Goal: Information Seeking & Learning: Check status

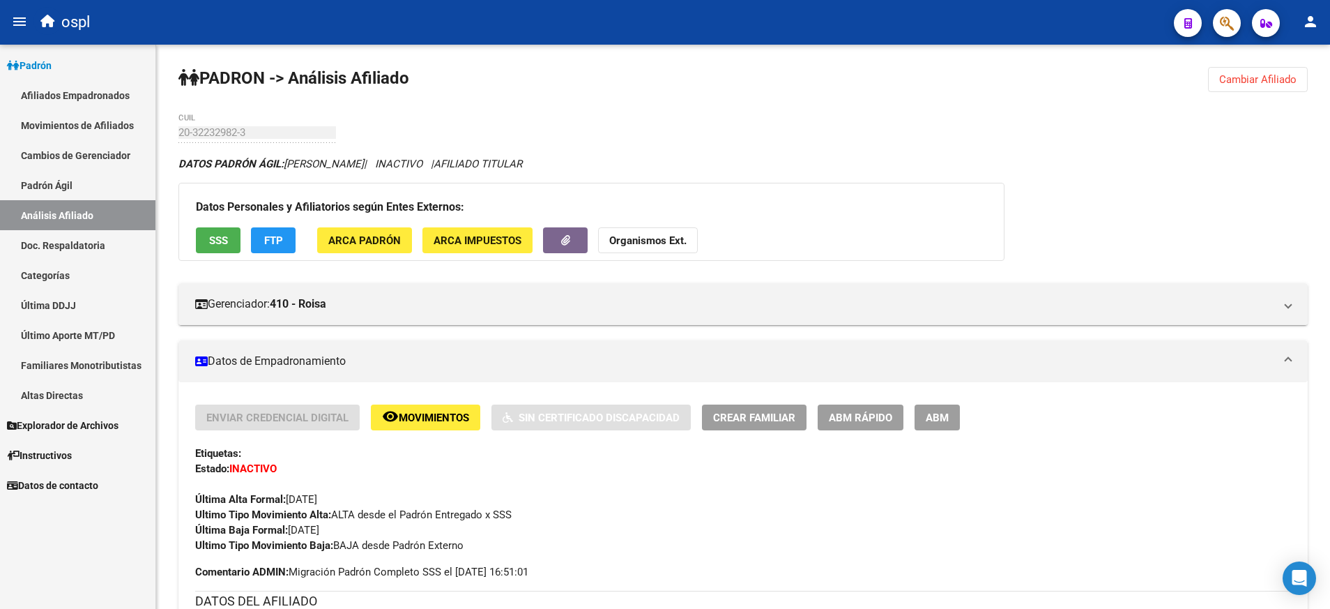
click at [100, 210] on link "Análisis Afiliado" at bounding box center [77, 215] width 155 height 30
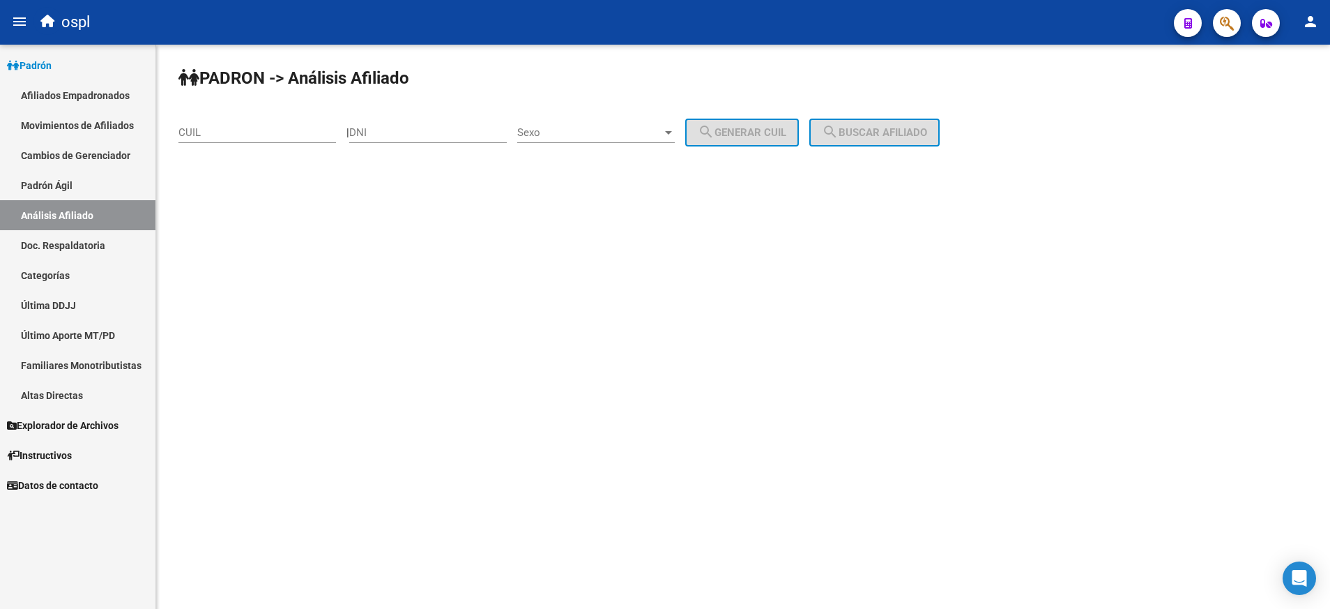
click at [290, 132] on input "CUIL" at bounding box center [257, 132] width 158 height 13
paste input "20-28658810-8"
type input "20-28658810-8"
click at [879, 130] on span "search Buscar afiliado" at bounding box center [874, 132] width 105 height 13
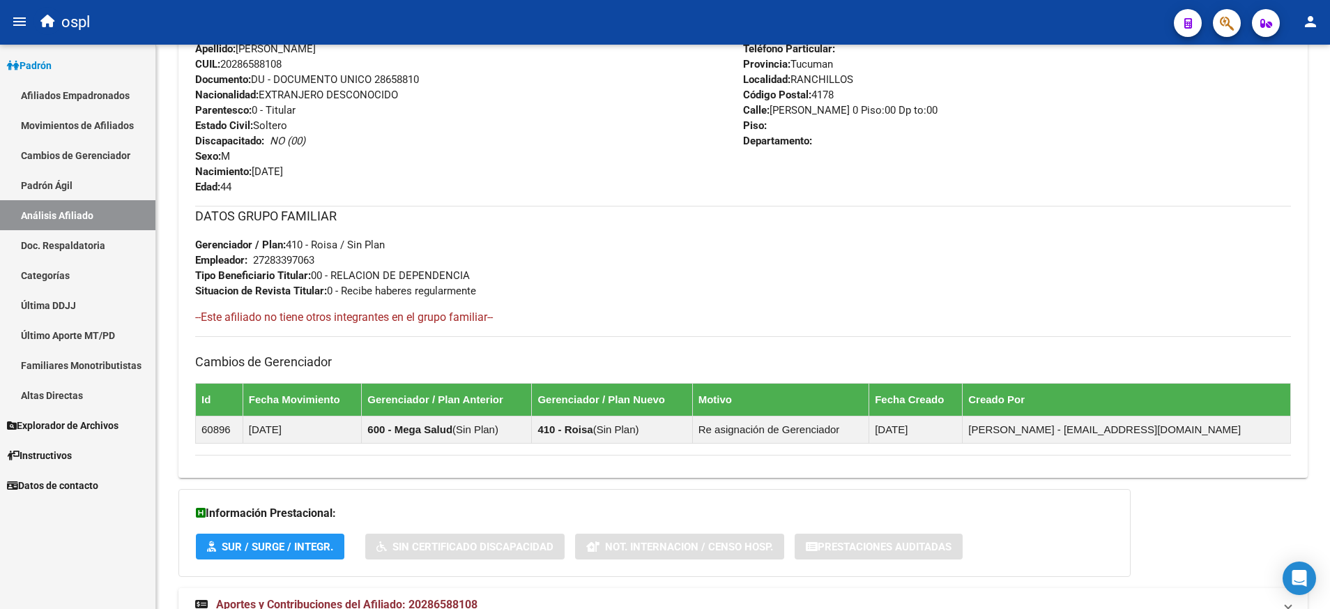
scroll to position [642, 0]
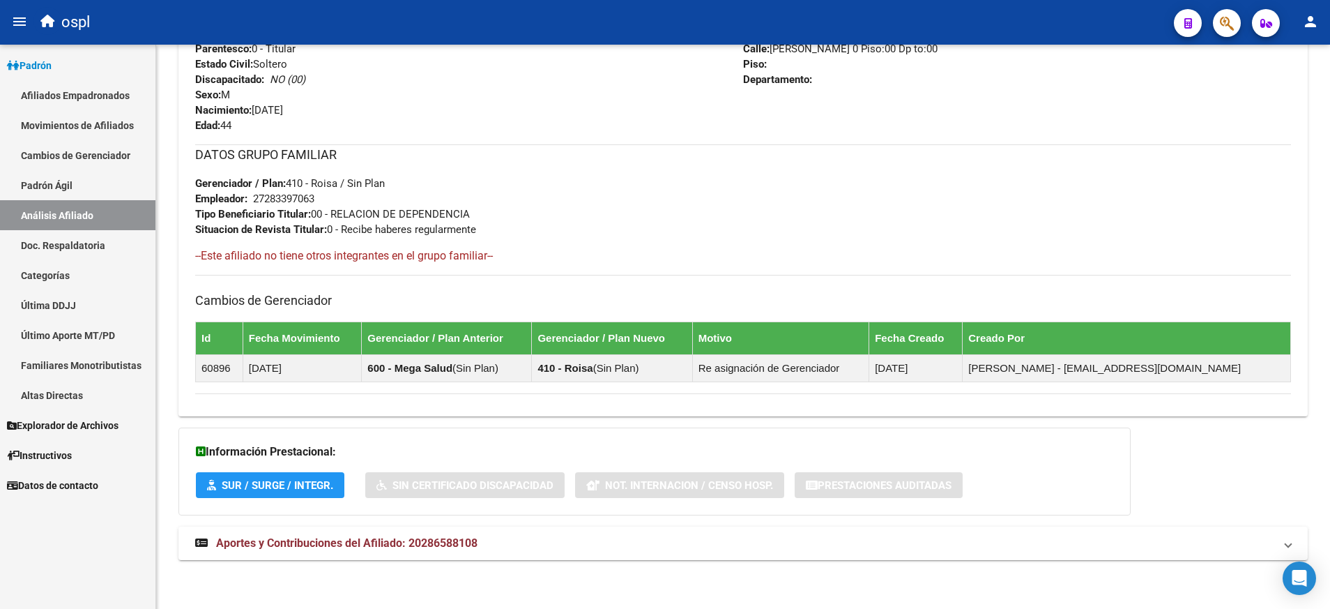
click at [374, 535] on strong "Aportes y Contribuciones del Afiliado: 20286588108" at bounding box center [336, 542] width 282 height 15
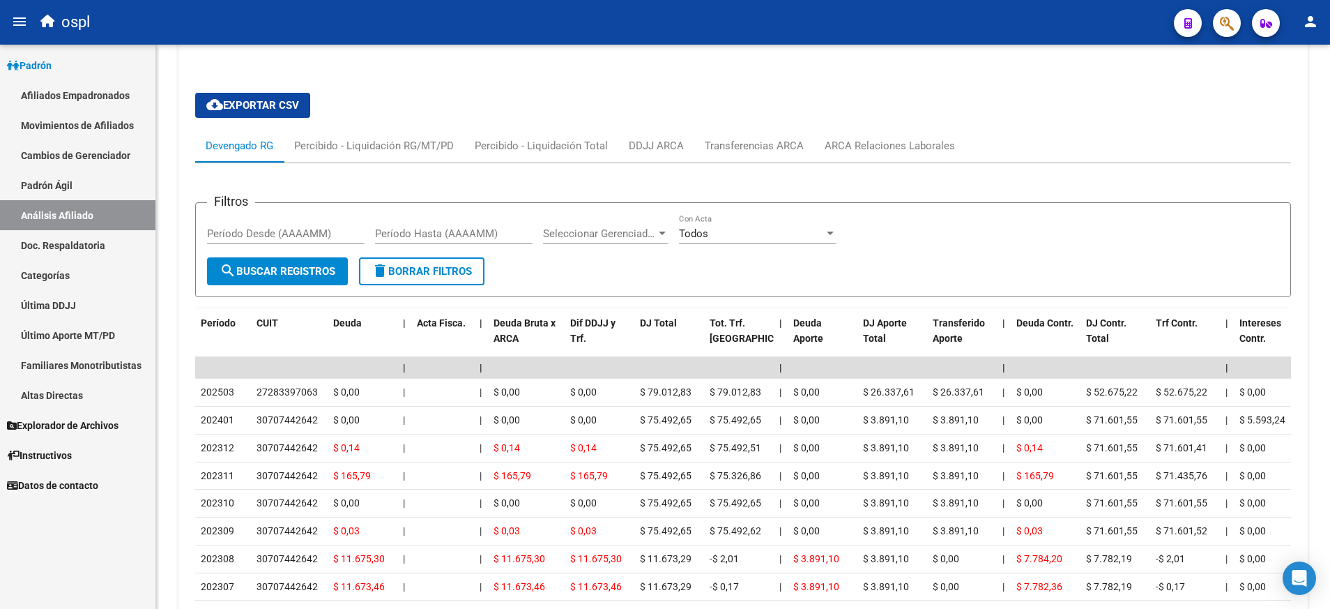
scroll to position [1165, 0]
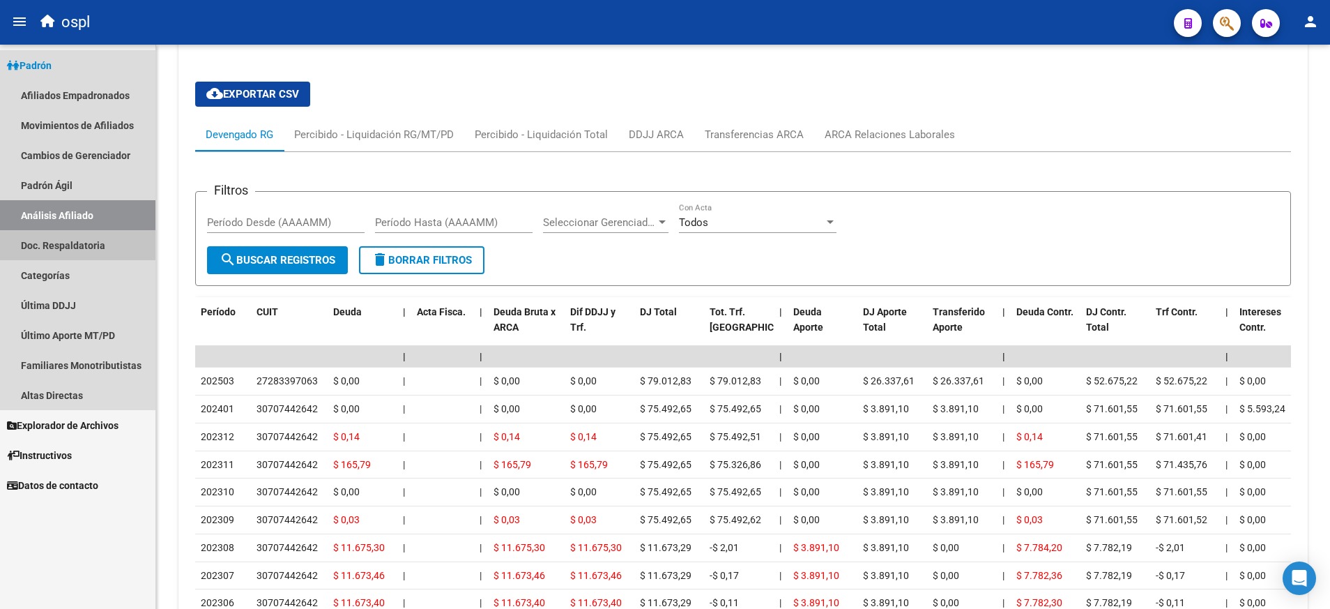
click at [70, 234] on link "Doc. Respaldatoria" at bounding box center [77, 245] width 155 height 30
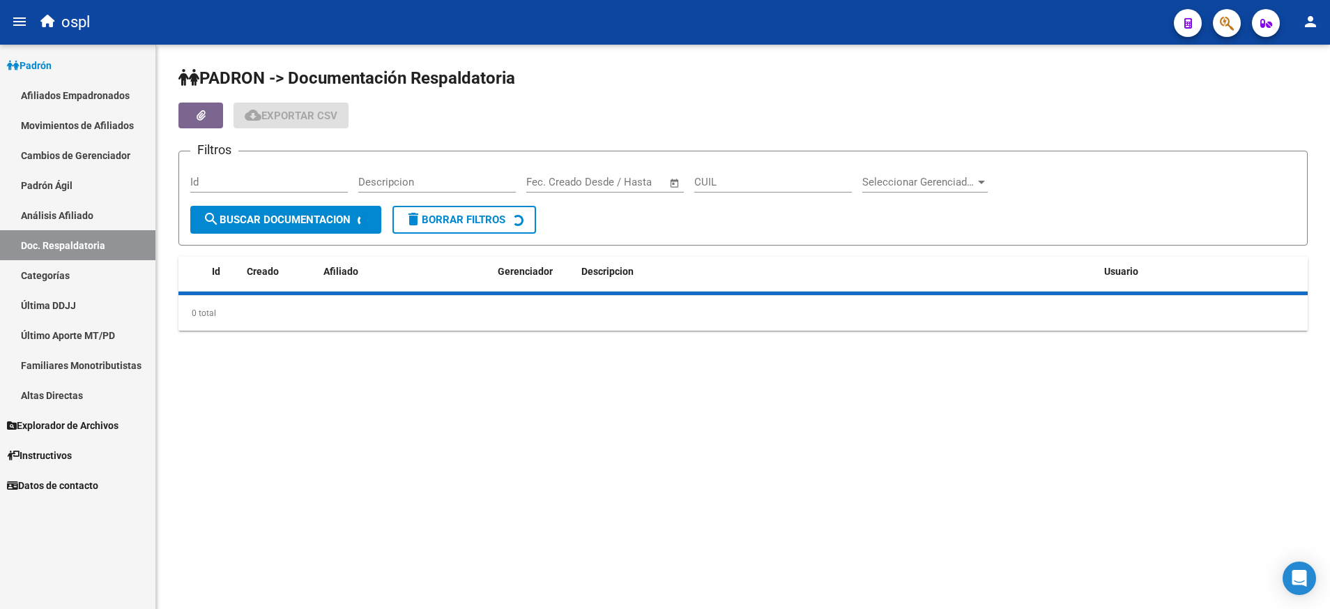
click at [73, 216] on link "Análisis Afiliado" at bounding box center [77, 215] width 155 height 30
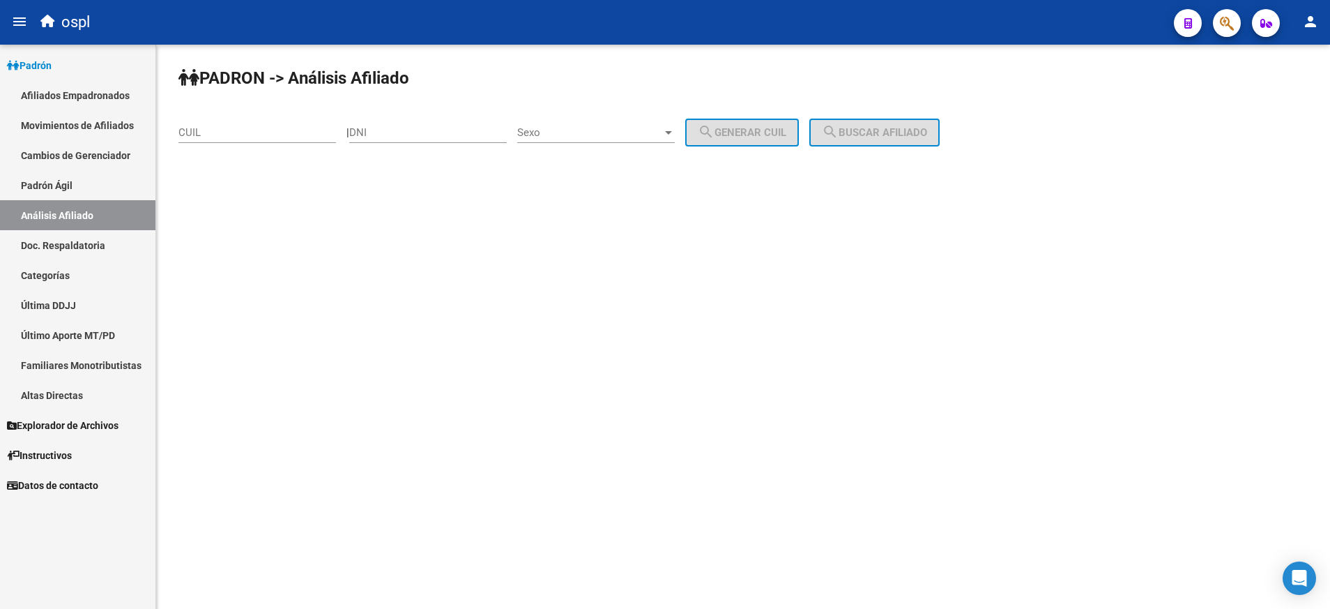
click at [285, 134] on input "CUIL" at bounding box center [257, 132] width 158 height 13
paste input "20-44209714-4"
type input "20-44209714-4"
click at [876, 127] on span "search Buscar afiliado" at bounding box center [874, 132] width 105 height 13
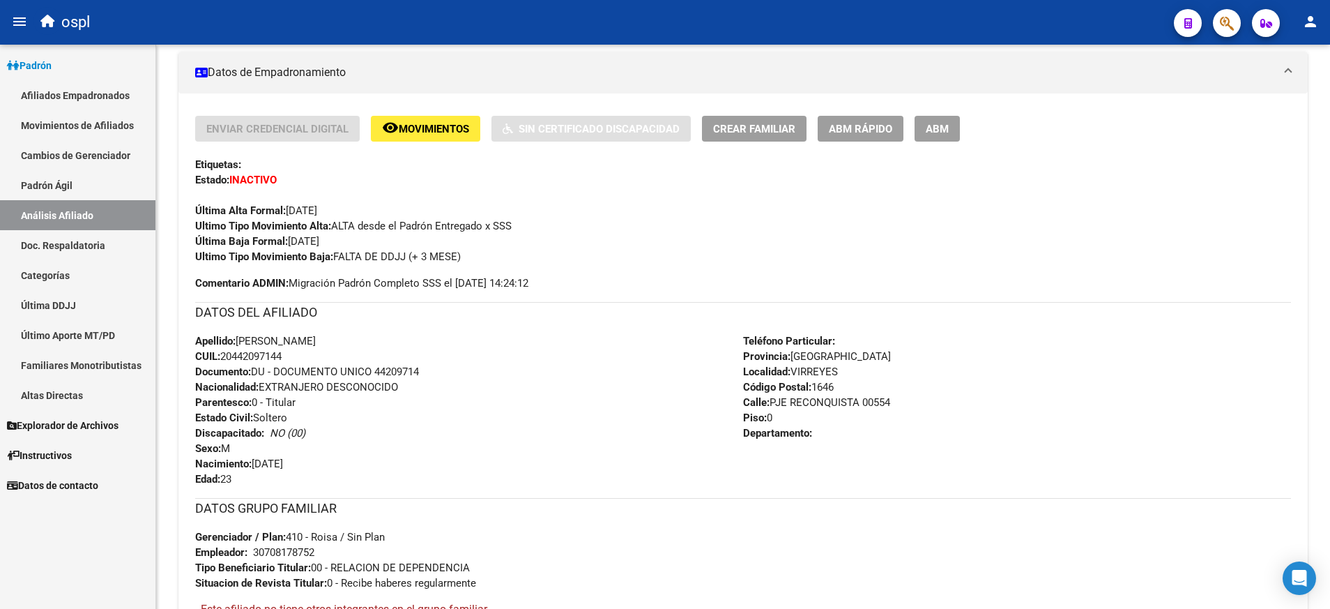
scroll to position [287, 0]
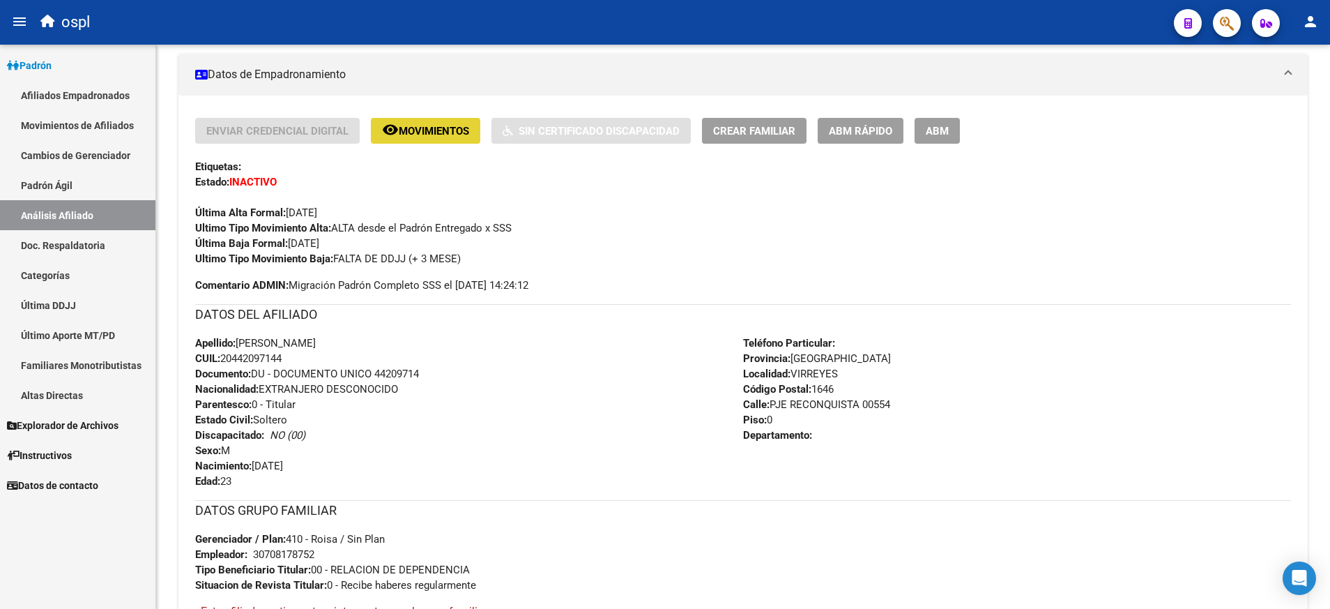
click at [440, 129] on span "Movimientos" at bounding box center [434, 131] width 70 height 13
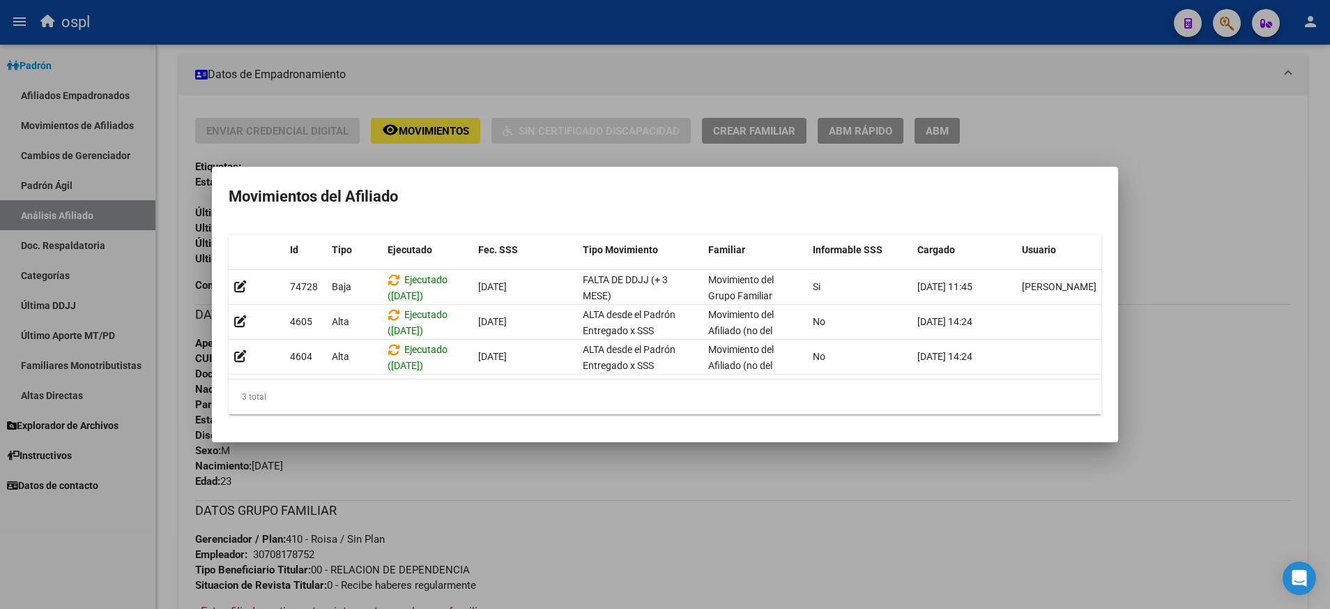
click at [1060, 128] on div at bounding box center [665, 304] width 1330 height 609
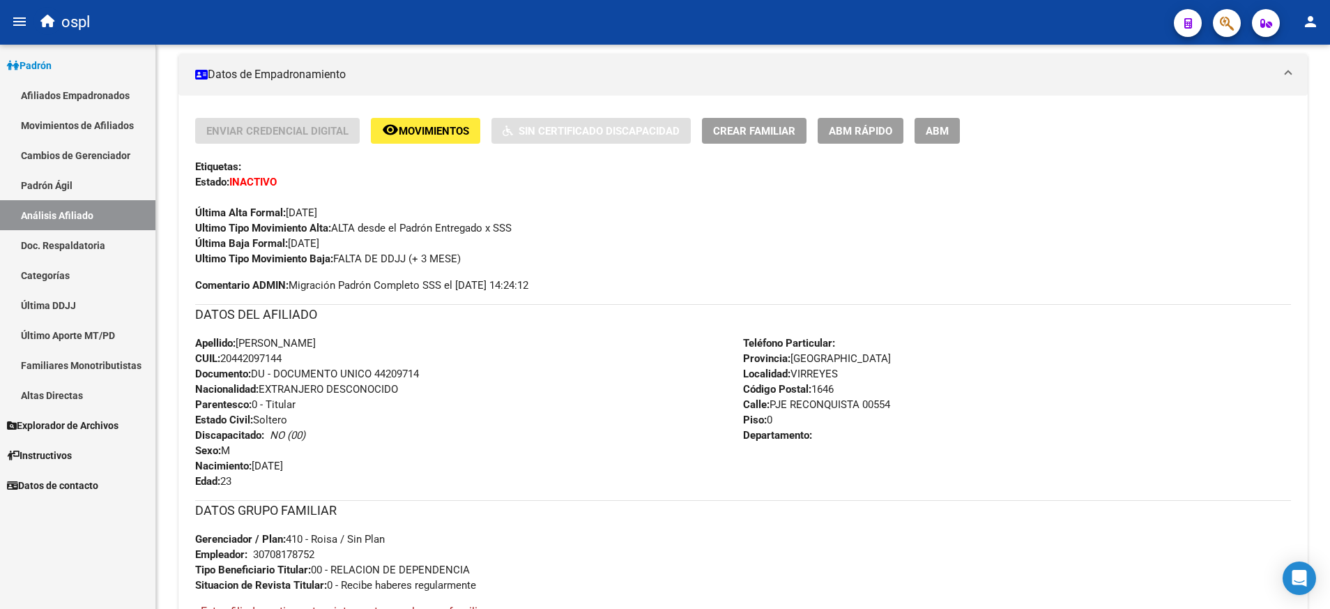
click at [84, 86] on link "Afiliados Empadronados" at bounding box center [77, 95] width 155 height 30
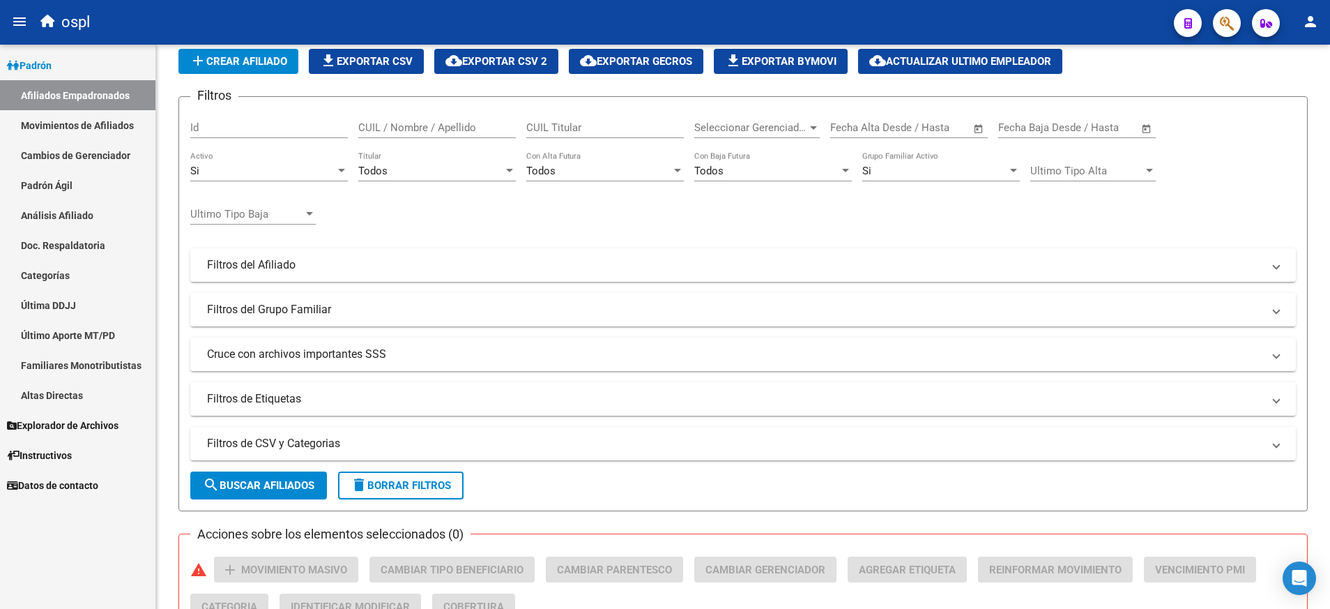
scroll to position [43, 0]
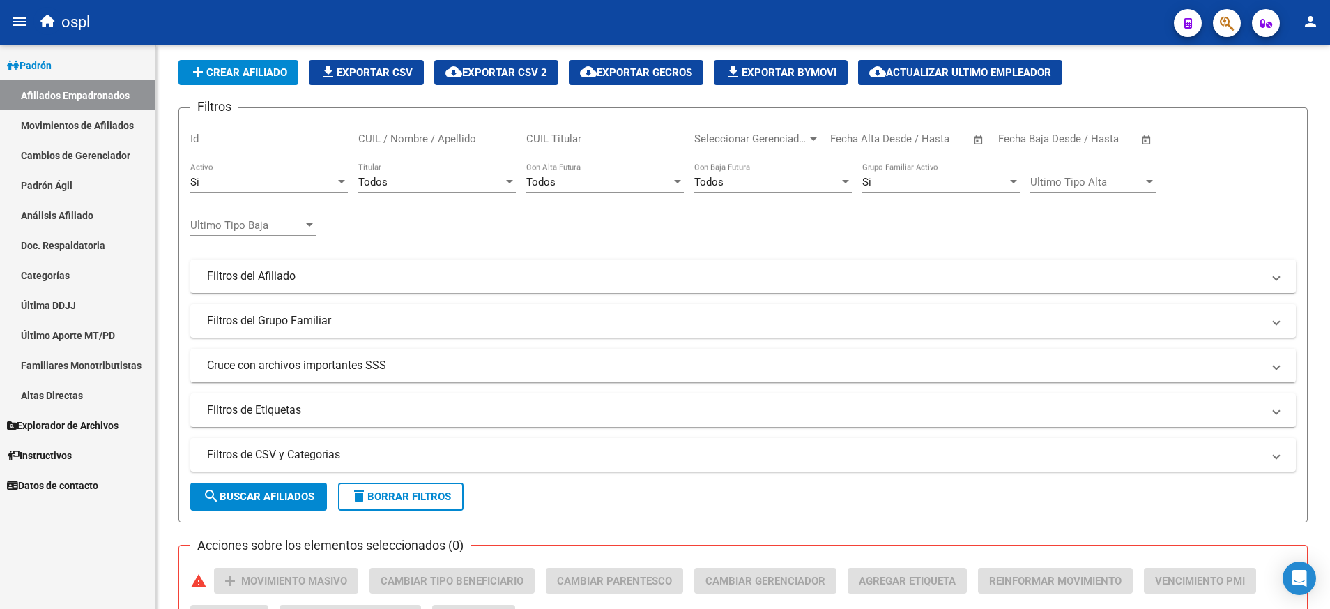
click at [608, 137] on input "CUIL Titular" at bounding box center [605, 138] width 158 height 13
paste input "20442097144"
type input "20442097144"
click at [301, 501] on span "search Buscar Afiliados" at bounding box center [259, 496] width 112 height 13
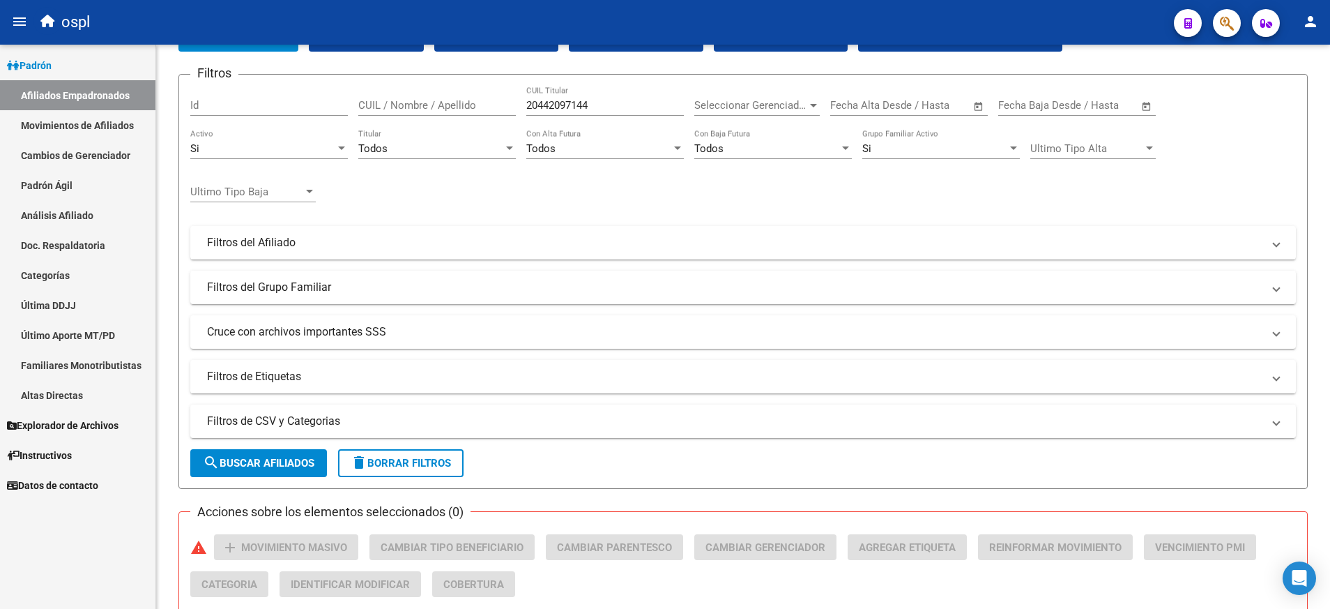
scroll to position [32, 0]
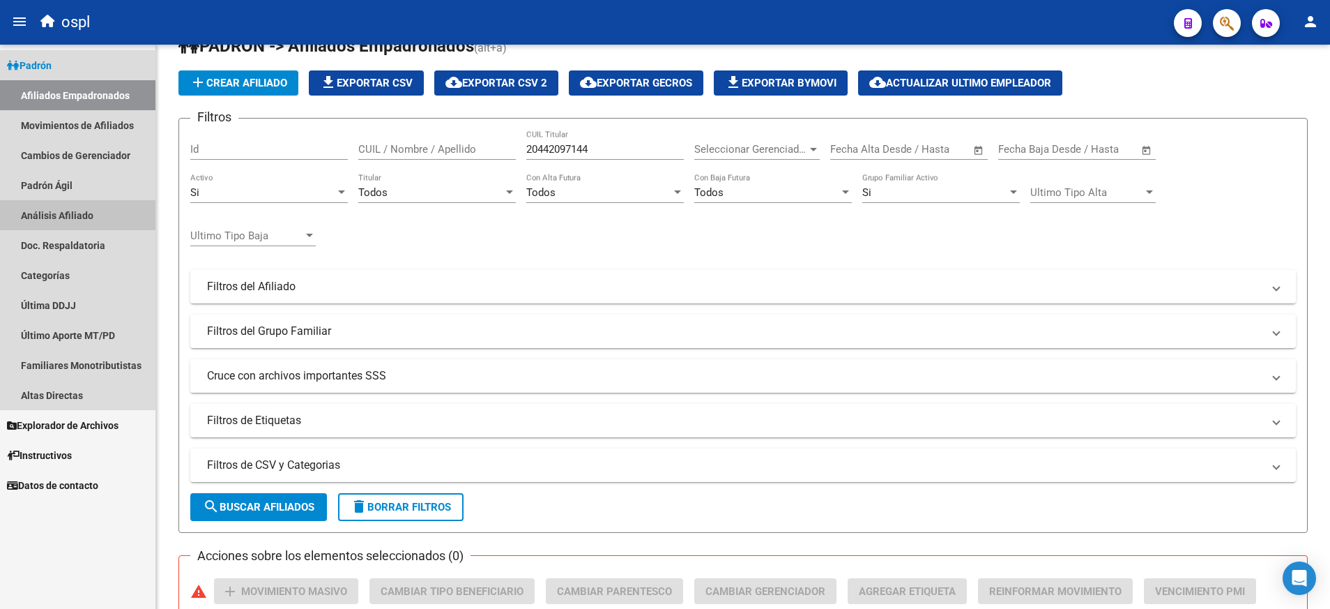
click at [64, 208] on link "Análisis Afiliado" at bounding box center [77, 215] width 155 height 30
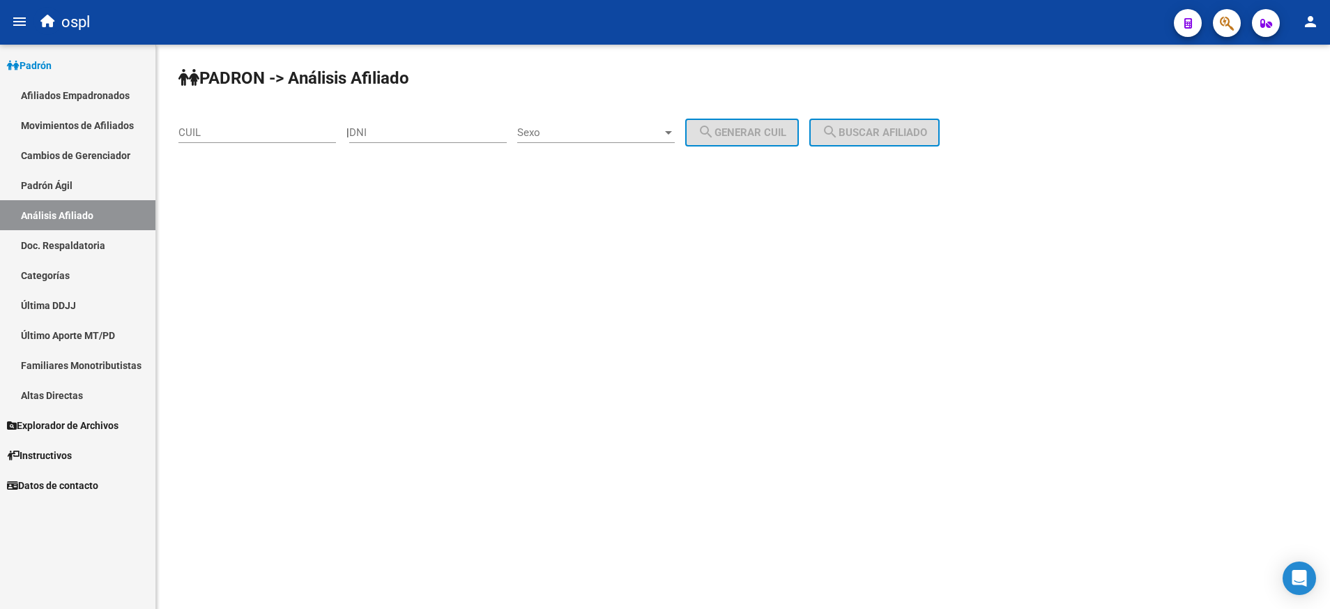
click at [289, 136] on input "CUIL" at bounding box center [257, 132] width 158 height 13
paste input "20-44209714-4"
type input "20-44209714-4"
click at [924, 119] on div "PADRON -> Análisis Afiliado 20-44209714-4 CUIL | DNI Sexo Sexo search Generar C…" at bounding box center [743, 118] width 1174 height 146
click at [871, 141] on button "search Buscar afiliado" at bounding box center [874, 133] width 130 height 28
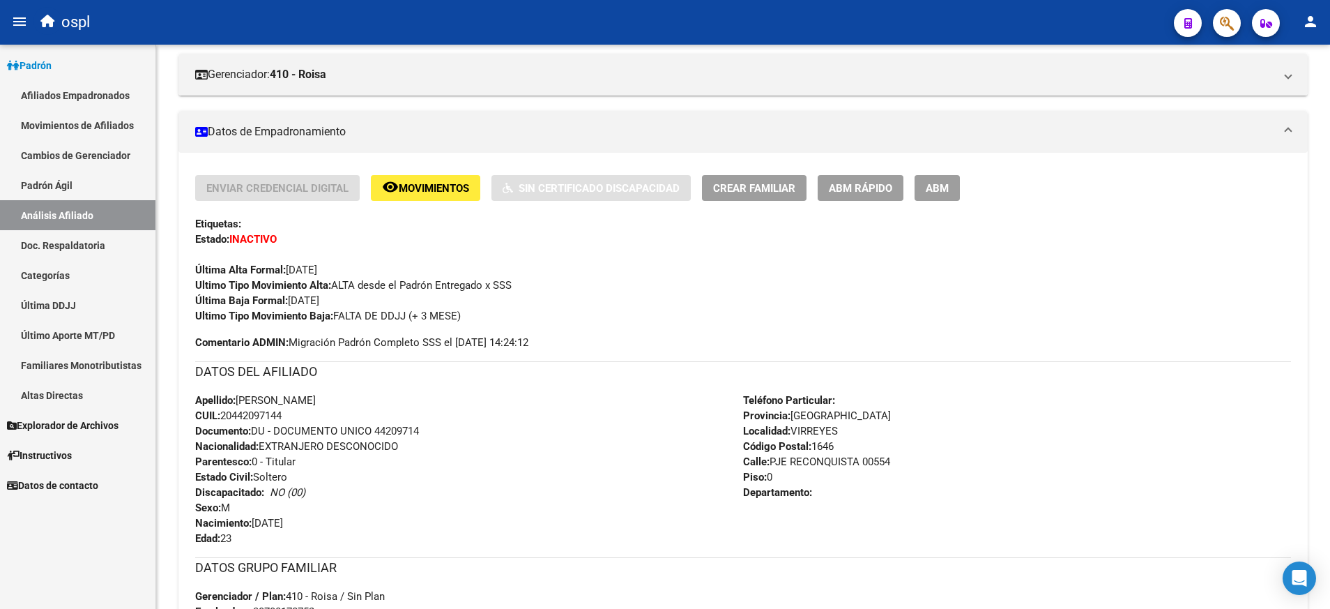
scroll to position [210, 0]
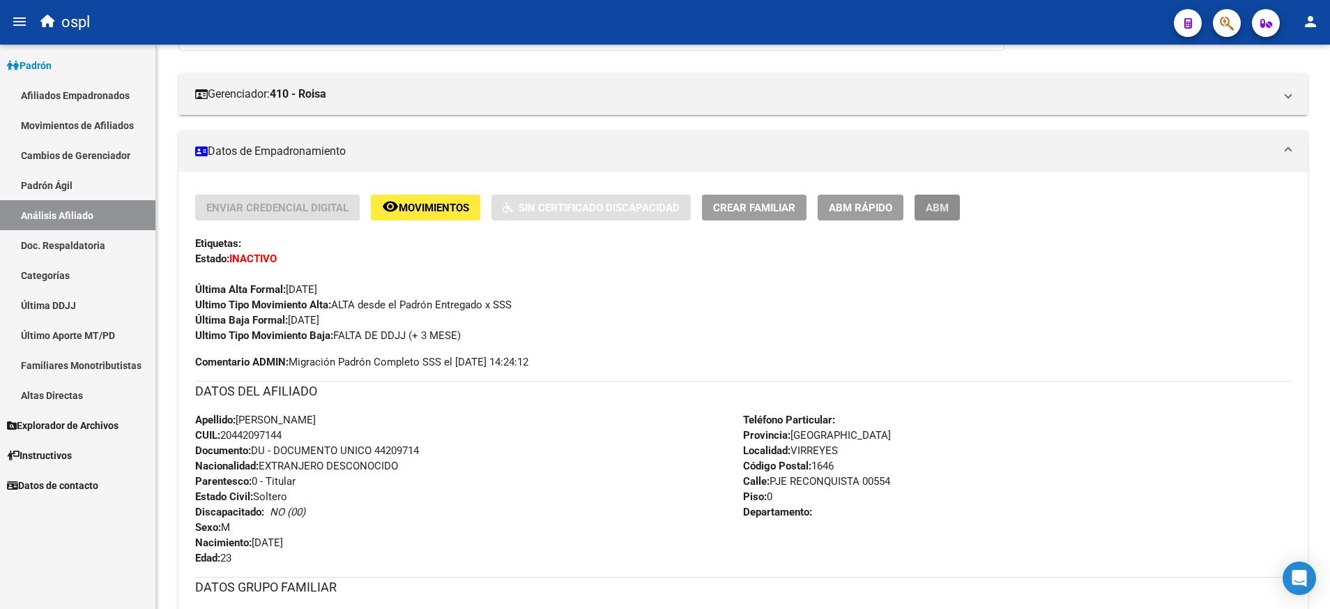
click at [936, 208] on span "ABM" at bounding box center [937, 207] width 23 height 13
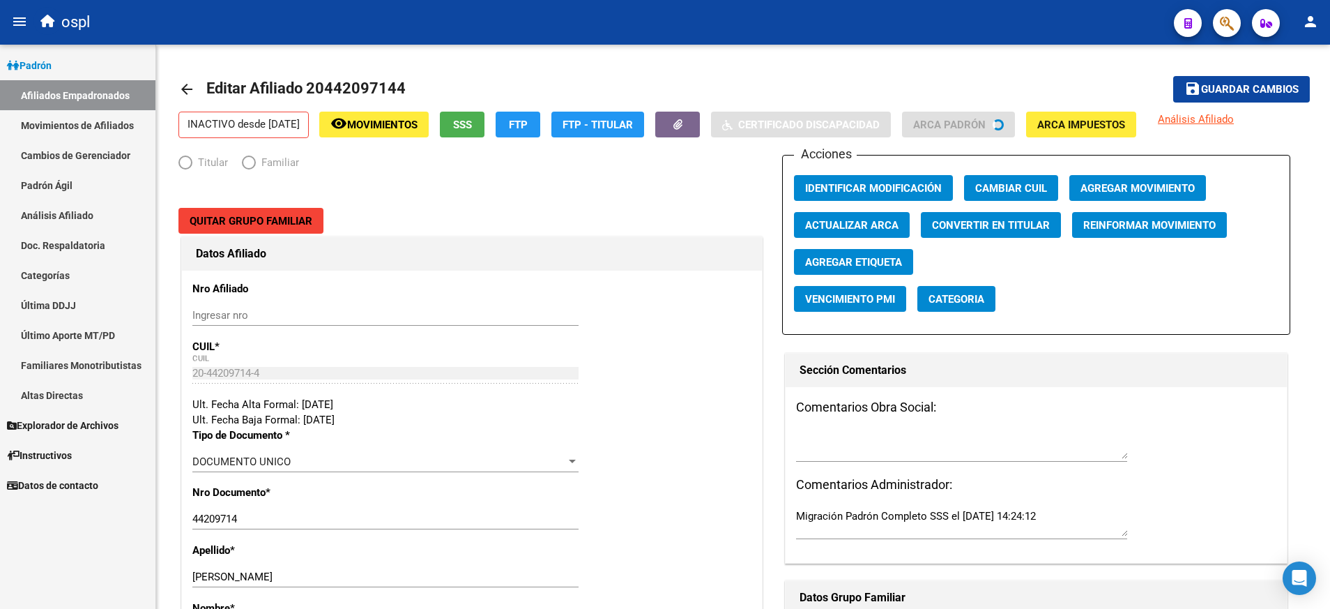
radio input "true"
type input "30-70817875-2"
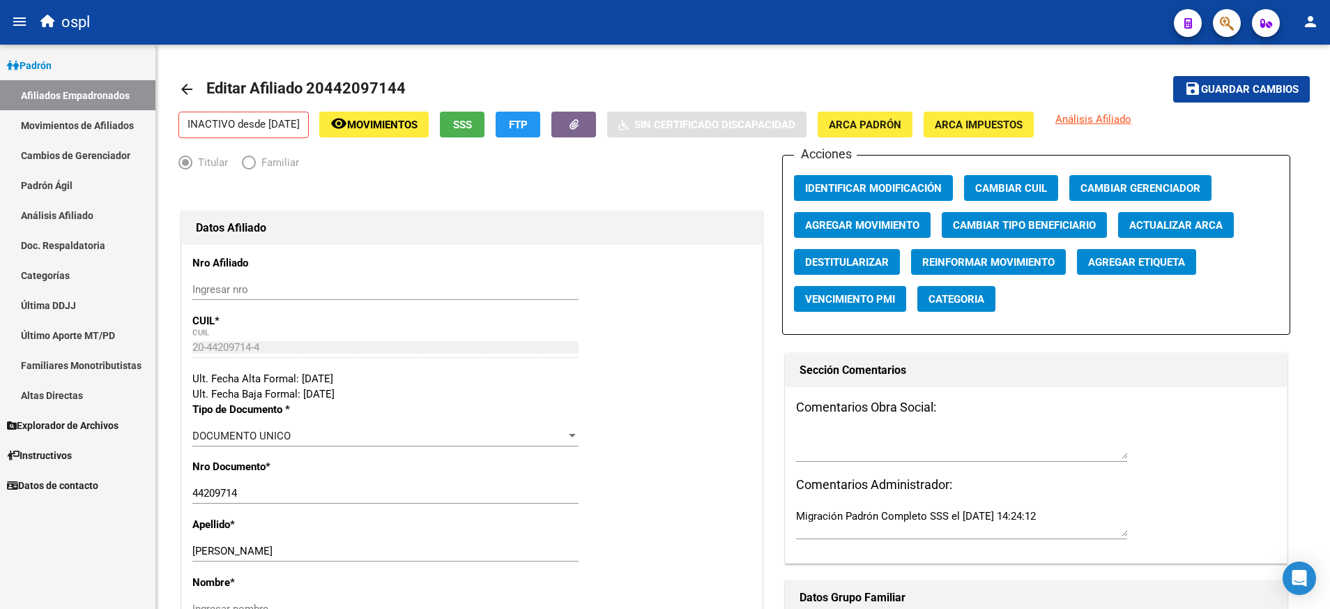
click at [864, 223] on span "Agregar Movimiento" at bounding box center [862, 225] width 114 height 13
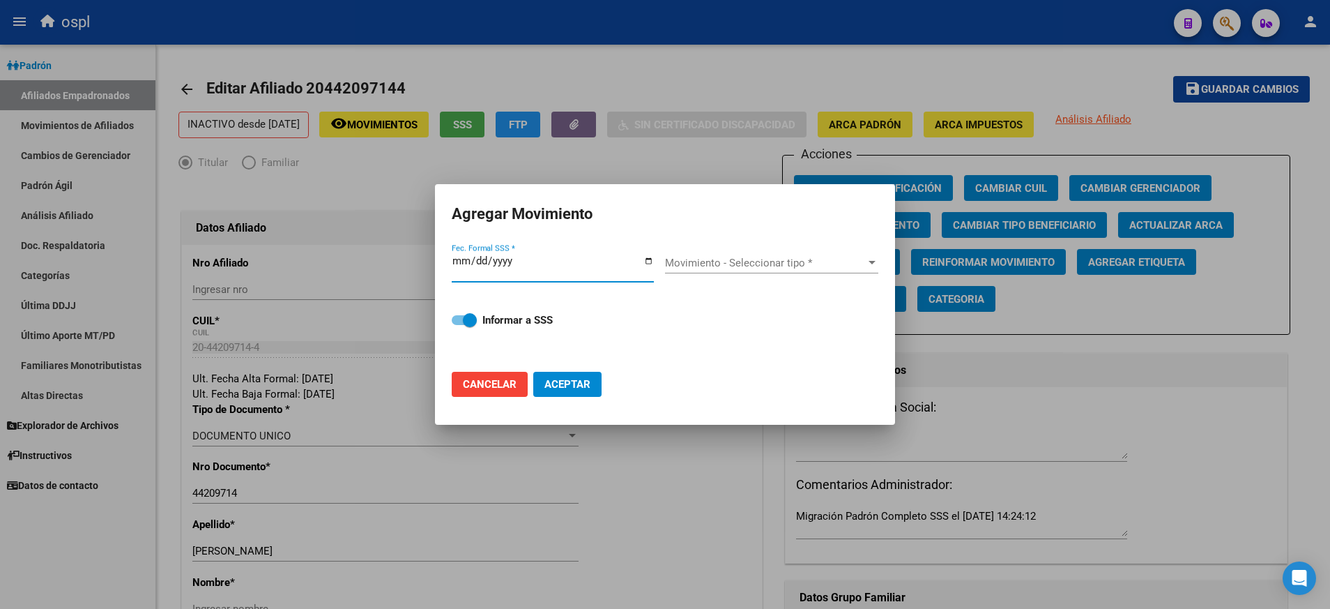
click at [648, 257] on input "Fec. Formal SSS *" at bounding box center [553, 266] width 202 height 22
type input "[DATE]"
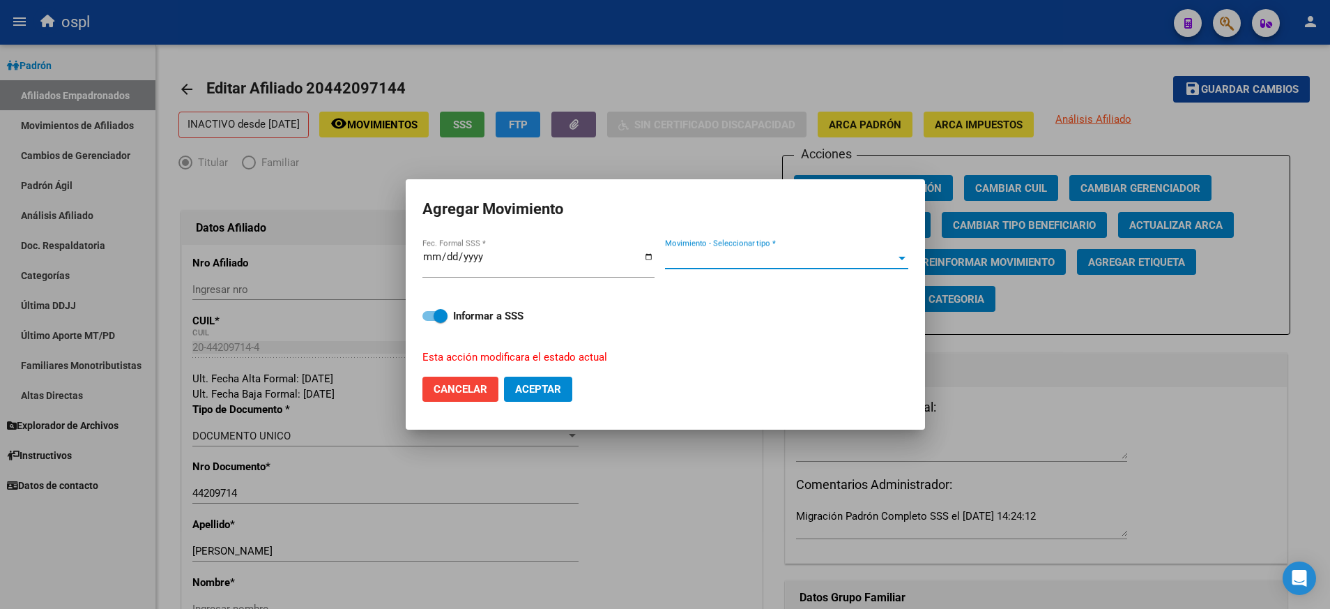
click at [896, 256] on div at bounding box center [902, 257] width 13 height 11
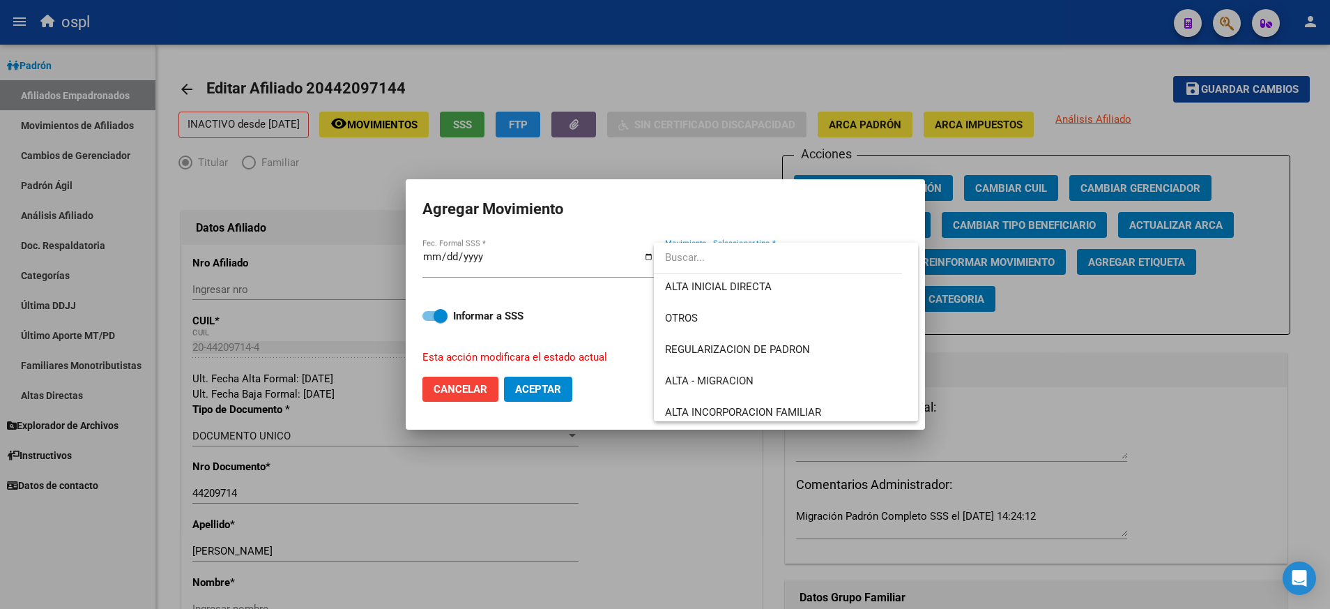
scroll to position [91, 0]
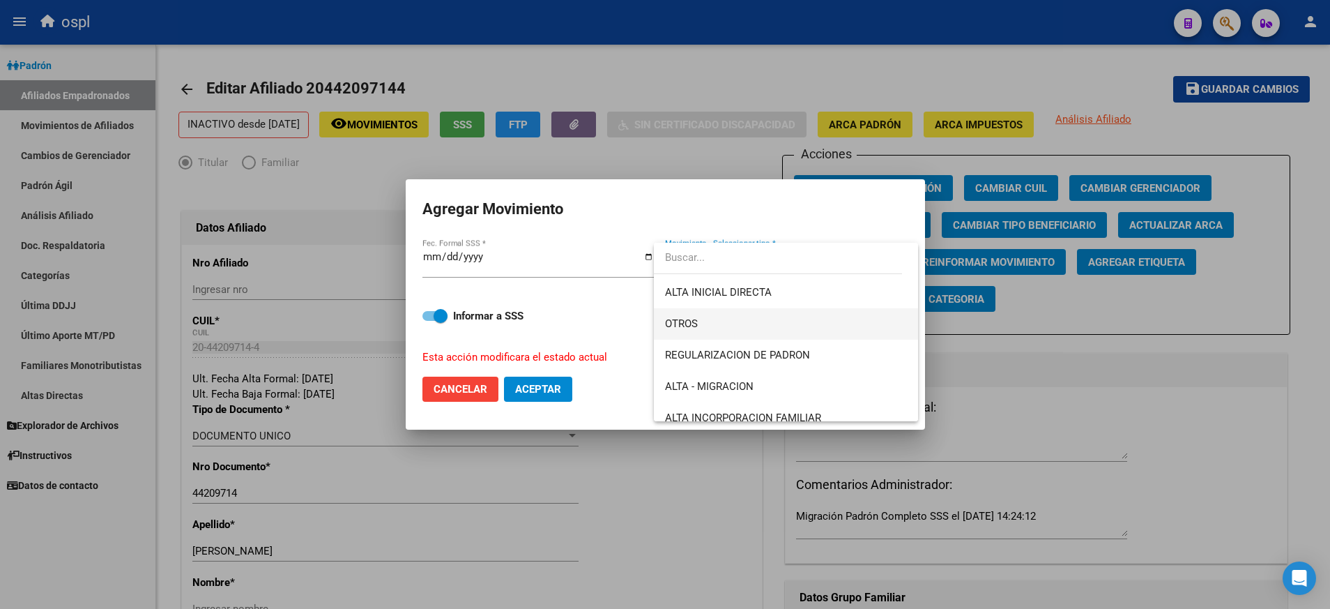
click at [846, 315] on span "OTROS" at bounding box center [786, 323] width 242 height 31
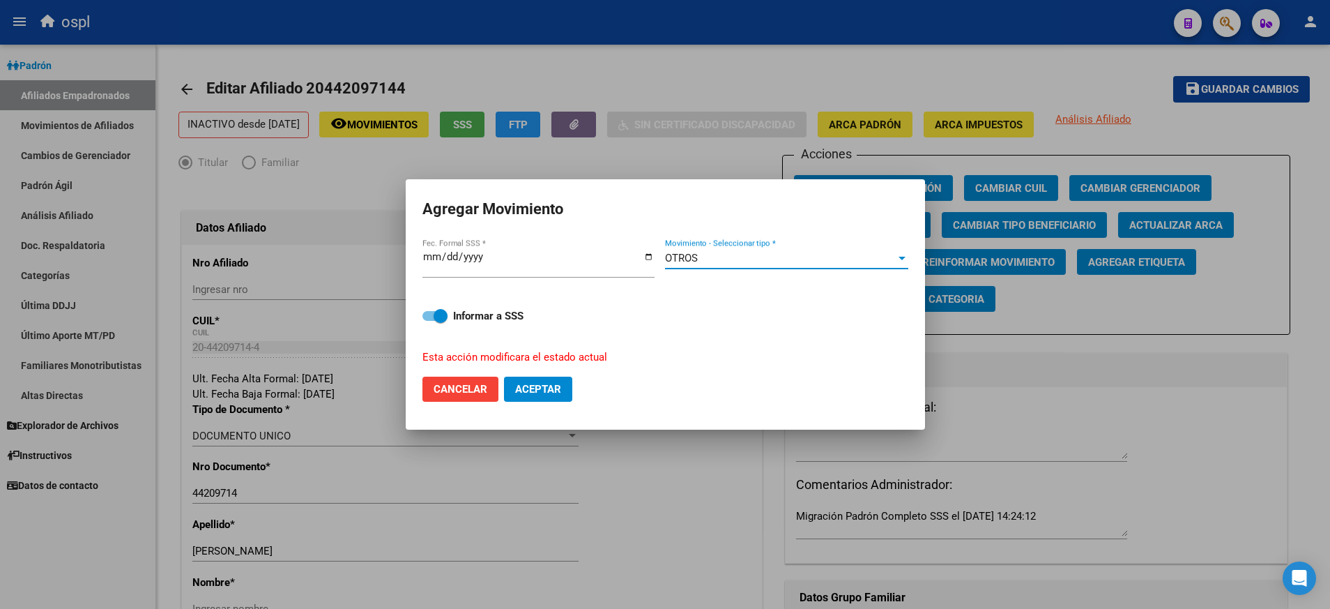
click at [435, 314] on span at bounding box center [441, 316] width 14 height 14
click at [429, 321] on input "Informar a SSS" at bounding box center [429, 321] width 1 height 1
checkbox input "false"
click at [554, 395] on button "Aceptar" at bounding box center [538, 388] width 68 height 25
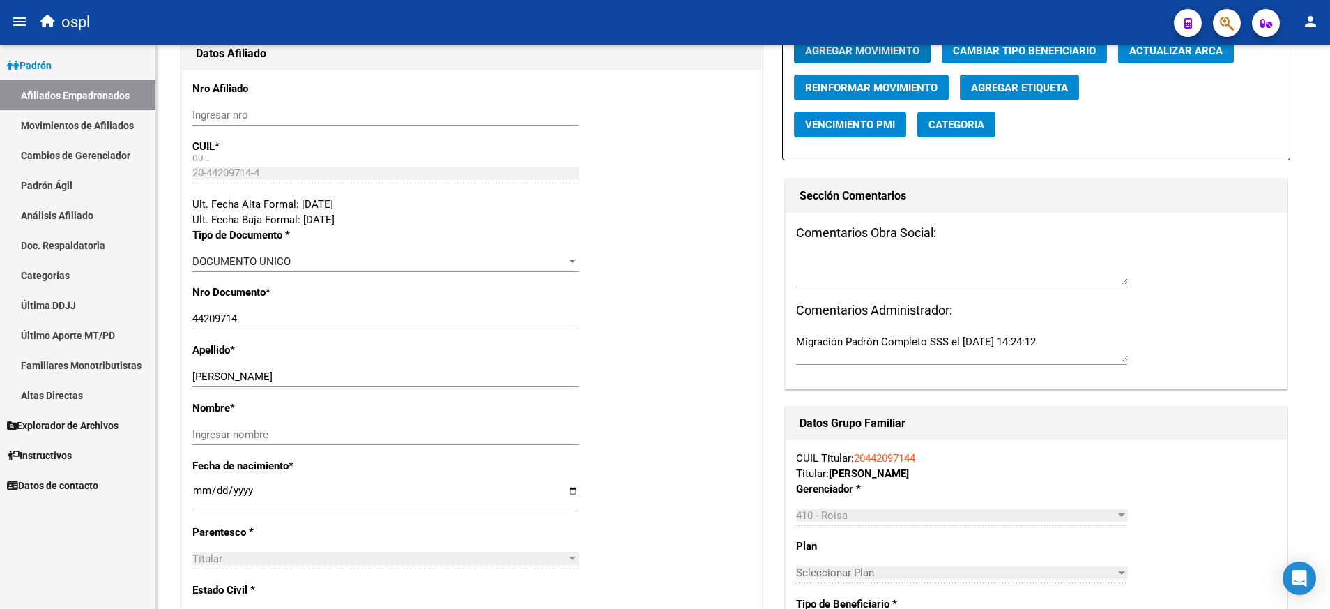
scroll to position [0, 0]
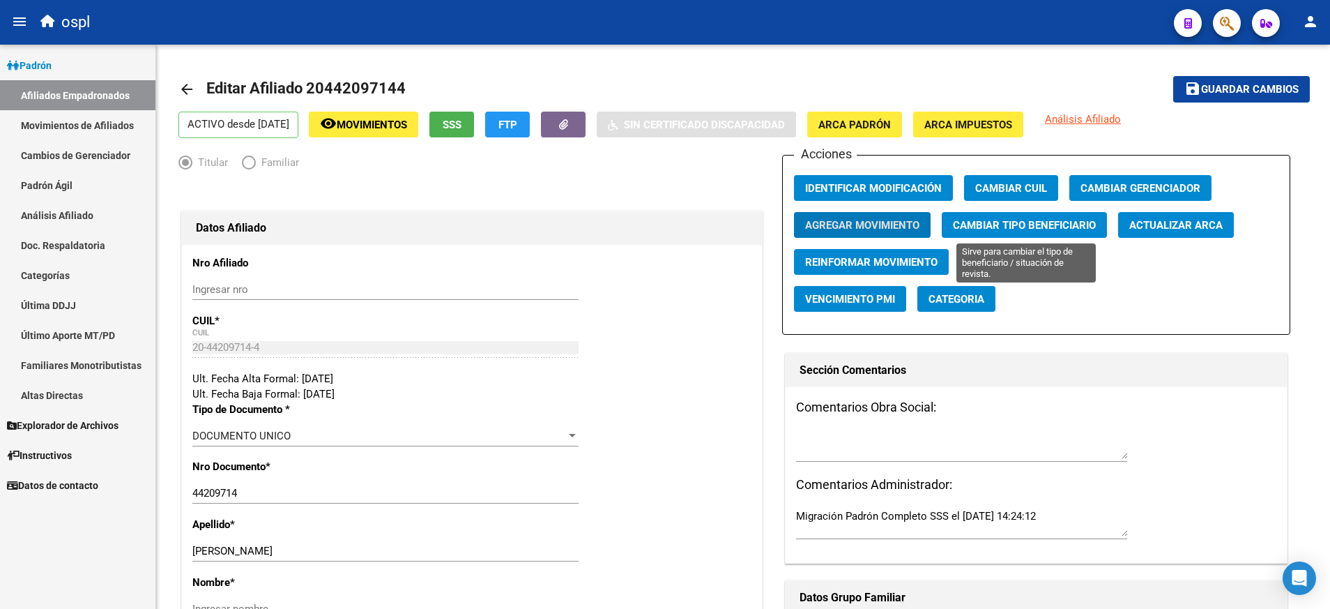
click at [1017, 221] on span "Cambiar Tipo Beneficiario" at bounding box center [1024, 225] width 143 height 13
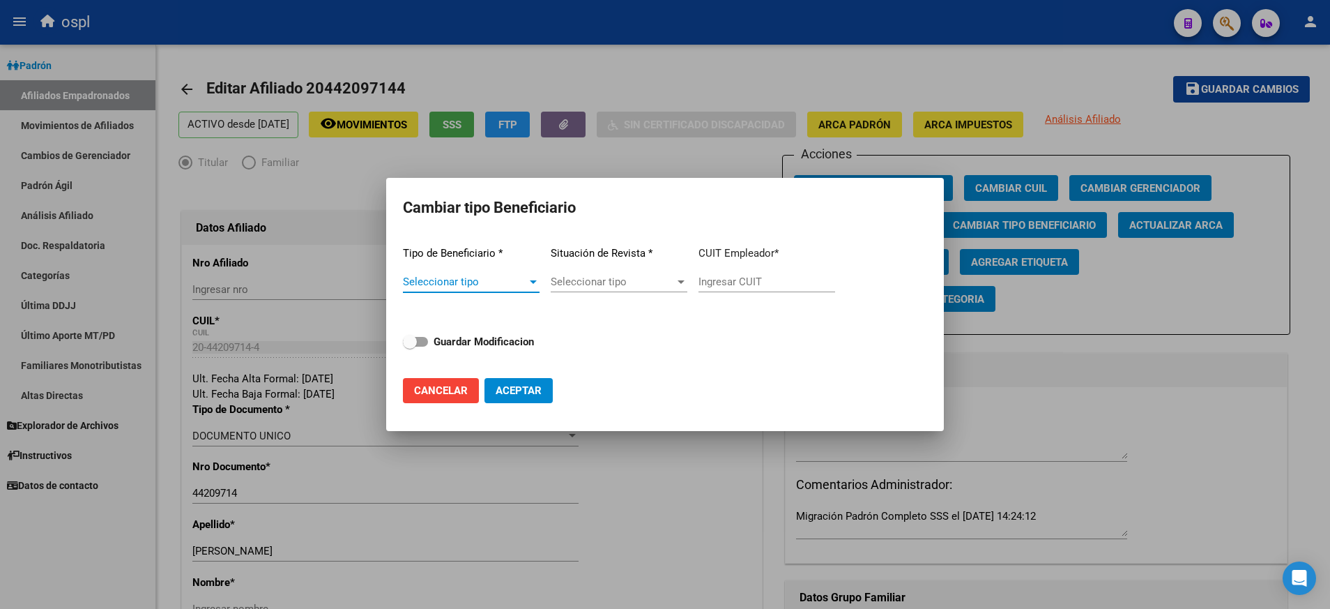
click at [528, 283] on div at bounding box center [533, 281] width 13 height 11
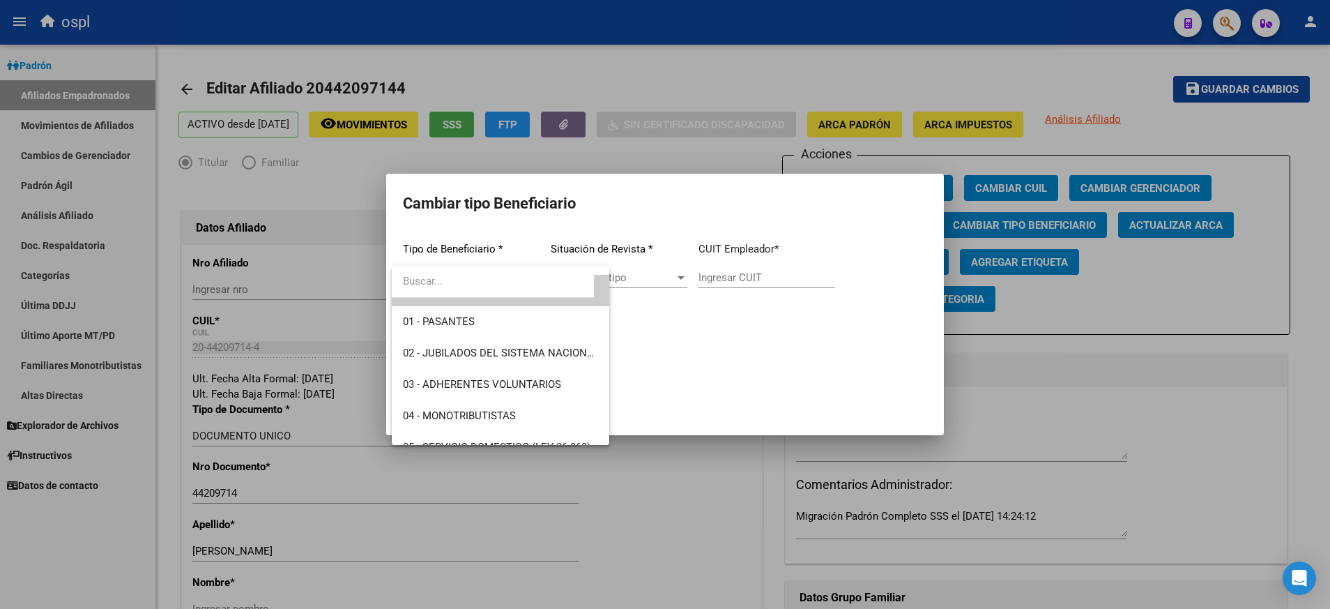
scroll to position [53, 0]
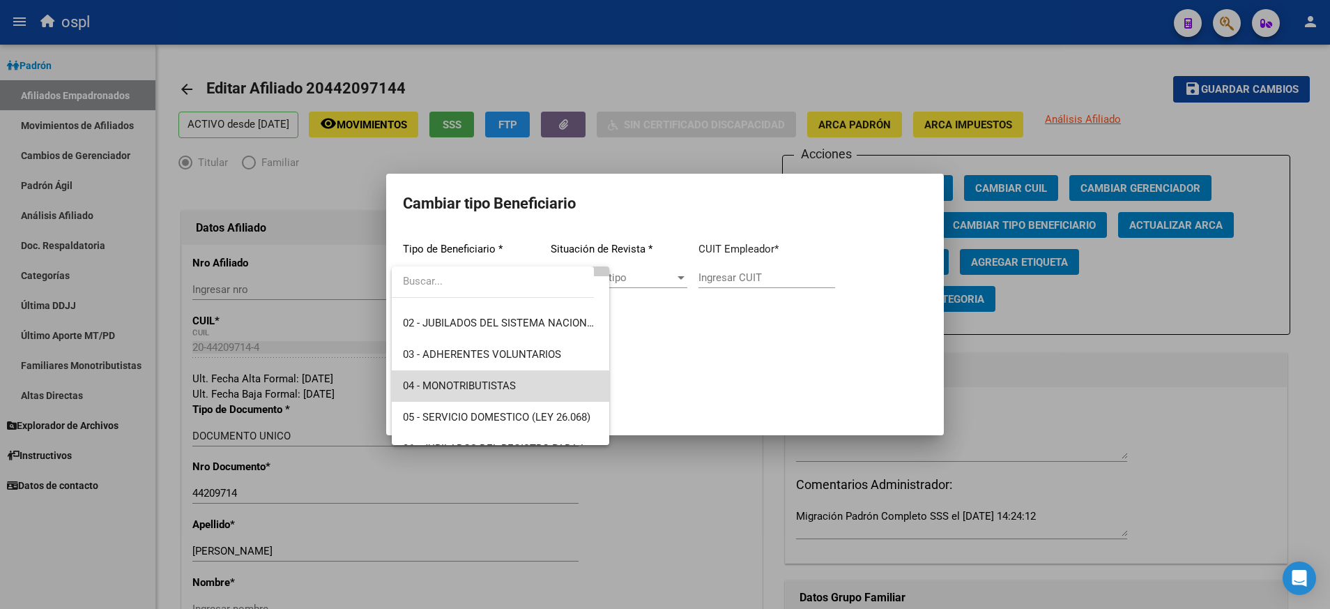
click at [561, 384] on span "04 - MONOTRIBUTISTAS" at bounding box center [500, 385] width 195 height 31
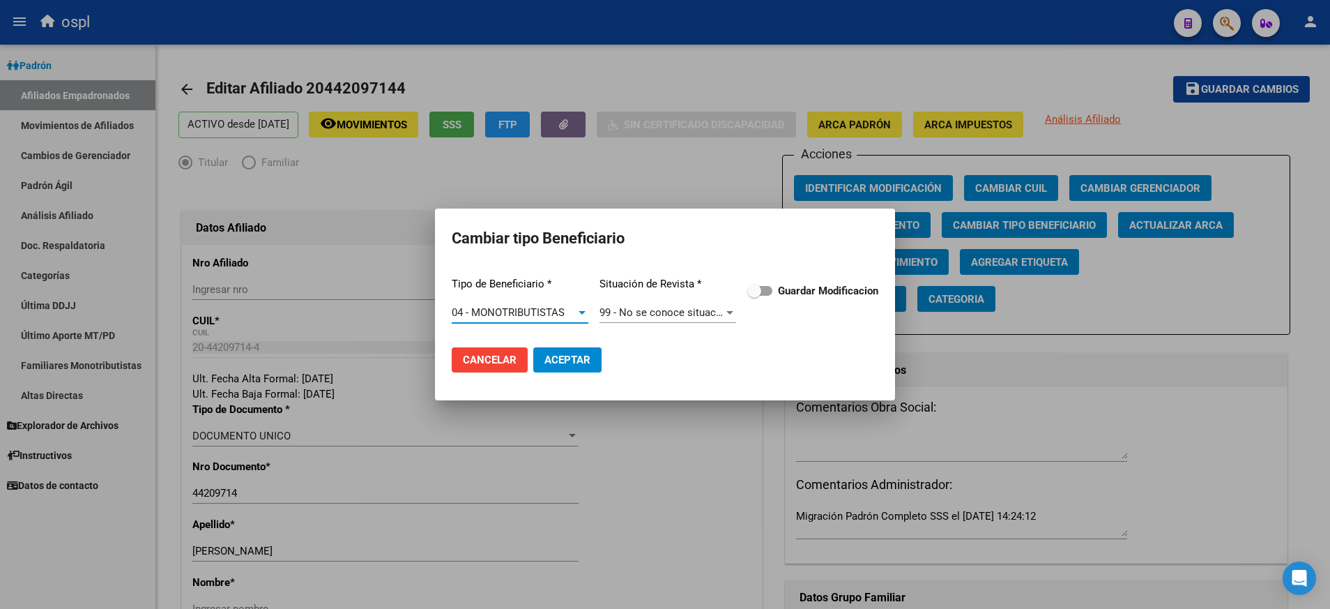
click at [779, 292] on strong "Guardar Modificacion" at bounding box center [828, 290] width 100 height 13
click at [754, 296] on input "Guardar Modificacion" at bounding box center [754, 296] width 1 height 1
checkbox input "true"
click at [577, 354] on span "Aceptar" at bounding box center [567, 359] width 46 height 13
type input "20-44209714-4"
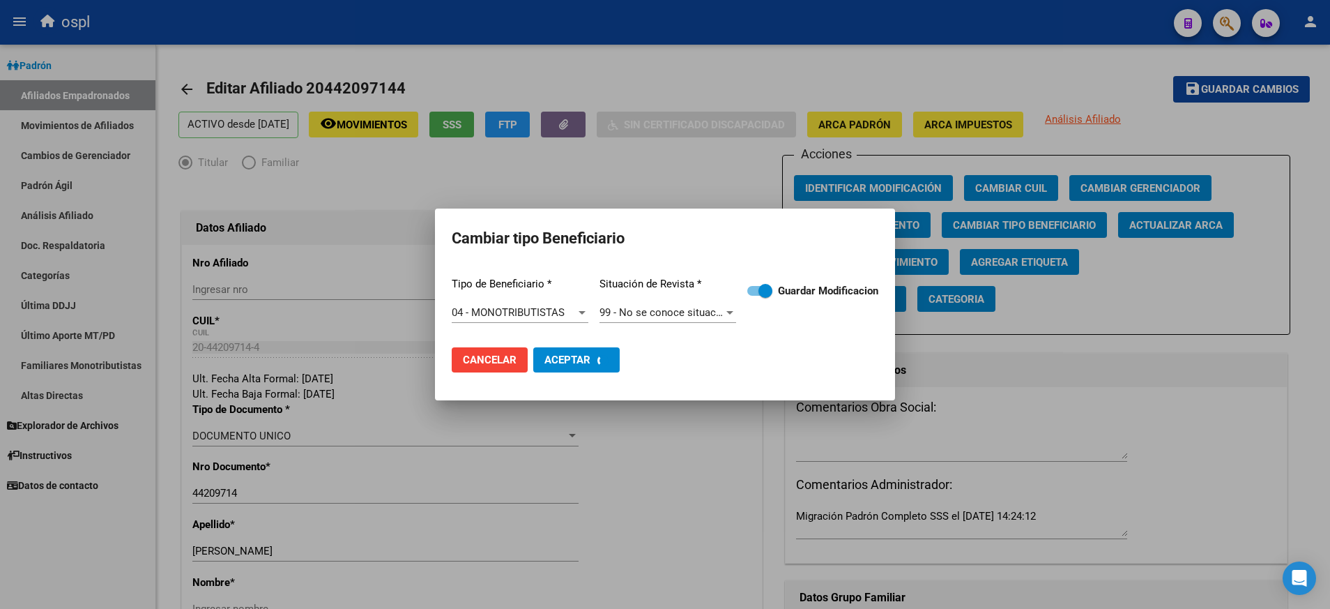
checkbox input "false"
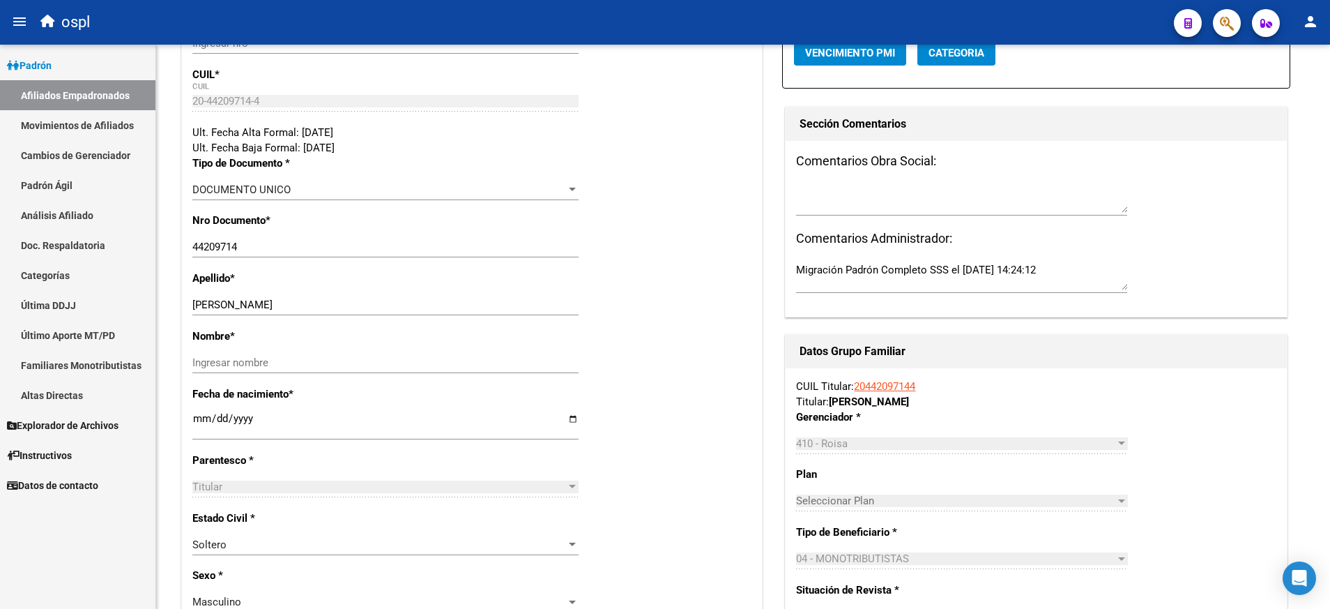
scroll to position [244, 0]
click at [47, 243] on link "Doc. Respaldatoria" at bounding box center [77, 245] width 155 height 30
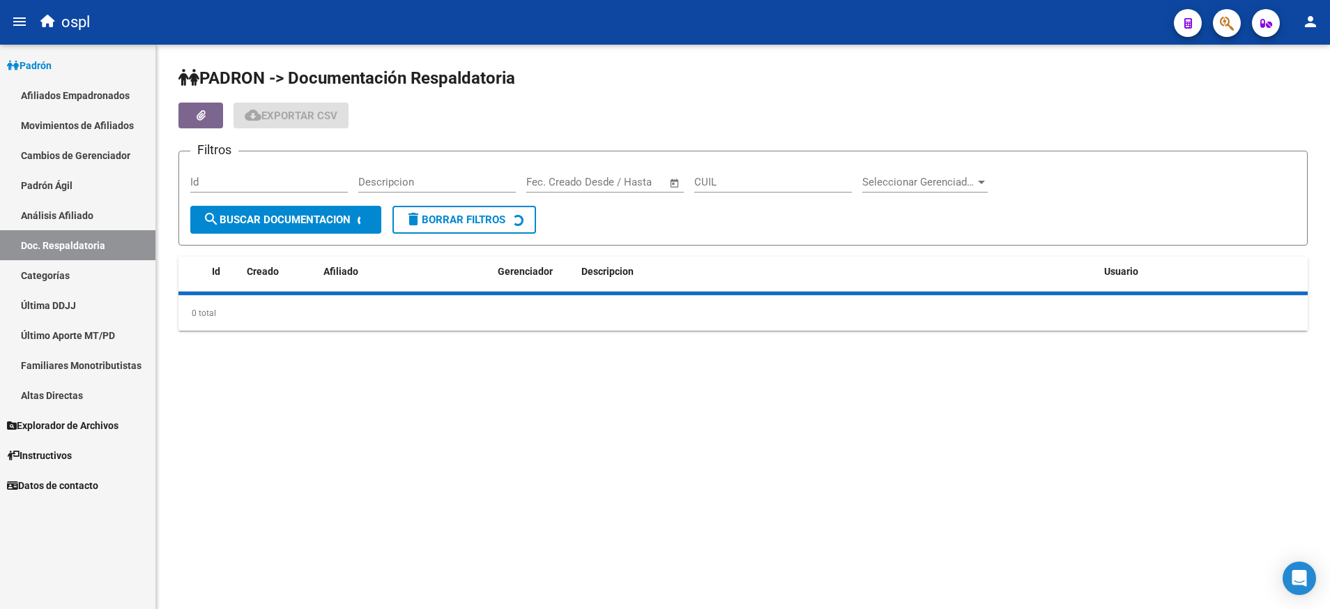
click at [70, 215] on link "Análisis Afiliado" at bounding box center [77, 215] width 155 height 30
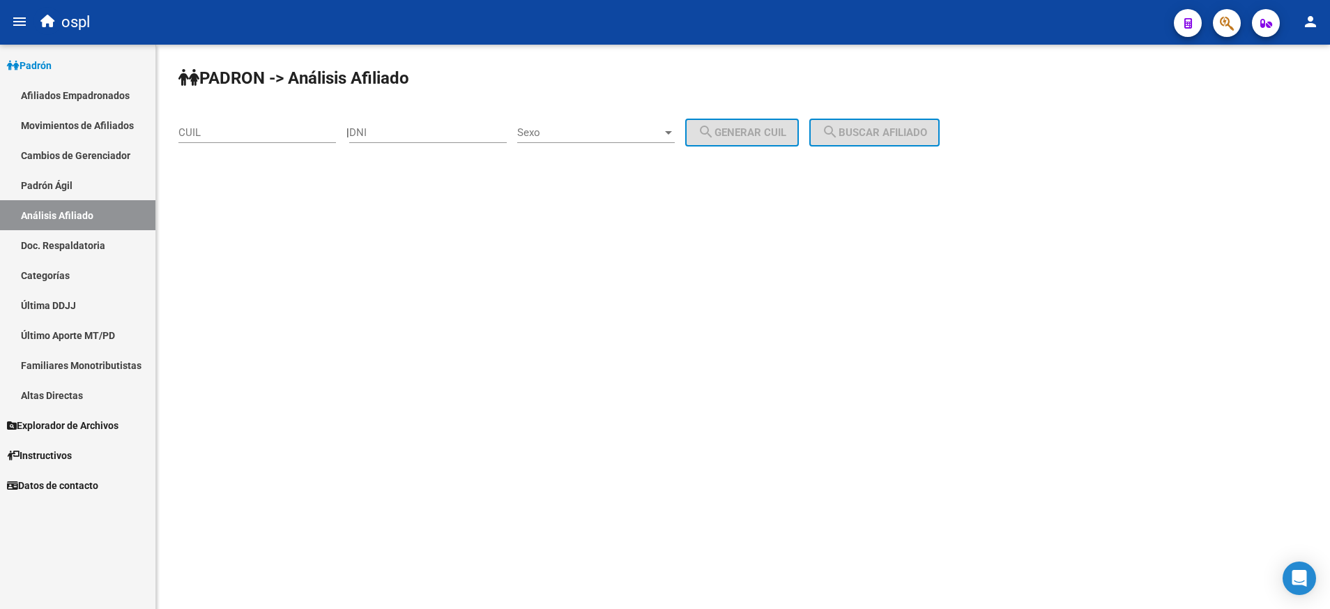
click at [273, 133] on input "CUIL" at bounding box center [257, 132] width 158 height 13
paste input "20-28658810-8"
type input "20-28658810-8"
click at [885, 125] on button "search Buscar afiliado" at bounding box center [874, 133] width 130 height 28
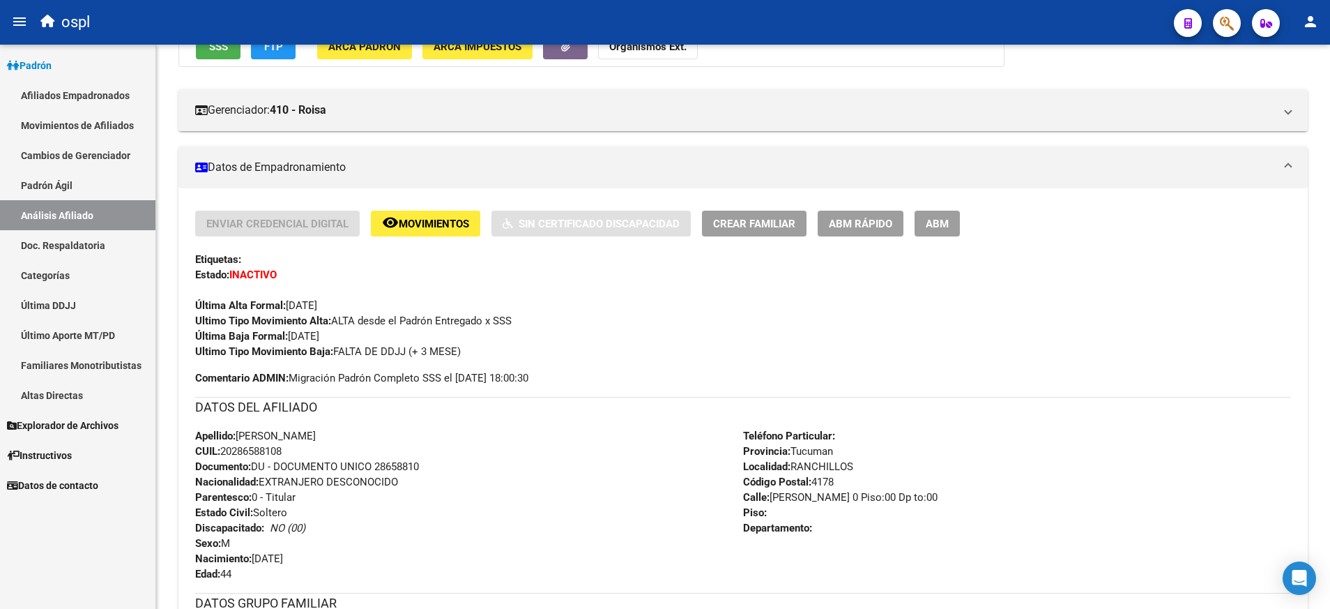
scroll to position [210, 0]
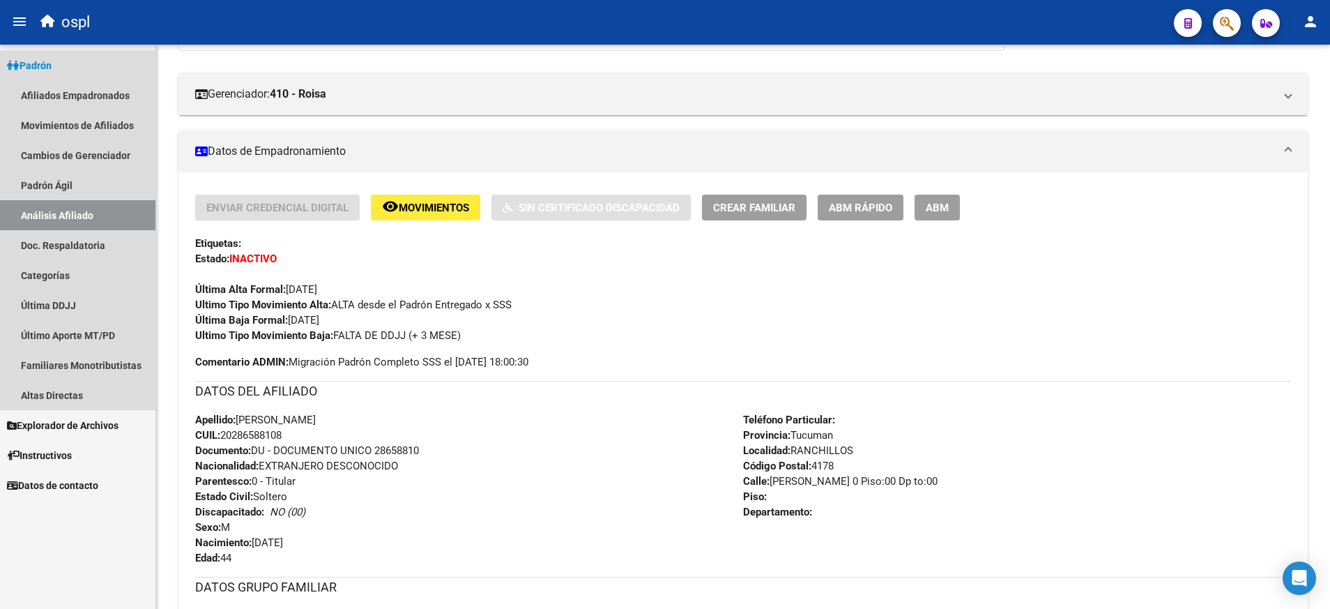
click at [95, 211] on link "Análisis Afiliado" at bounding box center [77, 215] width 155 height 30
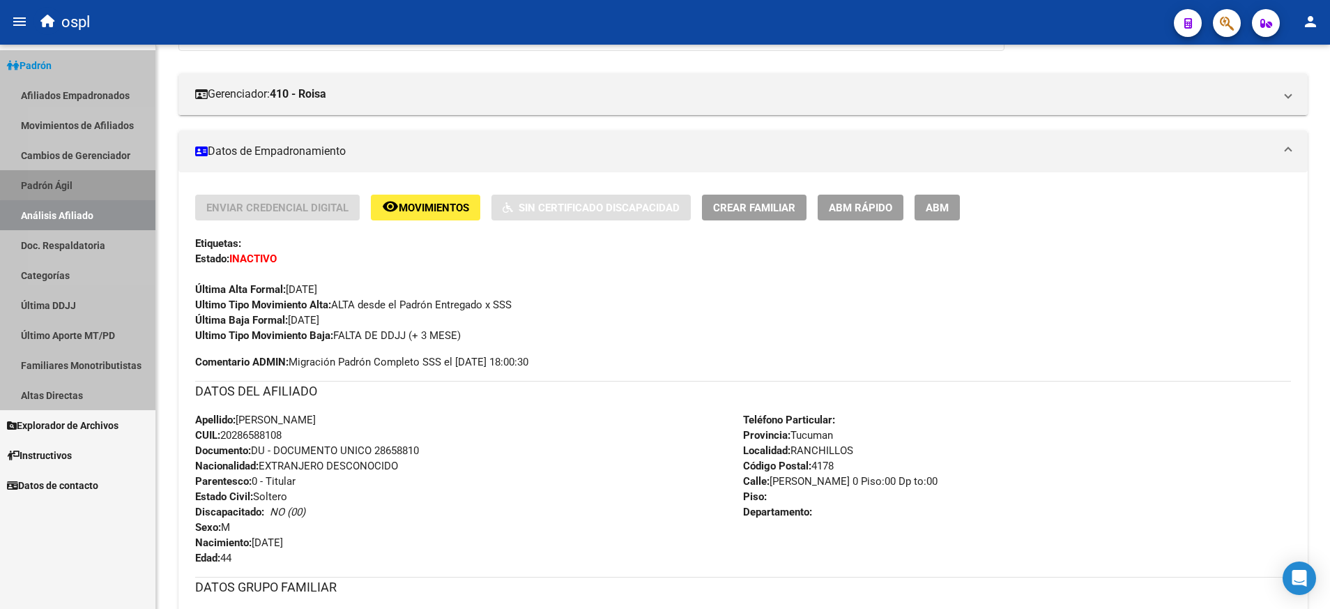
click at [101, 181] on link "Padrón Ágil" at bounding box center [77, 185] width 155 height 30
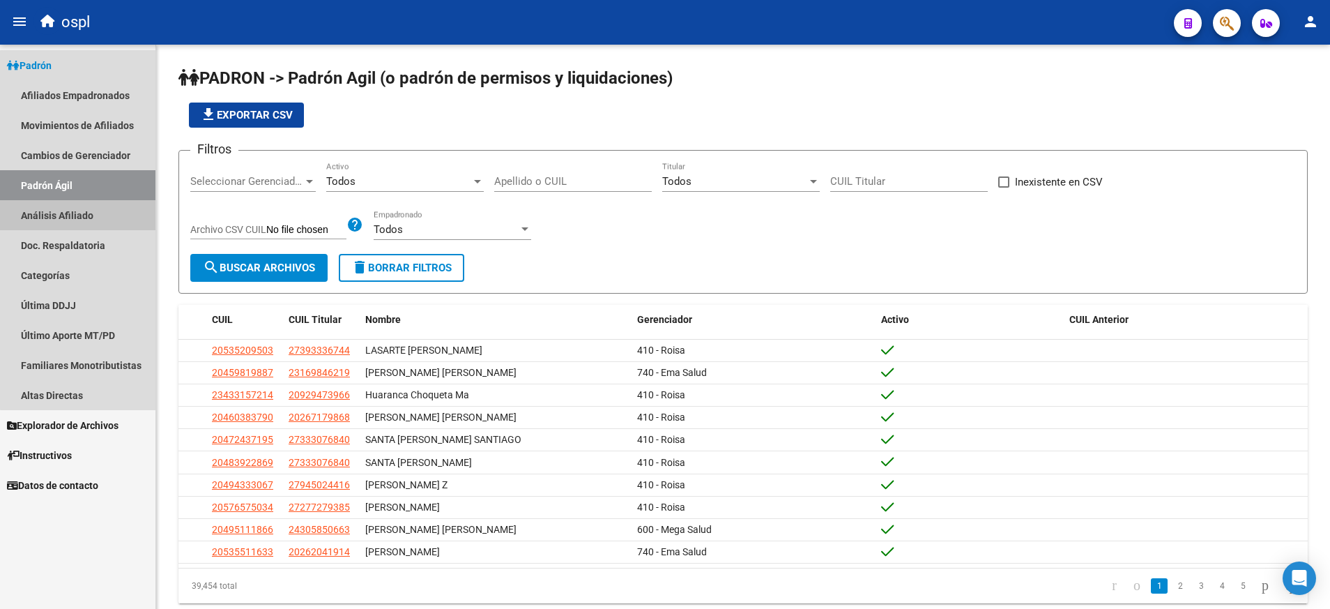
click at [102, 216] on link "Análisis Afiliado" at bounding box center [77, 215] width 155 height 30
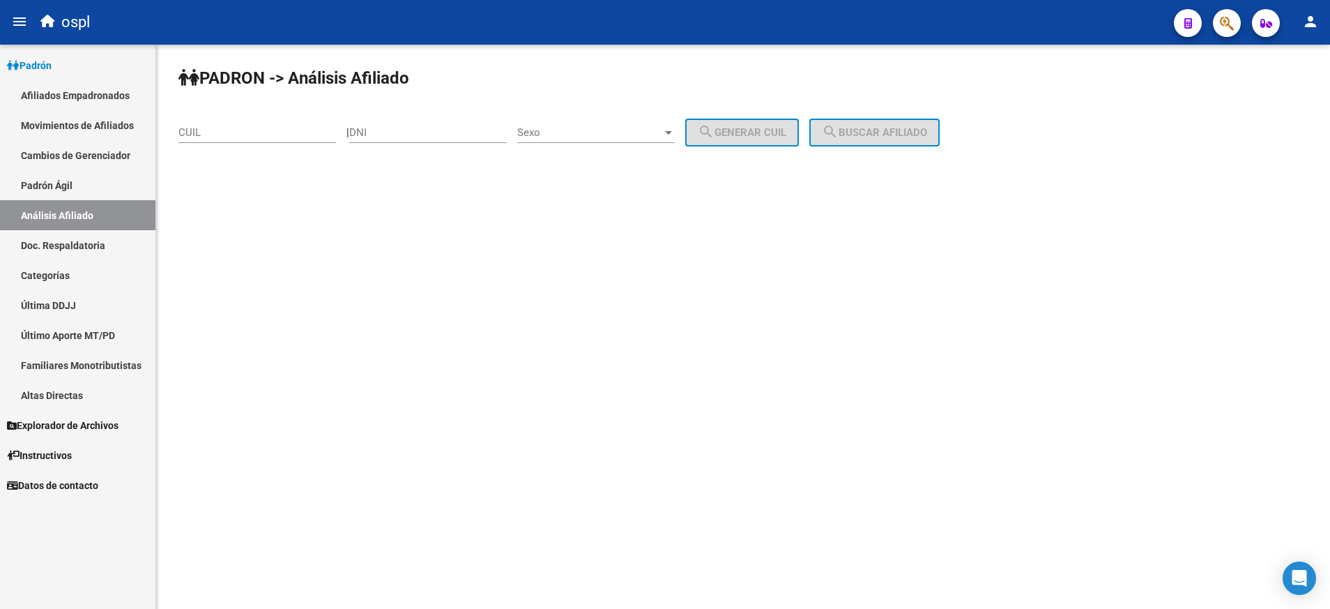
click at [280, 132] on input "CUIL" at bounding box center [257, 132] width 158 height 13
paste input "27-33286980-4"
type input "27-33286980-4"
click at [927, 128] on span "search Buscar afiliado" at bounding box center [874, 132] width 105 height 13
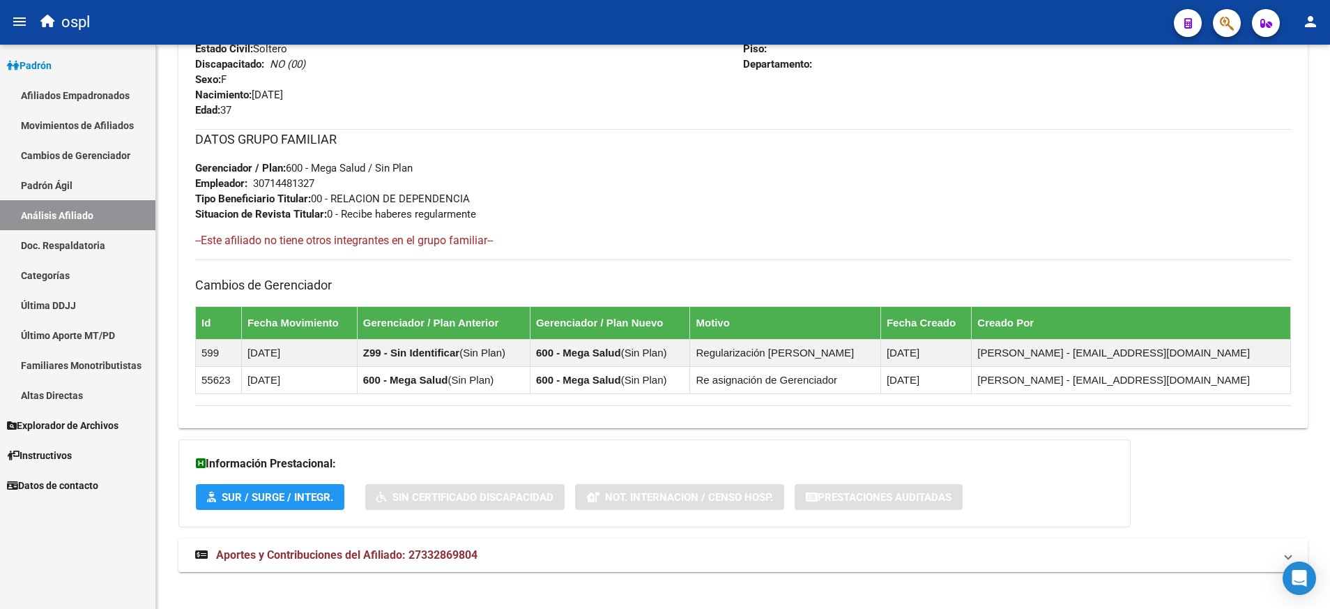
scroll to position [669, 0]
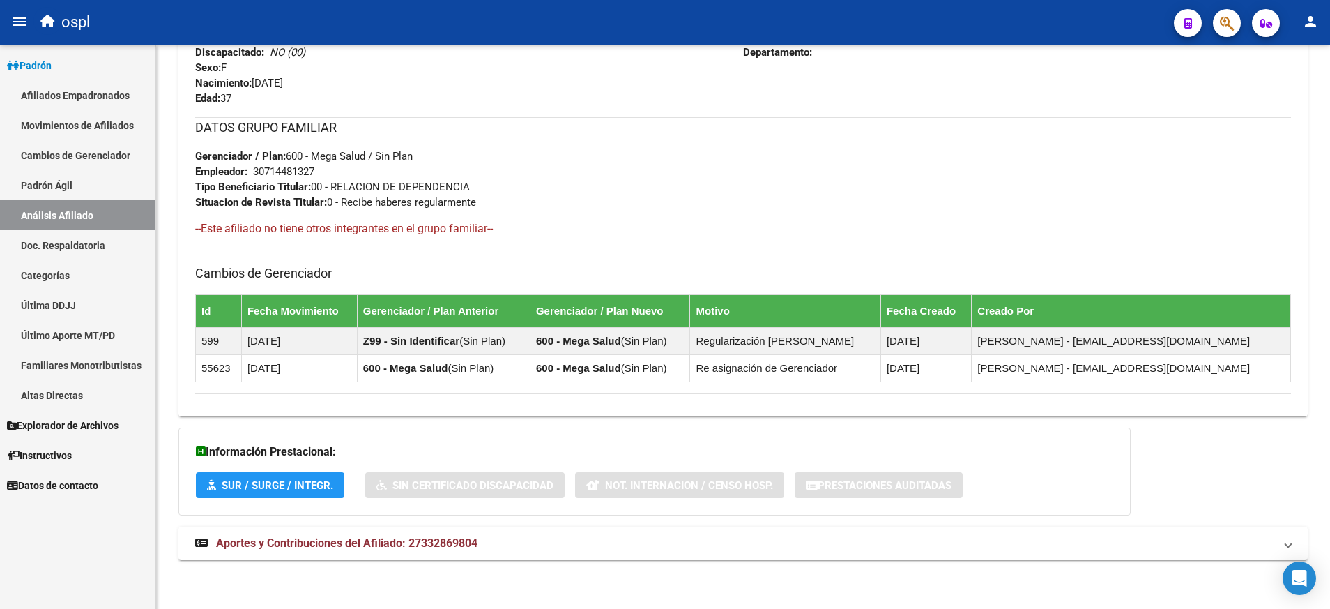
click at [345, 540] on span "Aportes y Contribuciones del Afiliado: 27332869804" at bounding box center [346, 542] width 261 height 13
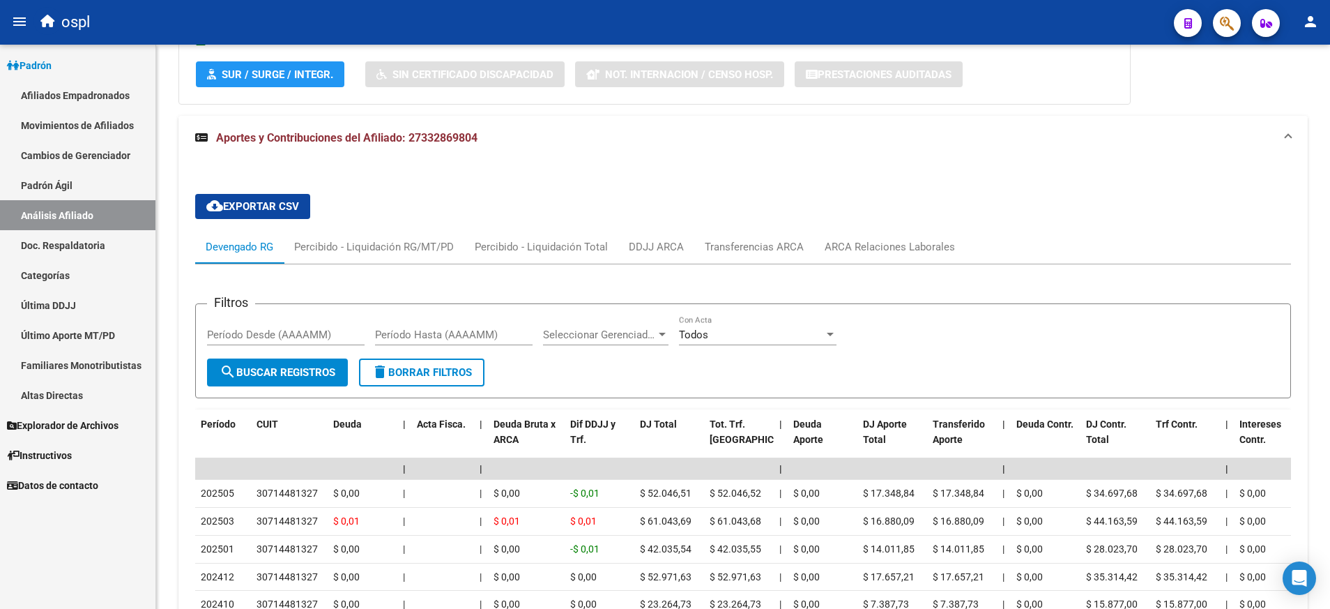
scroll to position [1091, 0]
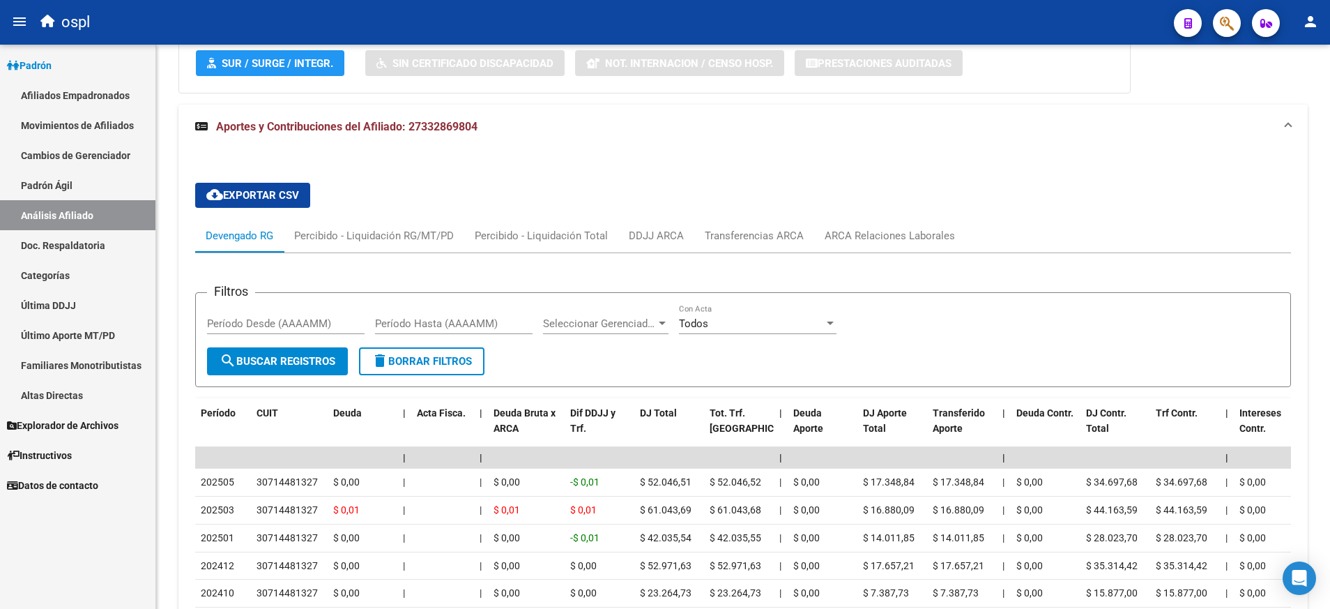
click at [75, 420] on span "Explorador de Archivos" at bounding box center [63, 425] width 112 height 15
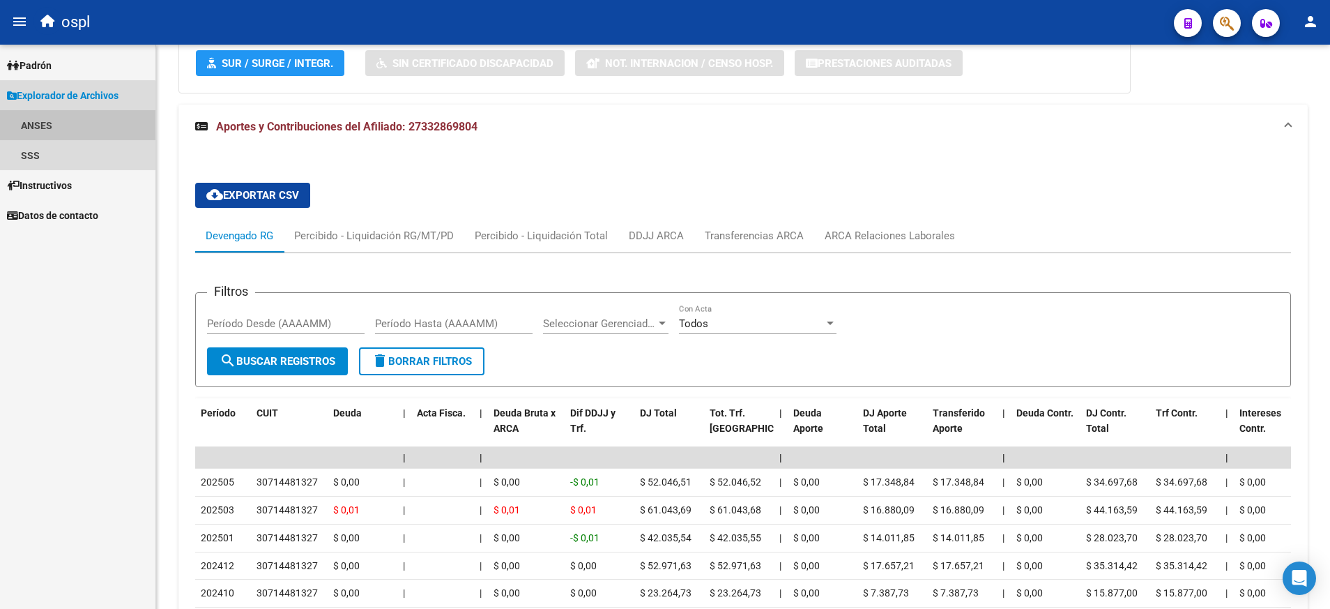
click at [29, 139] on link "ANSES" at bounding box center [77, 125] width 155 height 30
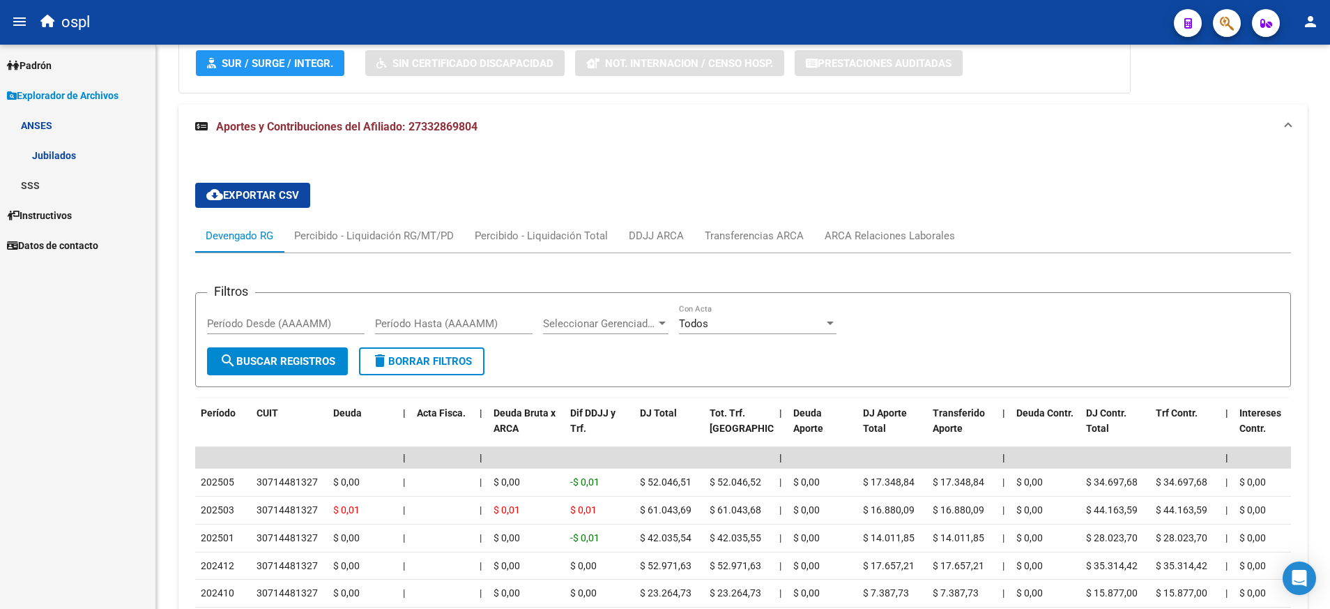
click at [32, 185] on link "SSS" at bounding box center [77, 185] width 155 height 30
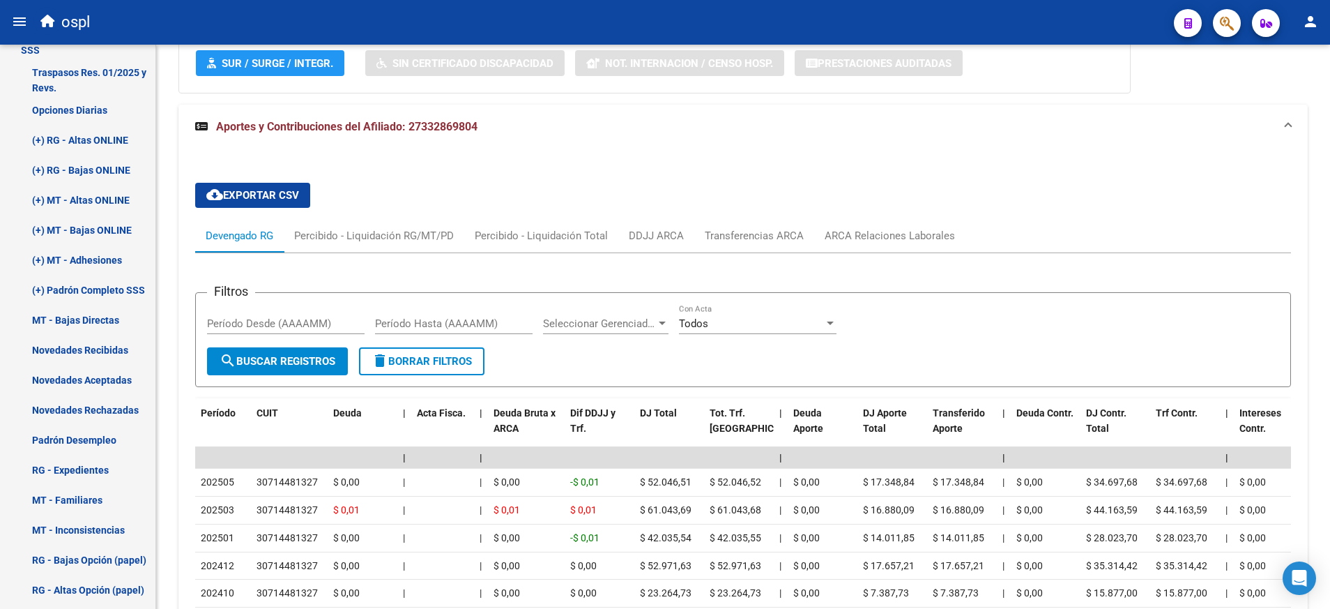
scroll to position [174, 0]
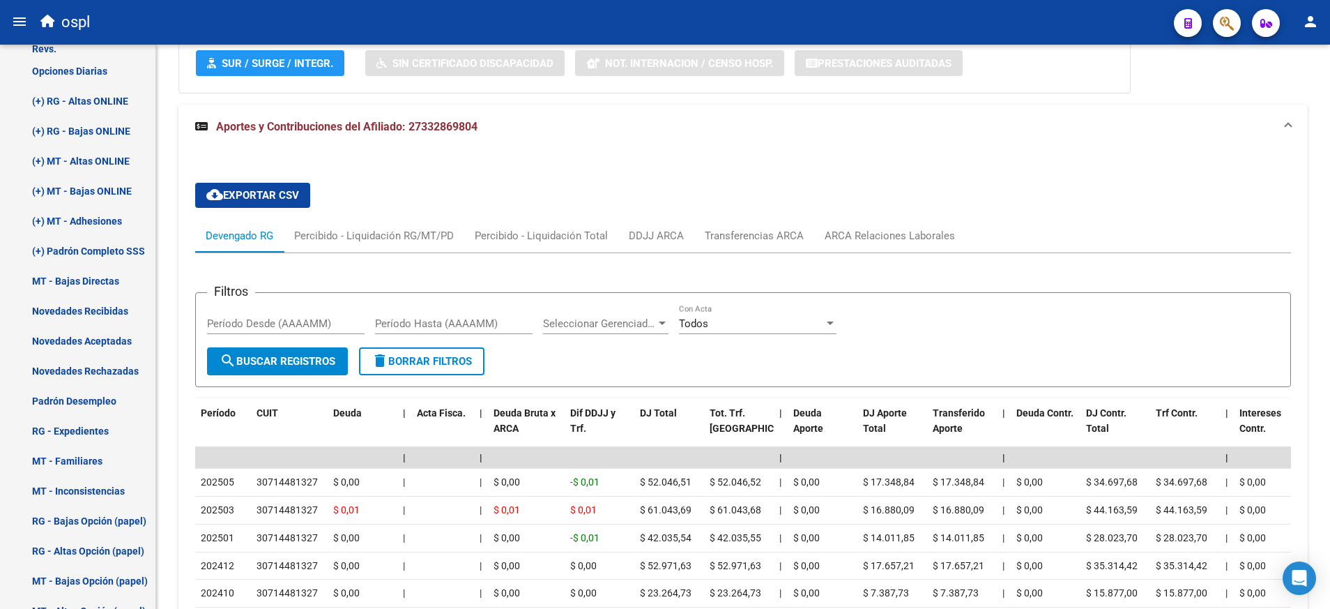
click at [105, 313] on link "Novedades Recibidas" at bounding box center [77, 311] width 155 height 30
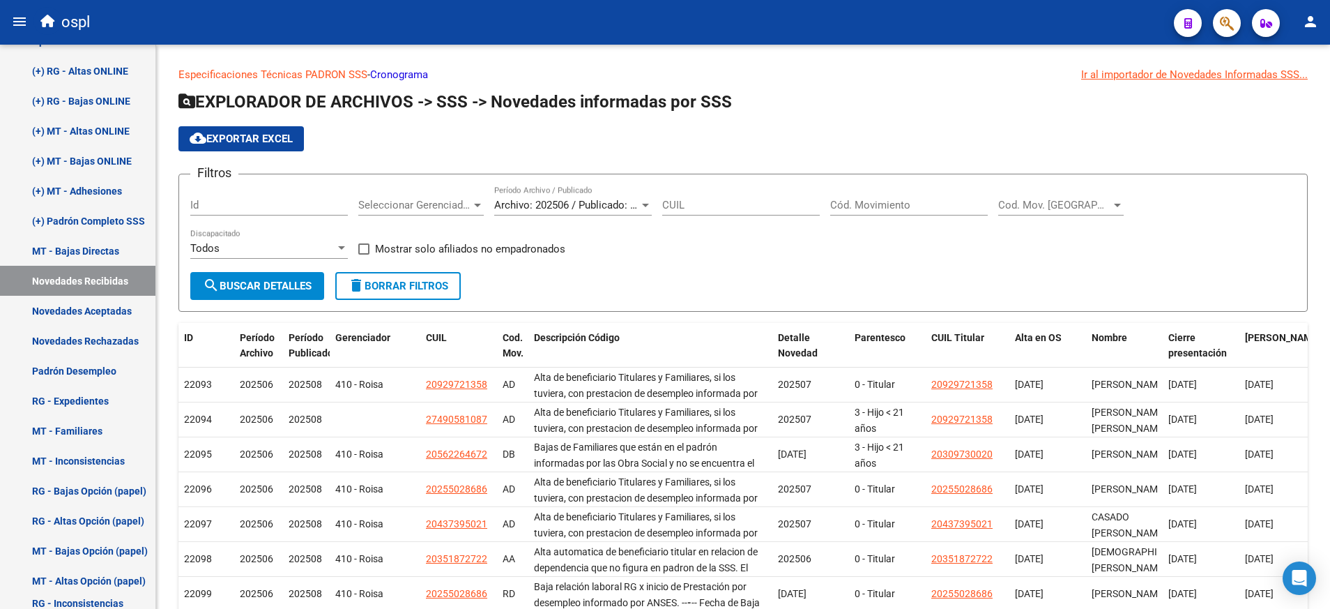
click at [745, 200] on input "CUIL" at bounding box center [741, 205] width 158 height 13
paste input "20-24072557-7"
type input "20-24072557-7"
click at [291, 281] on span "search Buscar Detalles" at bounding box center [257, 286] width 109 height 13
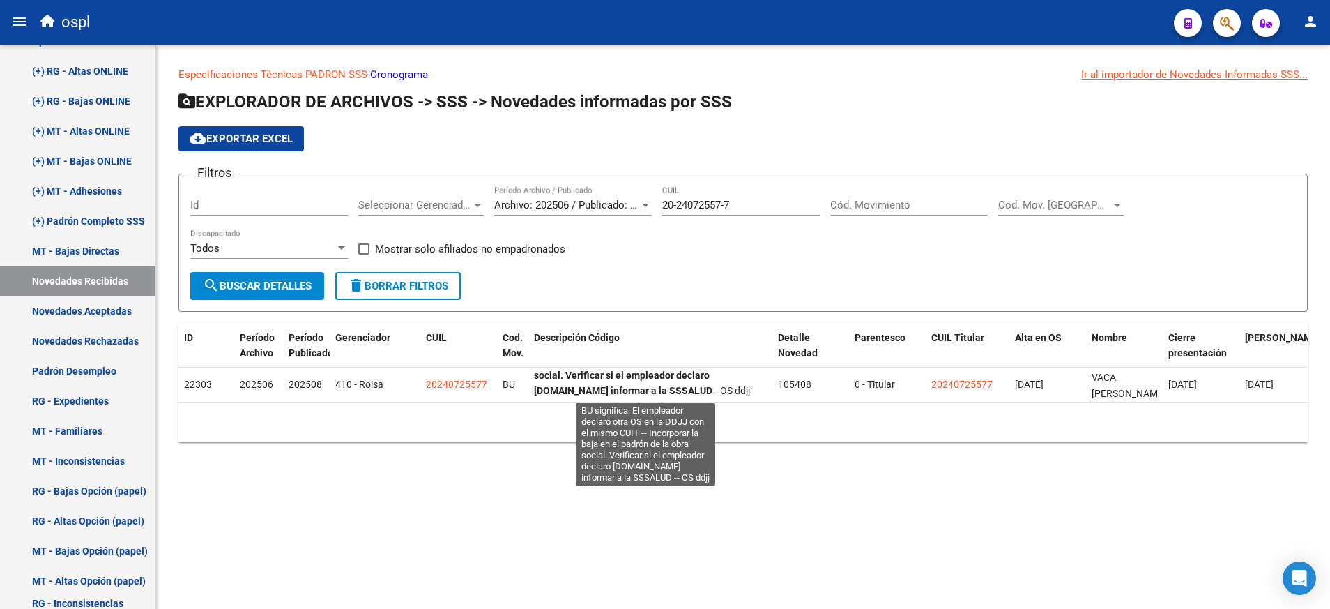
drag, startPoint x: 533, startPoint y: 373, endPoint x: 756, endPoint y: 386, distance: 223.4
click at [756, 386] on datatable-body-cell "El empleador declaró otra OS en la DDJJ con el mismo CUIT -- Incorporar la baja…" at bounding box center [650, 384] width 244 height 34
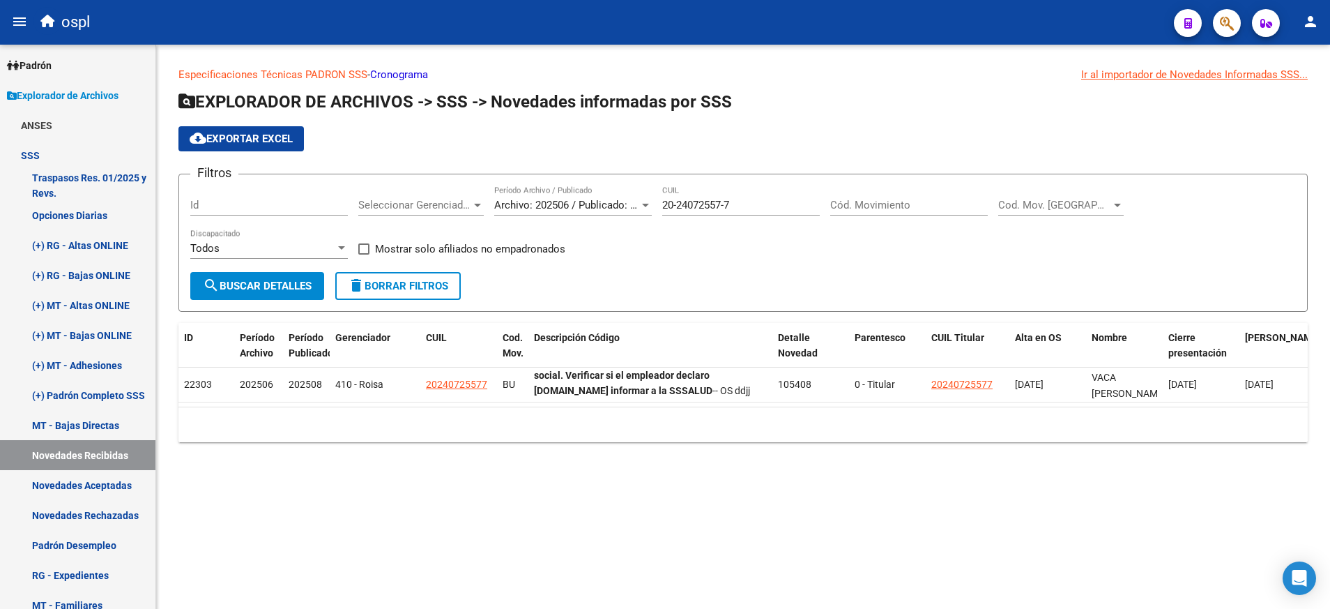
click at [144, 54] on div "Firma Express Padrón Afiliados Empadronados Movimientos de Afiliados Cambios de…" at bounding box center [79, 512] width 159 height 935
click at [52, 64] on span "Padrón" at bounding box center [29, 65] width 45 height 15
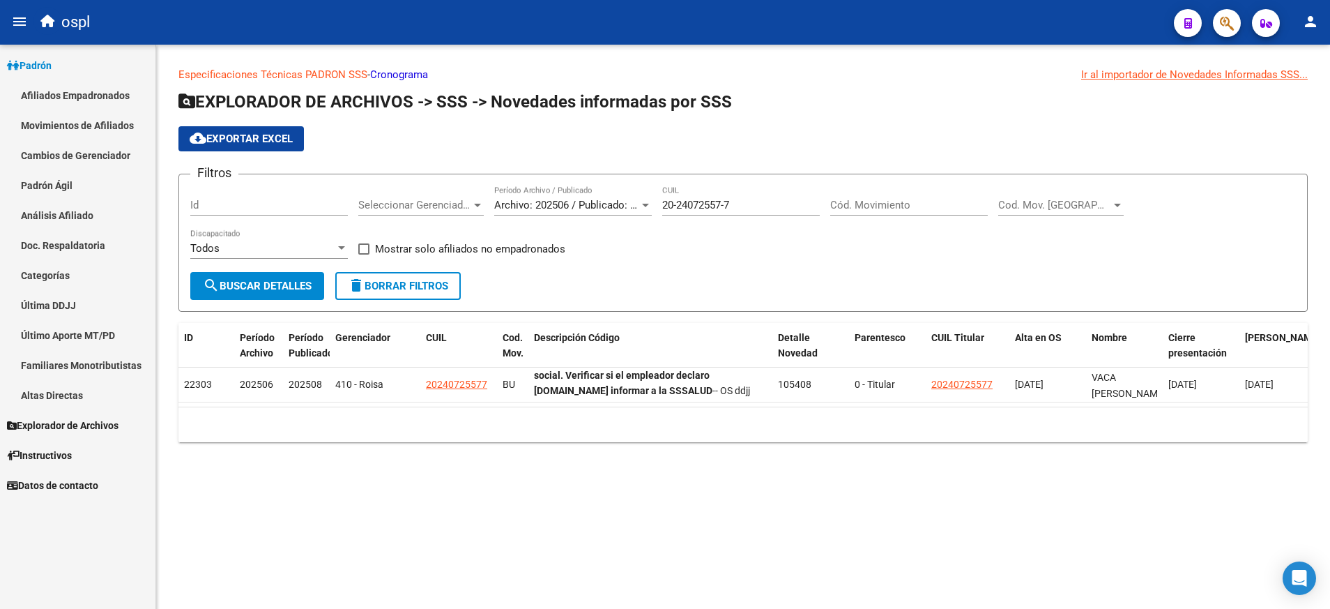
click at [69, 93] on link "Afiliados Empadronados" at bounding box center [77, 95] width 155 height 30
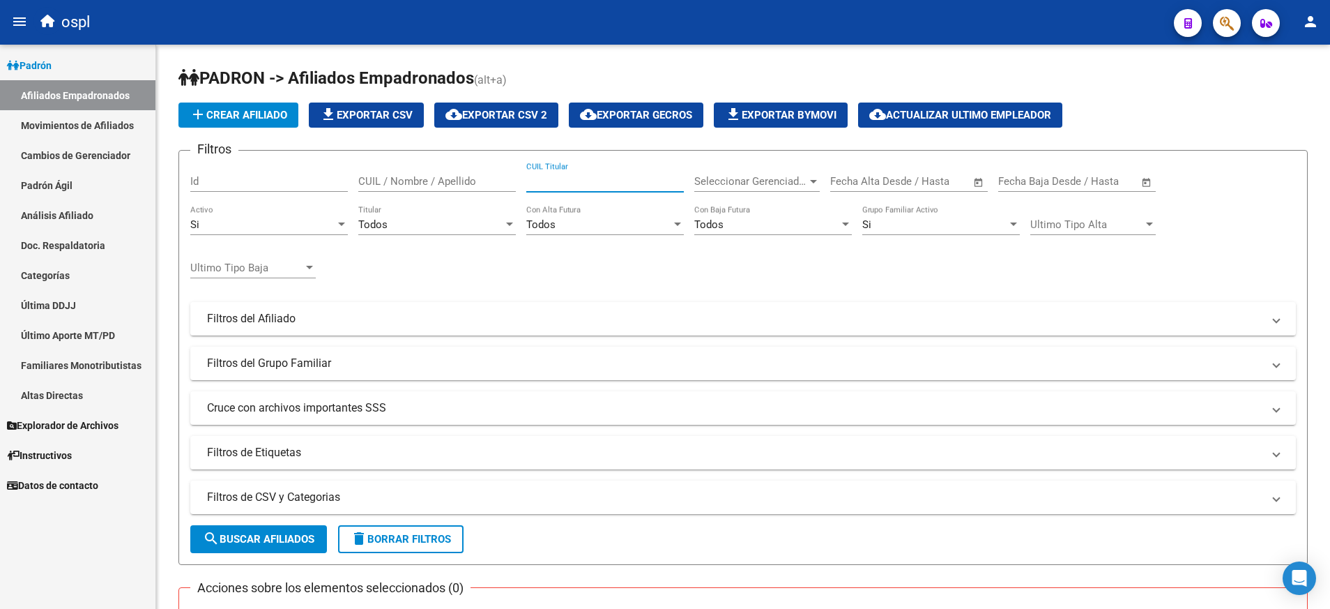
click at [556, 181] on input "CUIL Titular" at bounding box center [605, 181] width 158 height 13
paste input "20240725577"
type input "20240725577"
click at [295, 531] on button "search Buscar Afiliados" at bounding box center [258, 539] width 137 height 28
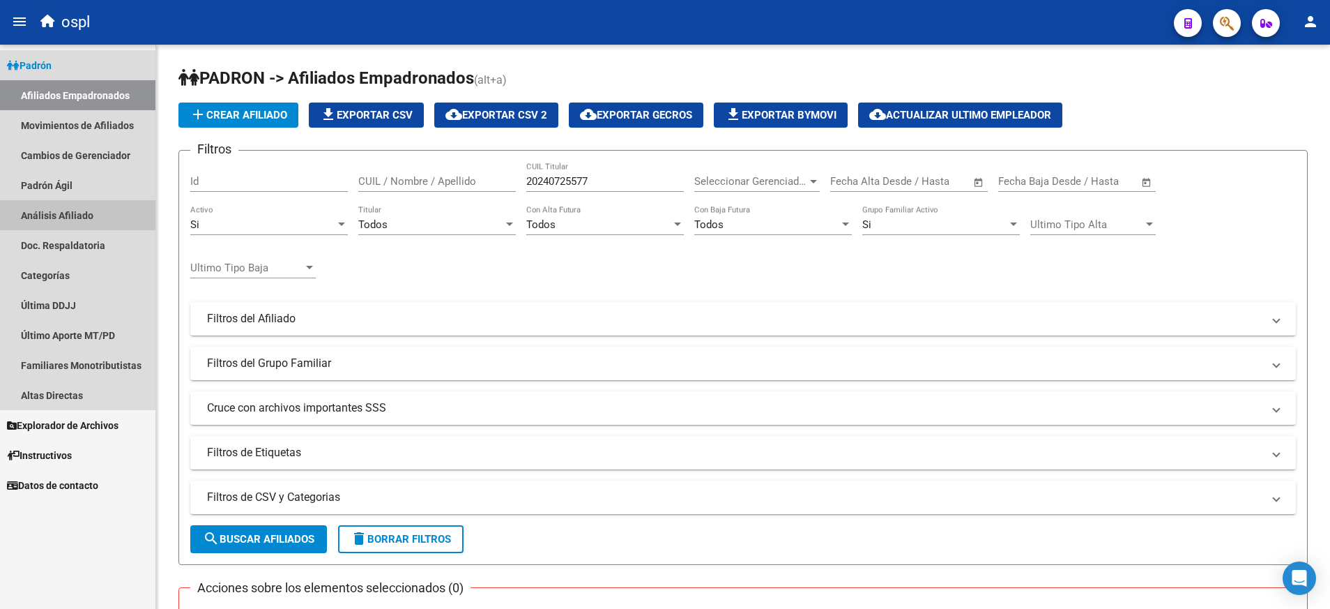
click at [79, 220] on link "Análisis Afiliado" at bounding box center [77, 215] width 155 height 30
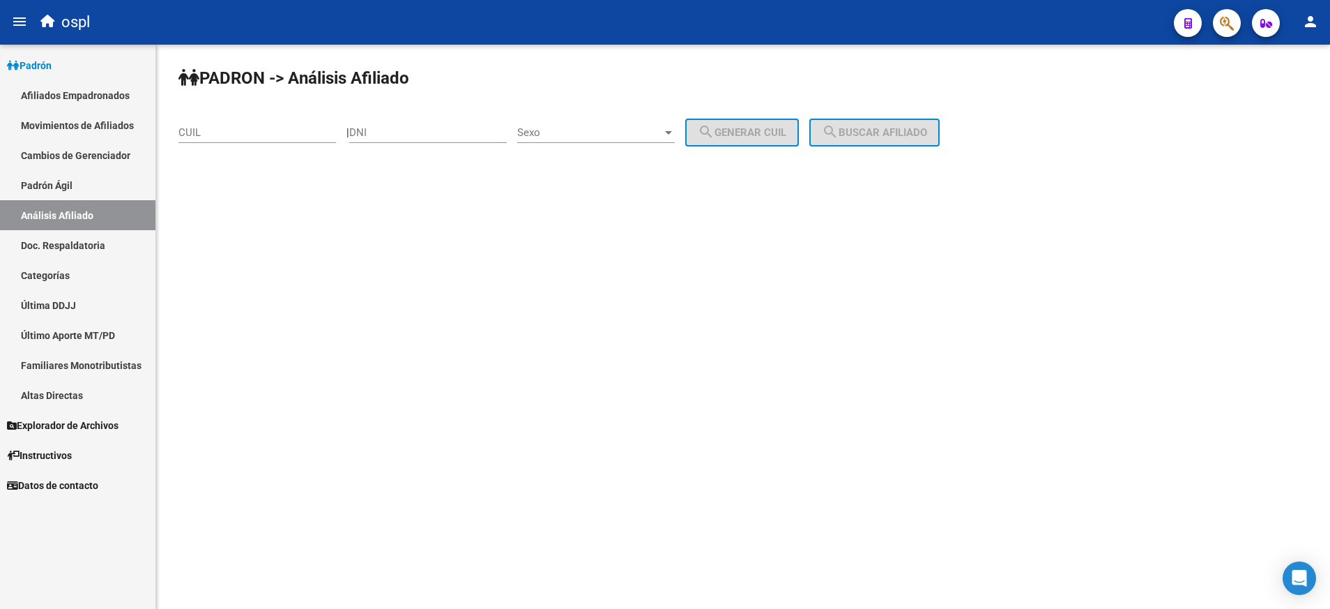
click at [268, 139] on div "CUIL" at bounding box center [257, 128] width 158 height 30
paste input "20-24072557-7"
type input "20-24072557-7"
click at [891, 119] on button "search Buscar afiliado" at bounding box center [874, 133] width 130 height 28
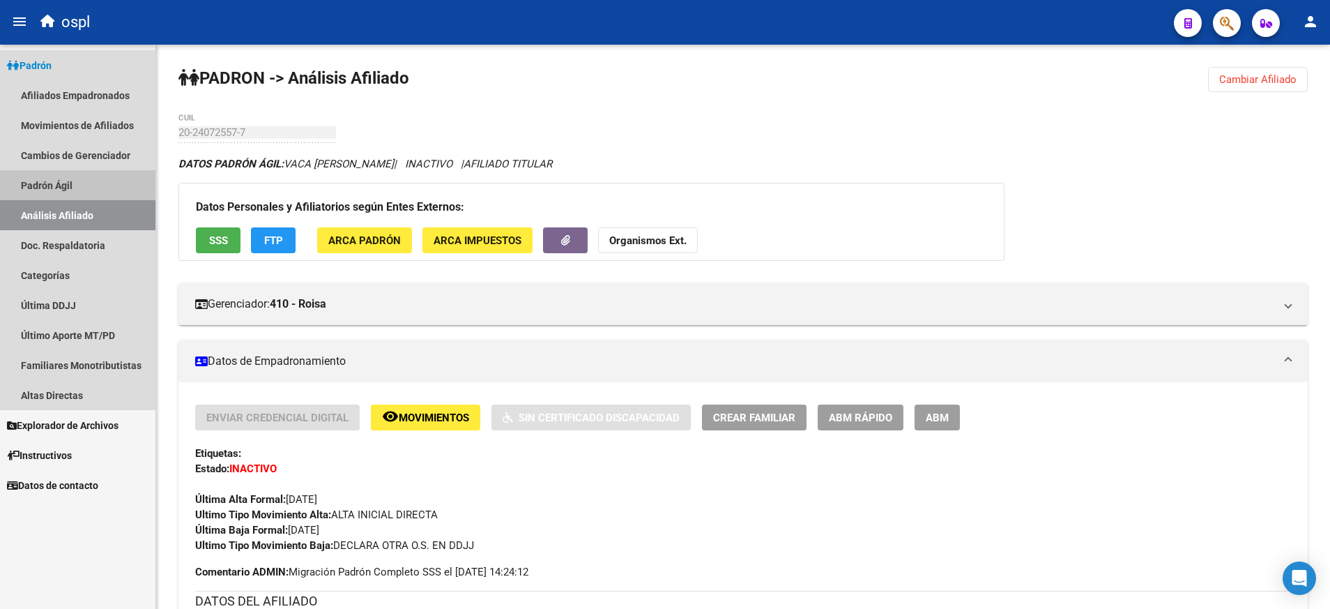
click at [68, 181] on link "Padrón Ágil" at bounding box center [77, 185] width 155 height 30
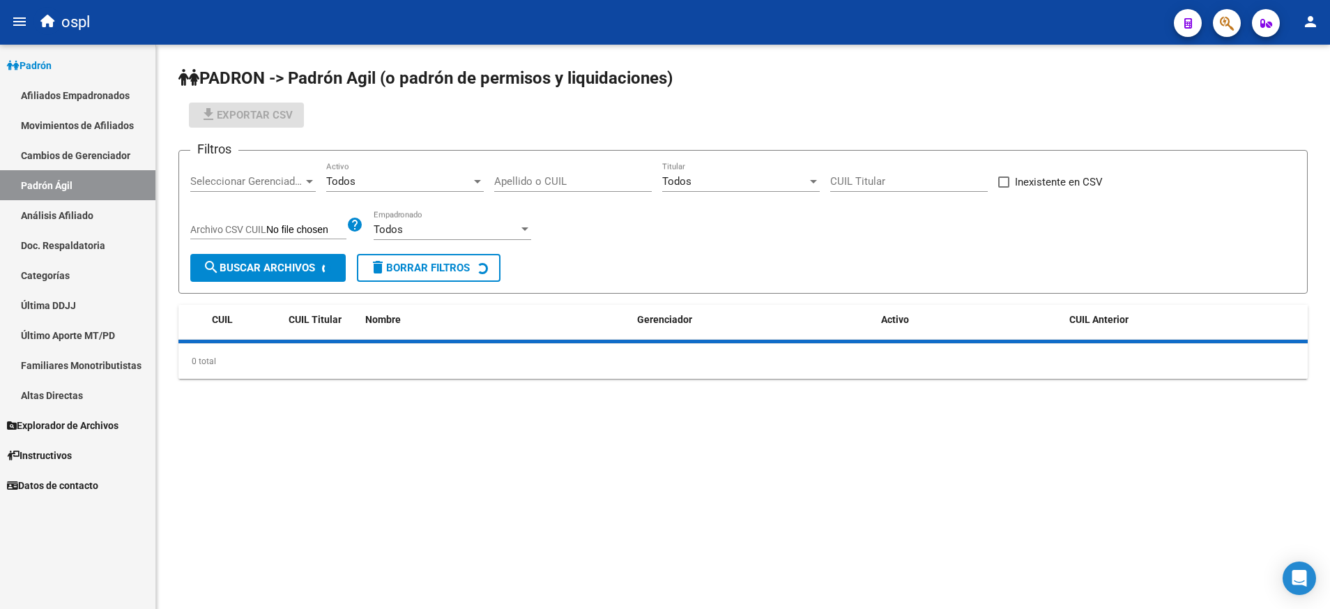
click at [76, 213] on link "Análisis Afiliado" at bounding box center [77, 215] width 155 height 30
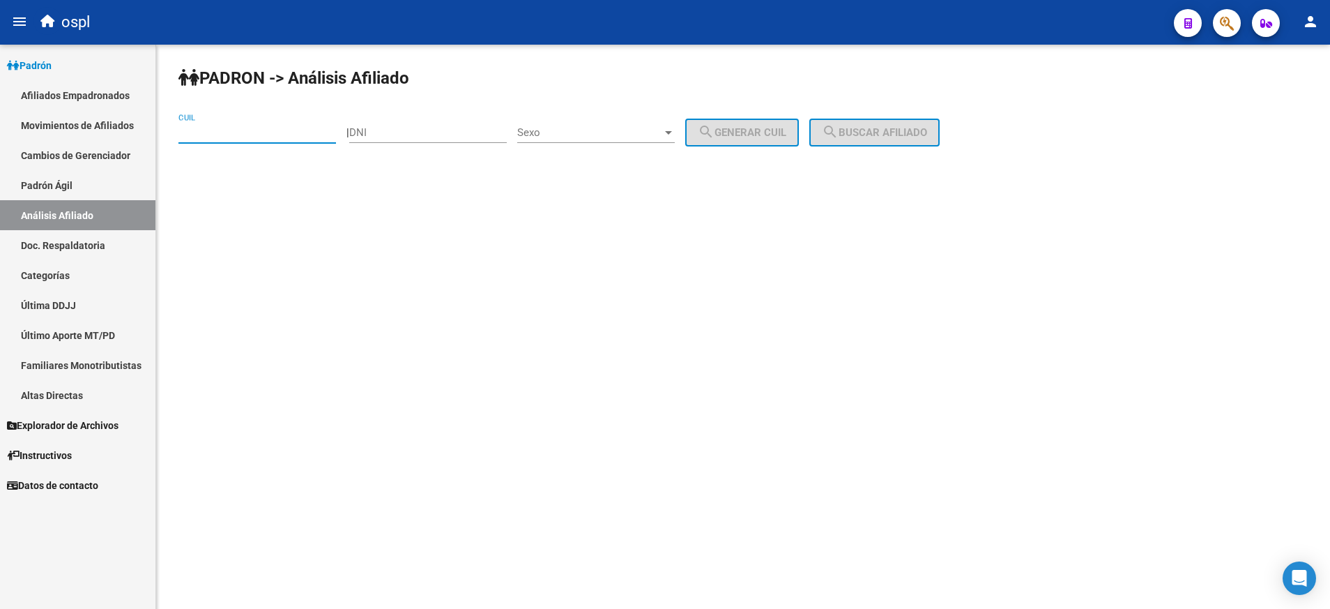
click at [247, 129] on input "CUIL" at bounding box center [257, 132] width 158 height 13
paste input "23-42134088-9"
type input "23-42134088-9"
click at [901, 123] on button "search Buscar afiliado" at bounding box center [874, 133] width 130 height 28
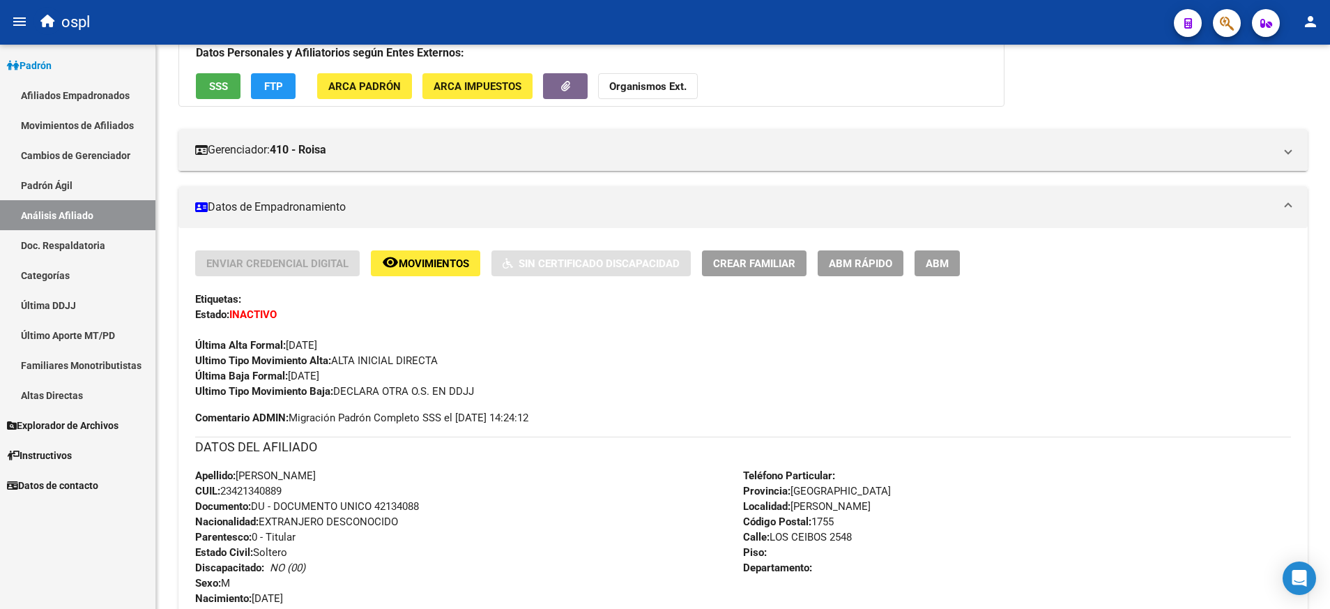
scroll to position [140, 0]
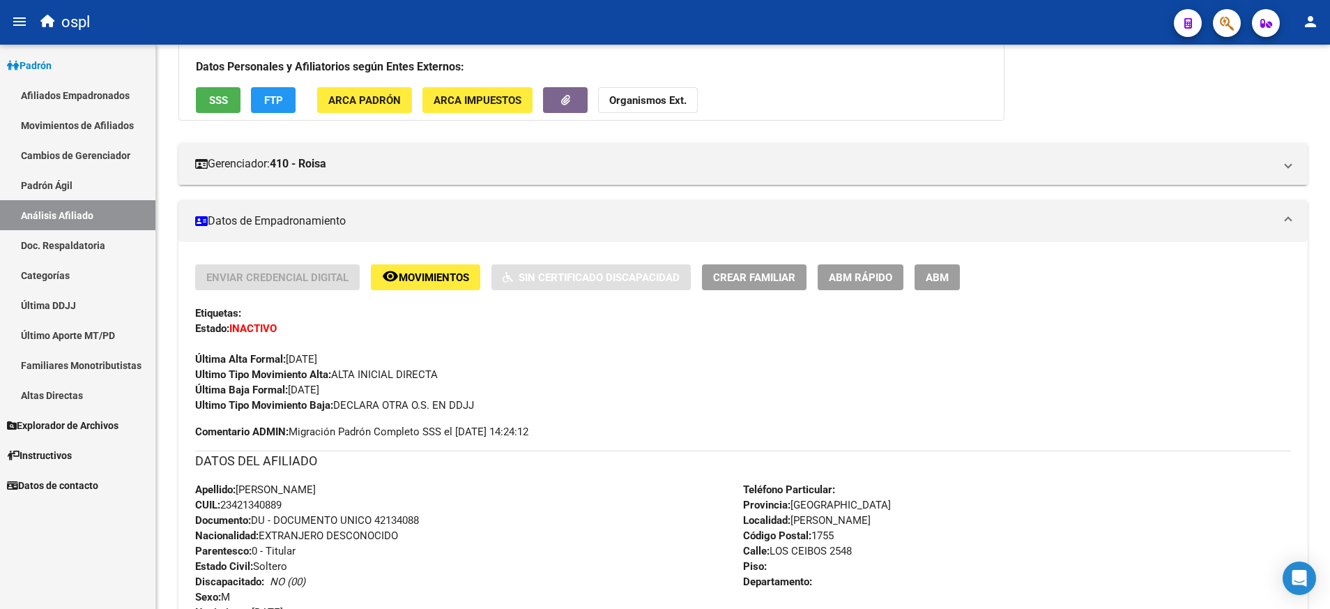
click at [63, 69] on link "Padrón" at bounding box center [77, 65] width 155 height 30
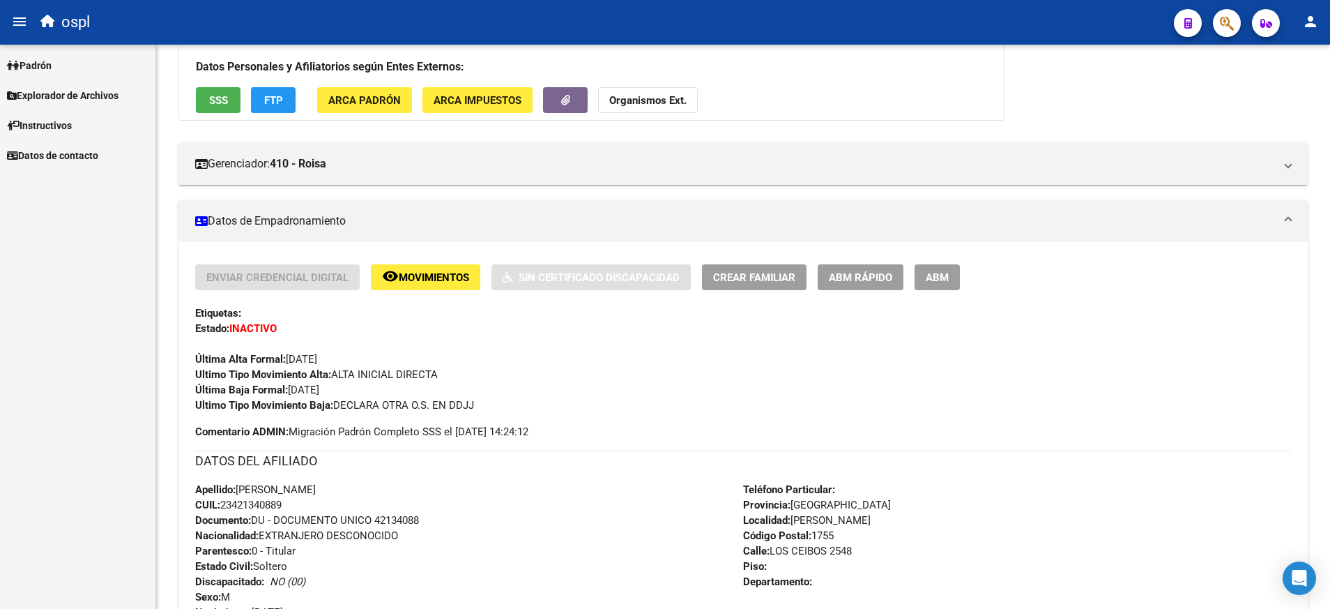
click at [64, 91] on span "Explorador de Archivos" at bounding box center [63, 95] width 112 height 15
click at [37, 154] on link "SSS" at bounding box center [77, 155] width 155 height 30
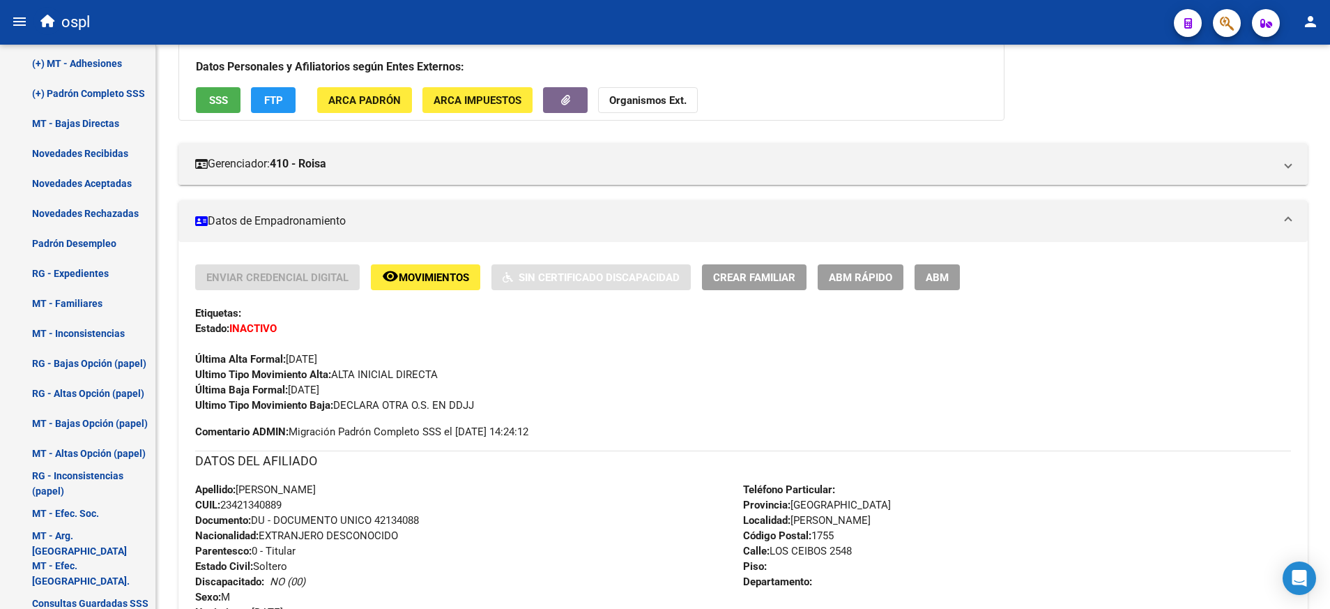
scroll to position [314, 0]
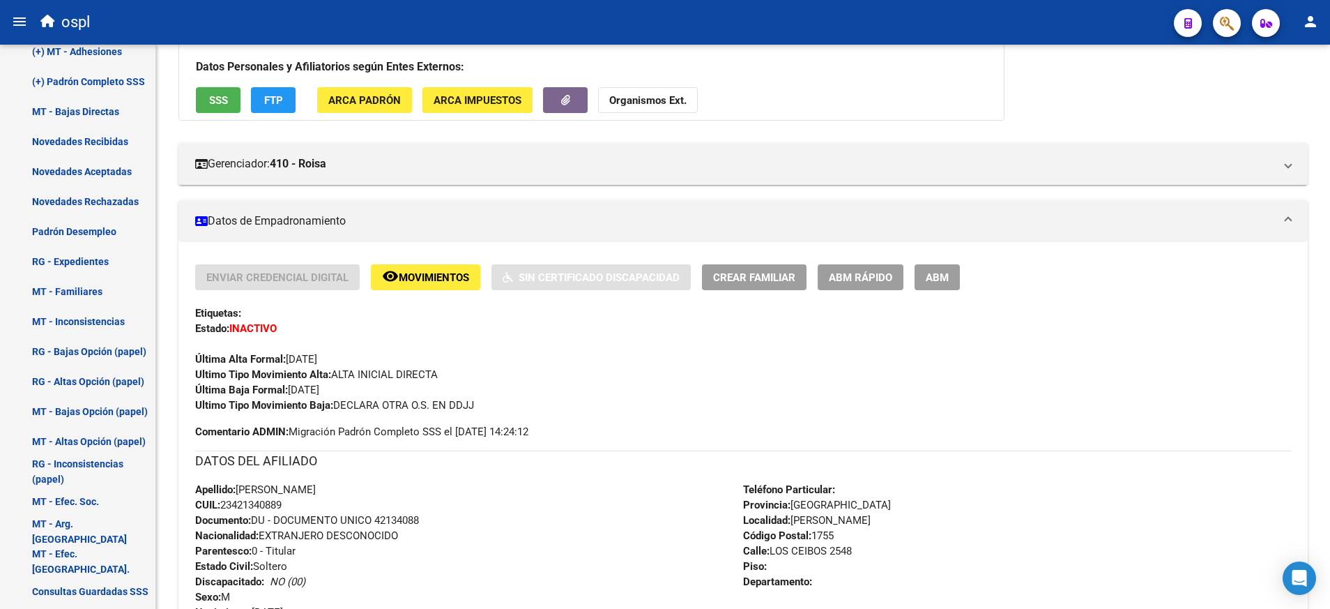
click at [82, 170] on link "Novedades Aceptadas" at bounding box center [77, 171] width 155 height 30
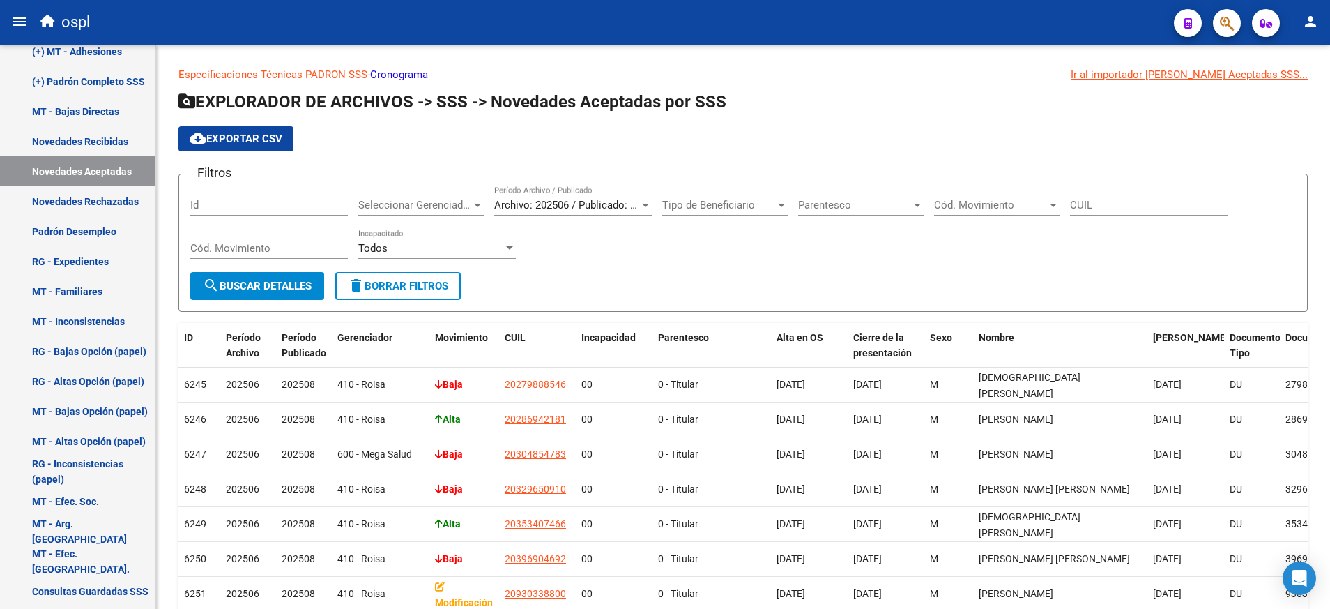
click at [254, 139] on span "cloud_download Exportar CSV" at bounding box center [236, 138] width 93 height 13
click at [96, 144] on link "Novedades Recibidas" at bounding box center [77, 141] width 155 height 30
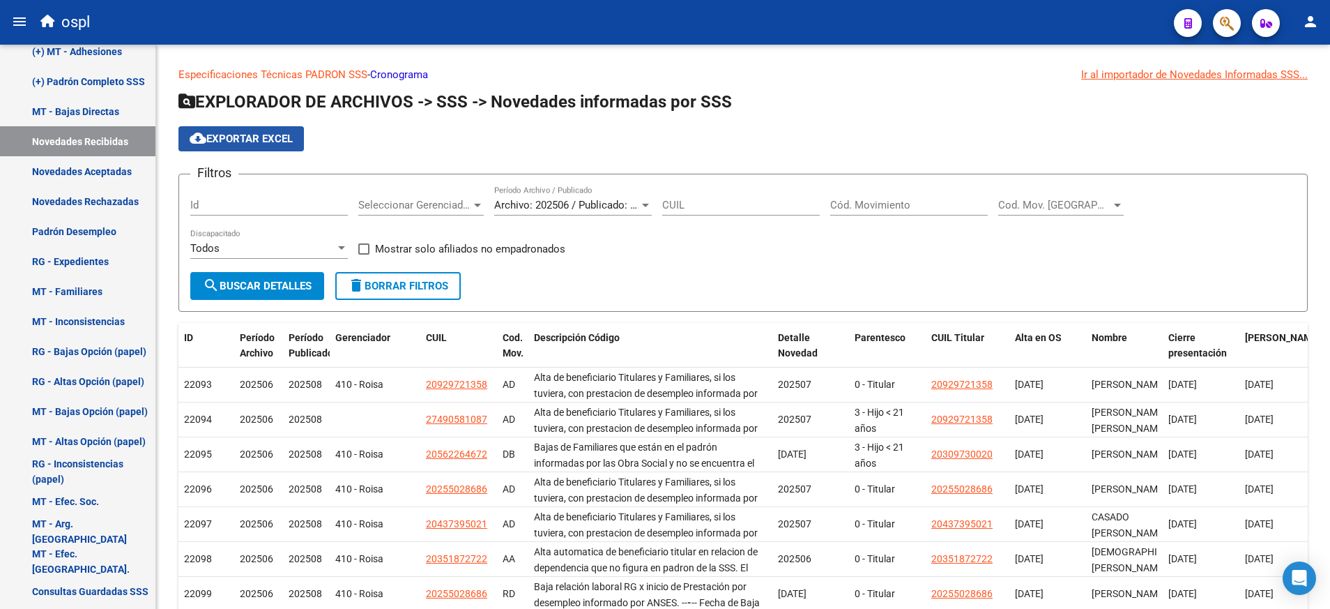
click at [272, 135] on span "cloud_download Exportar EXCEL" at bounding box center [241, 138] width 103 height 13
click at [650, 206] on div at bounding box center [645, 204] width 13 height 11
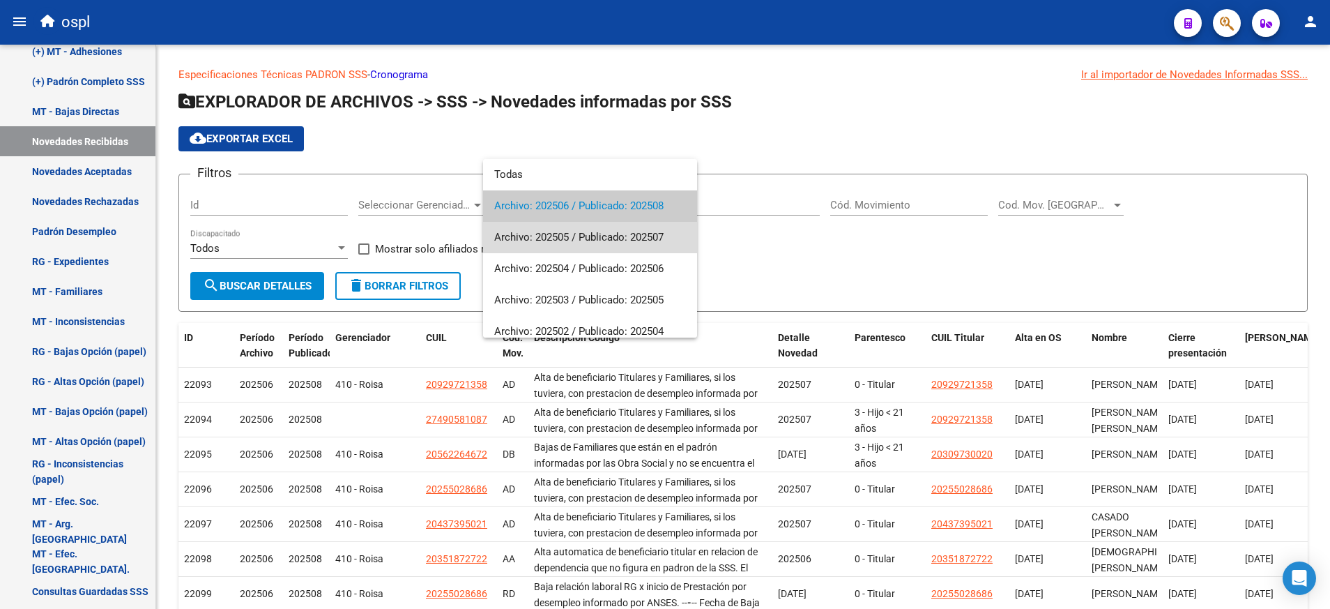
click at [643, 229] on span "Archivo: 202505 / Publicado: 202507" at bounding box center [590, 237] width 192 height 31
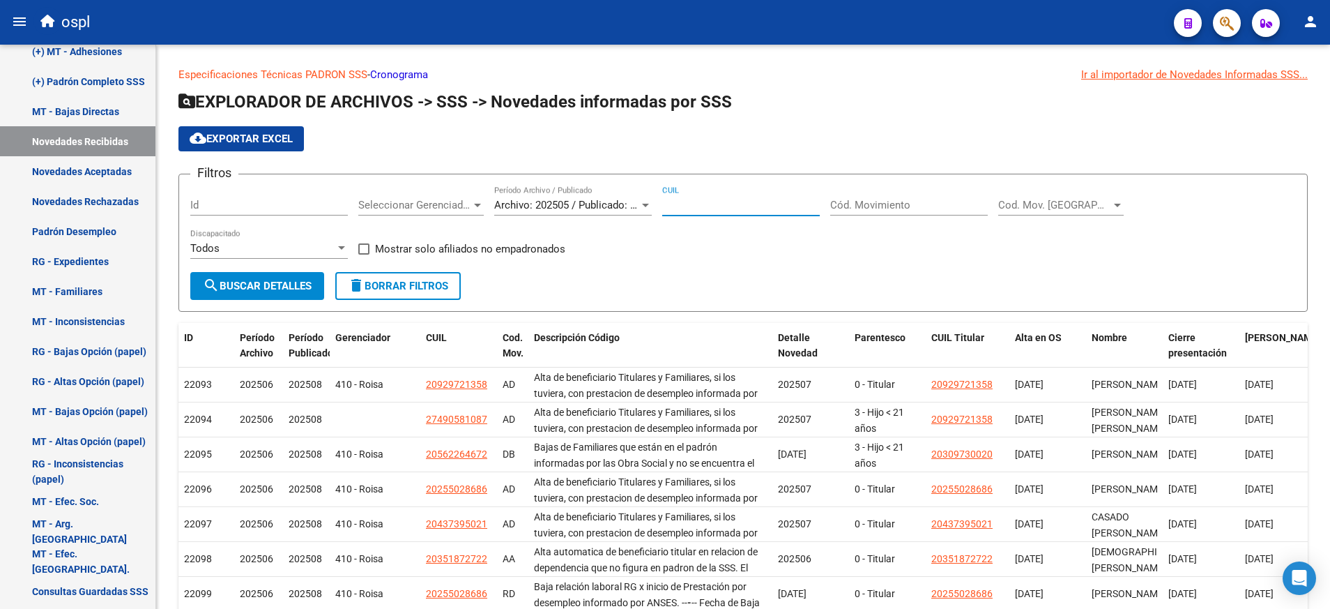
click at [704, 201] on input "CUIL" at bounding box center [741, 205] width 158 height 13
paste input "27-94984841-3"
type input "27-94984841-3"
click at [294, 288] on span "search Buscar Detalles" at bounding box center [257, 286] width 109 height 13
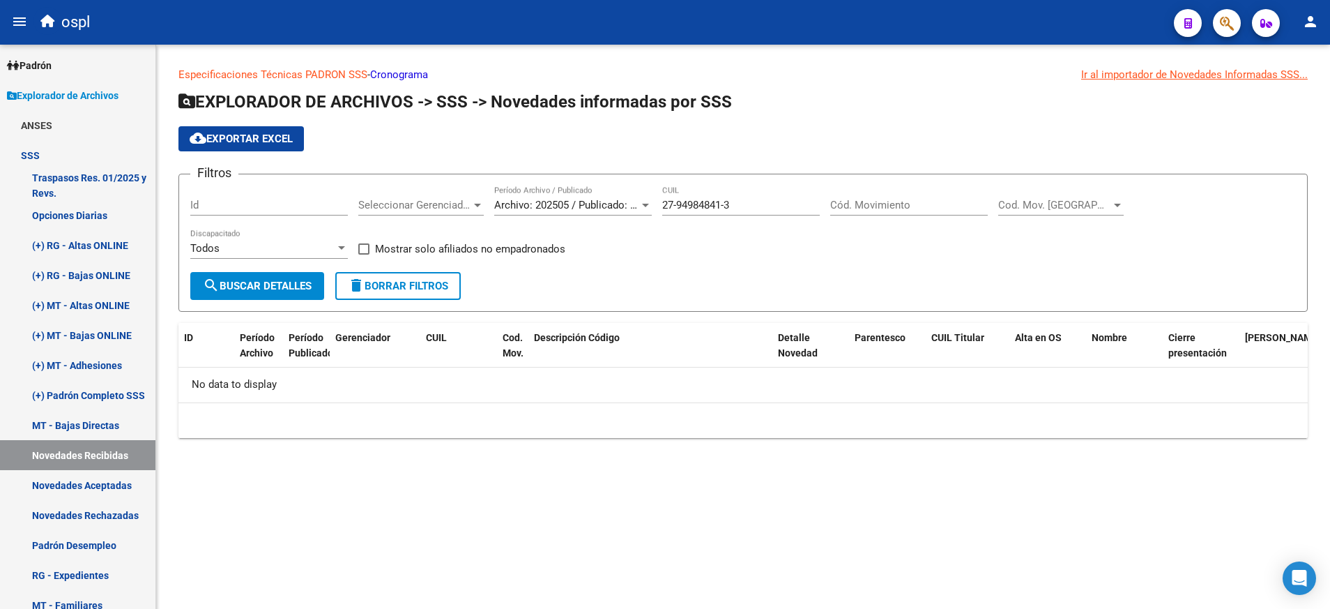
click at [178, 24] on div "menu ospl person Firma Express Padrón Afiliados Empadronados Movimientos de Afi…" at bounding box center [665, 304] width 1330 height 609
click at [66, 68] on link "Padrón" at bounding box center [77, 65] width 155 height 30
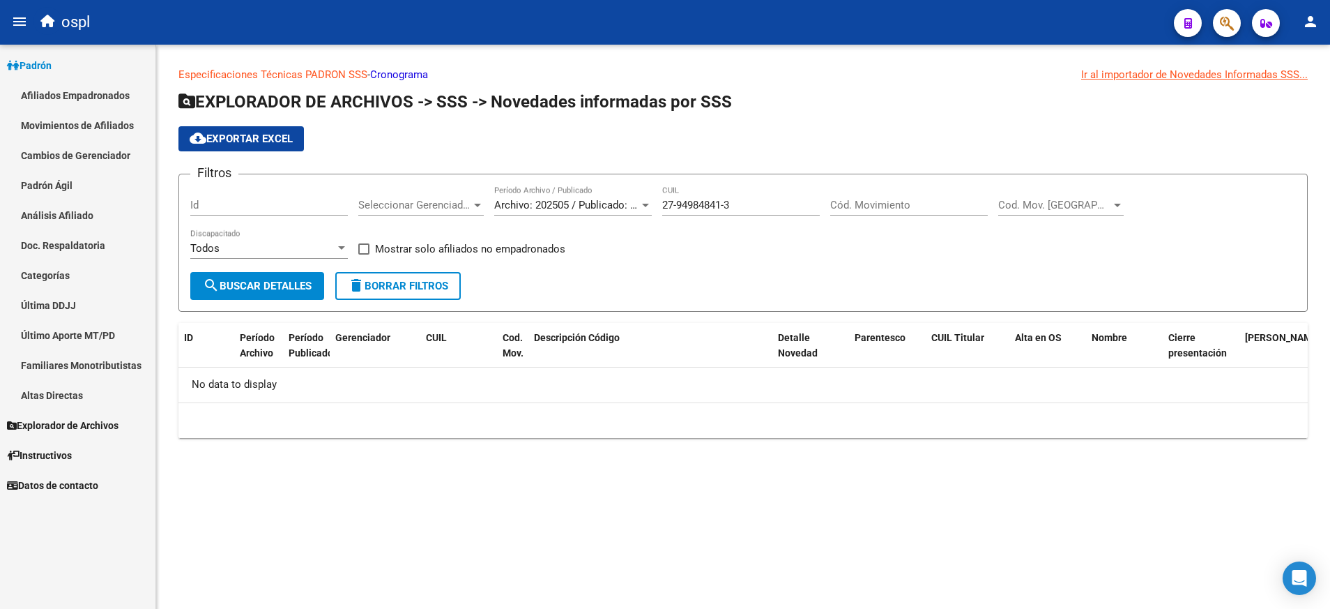
click at [68, 218] on link "Análisis Afiliado" at bounding box center [77, 215] width 155 height 30
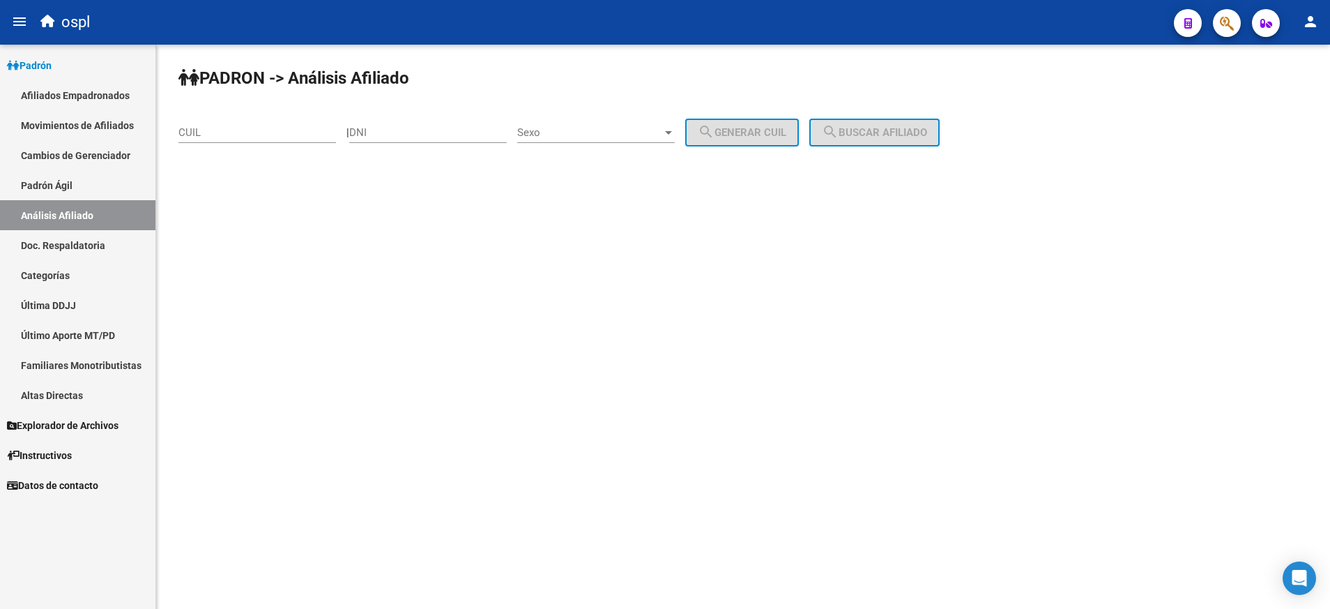
click at [243, 137] on input "CUIL" at bounding box center [257, 132] width 158 height 13
paste input "27-18813676-7"
type input "27-18813676-7"
click at [858, 125] on button "search Buscar afiliado" at bounding box center [874, 133] width 130 height 28
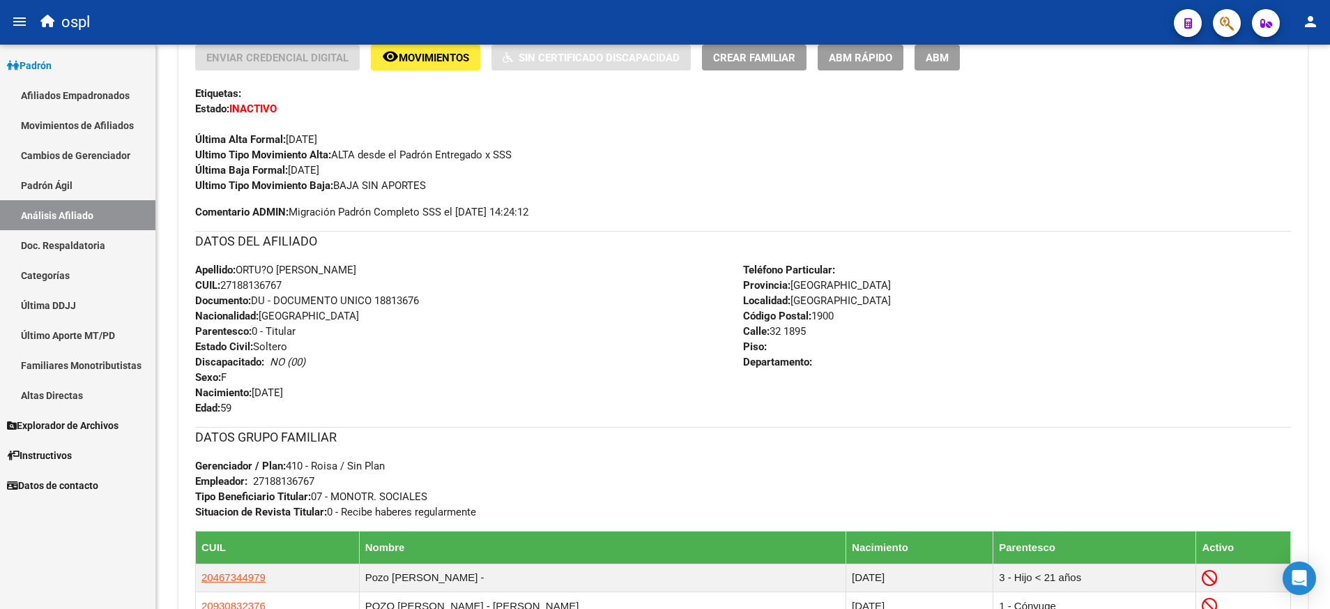
scroll to position [174, 0]
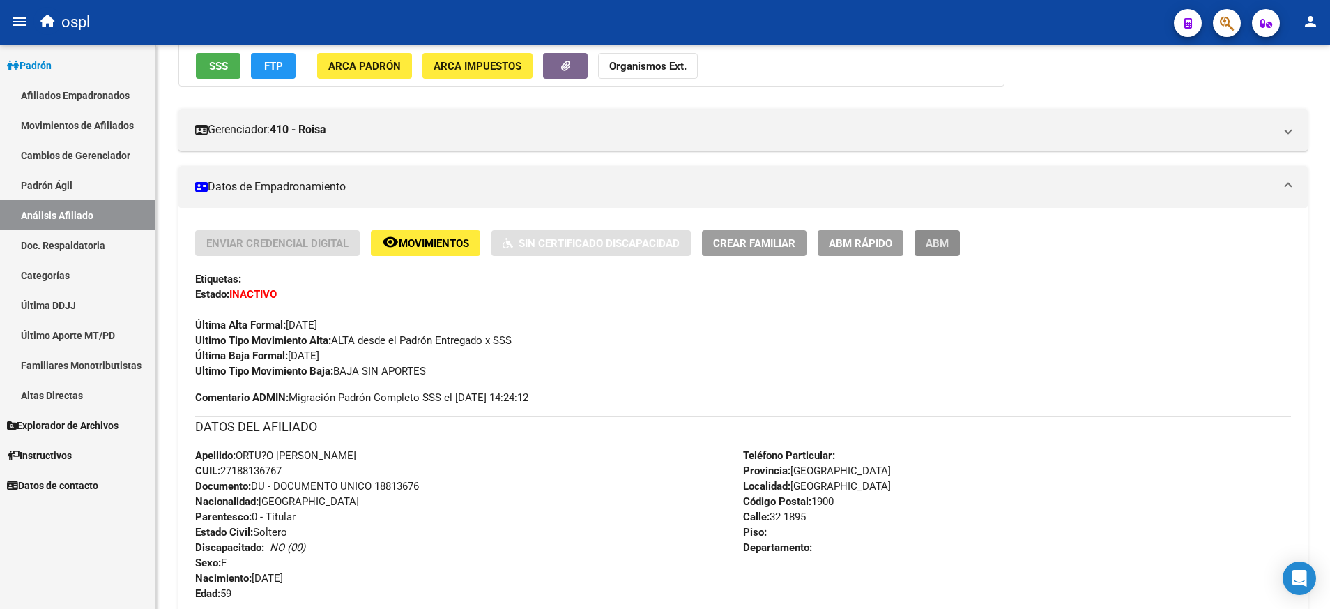
click at [945, 241] on span "ABM" at bounding box center [937, 243] width 23 height 13
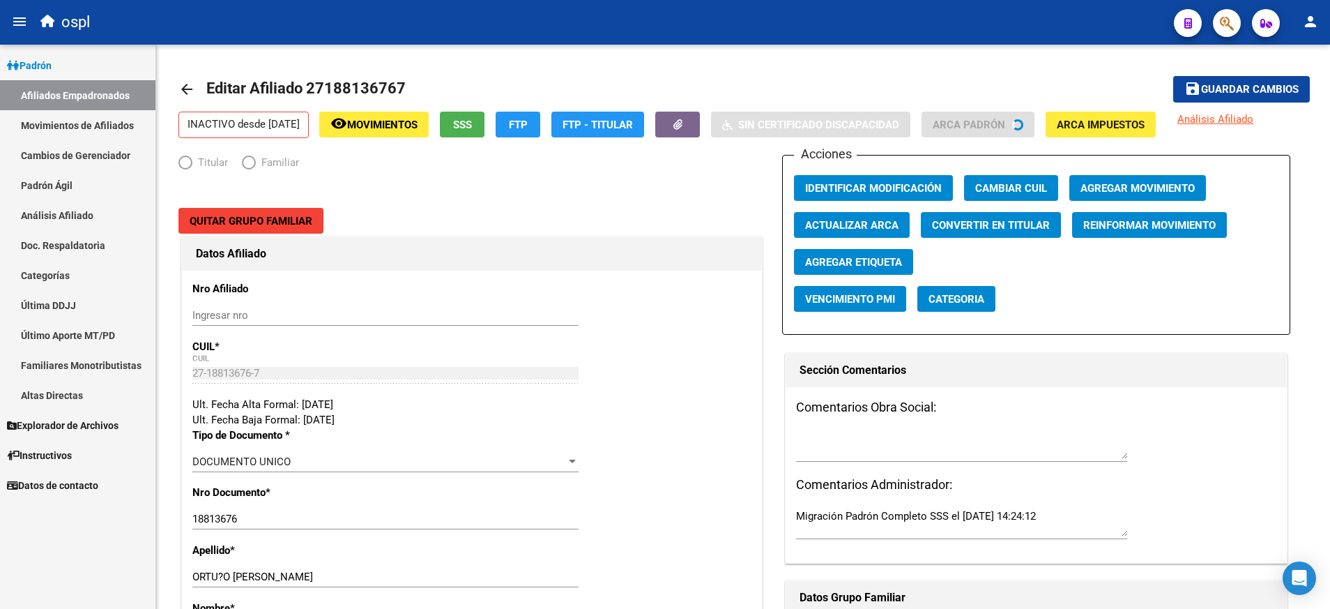
radio input "true"
type input "27-18813676-7"
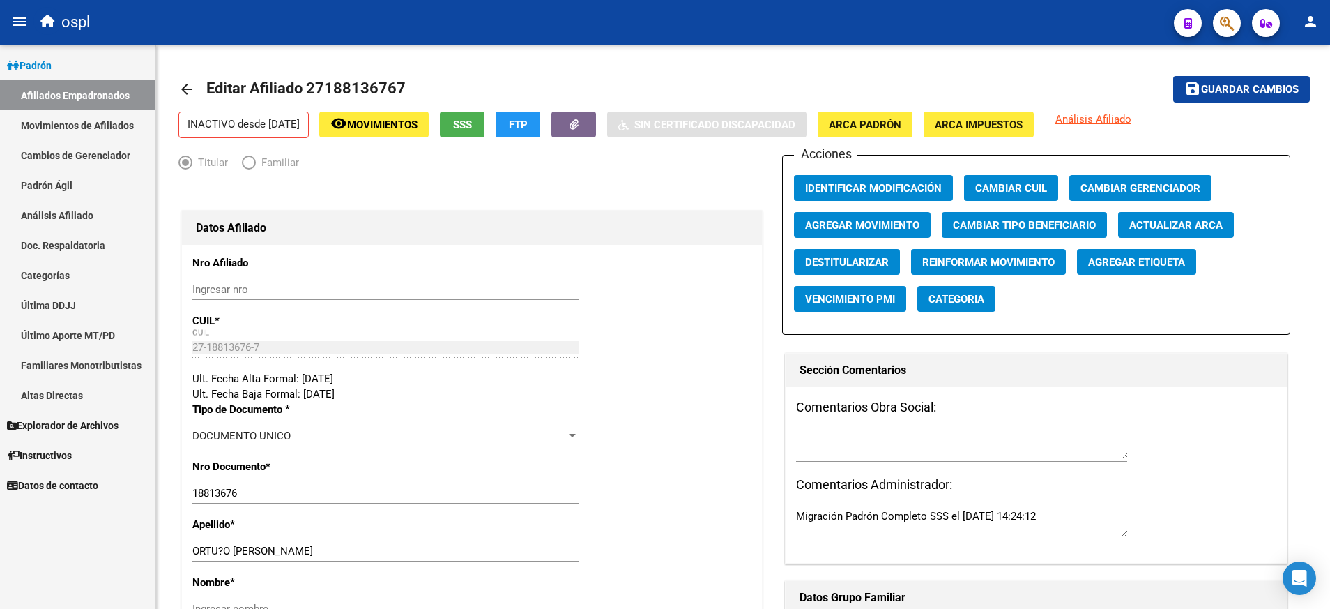
click at [183, 85] on mat-icon "arrow_back" at bounding box center [186, 89] width 17 height 17
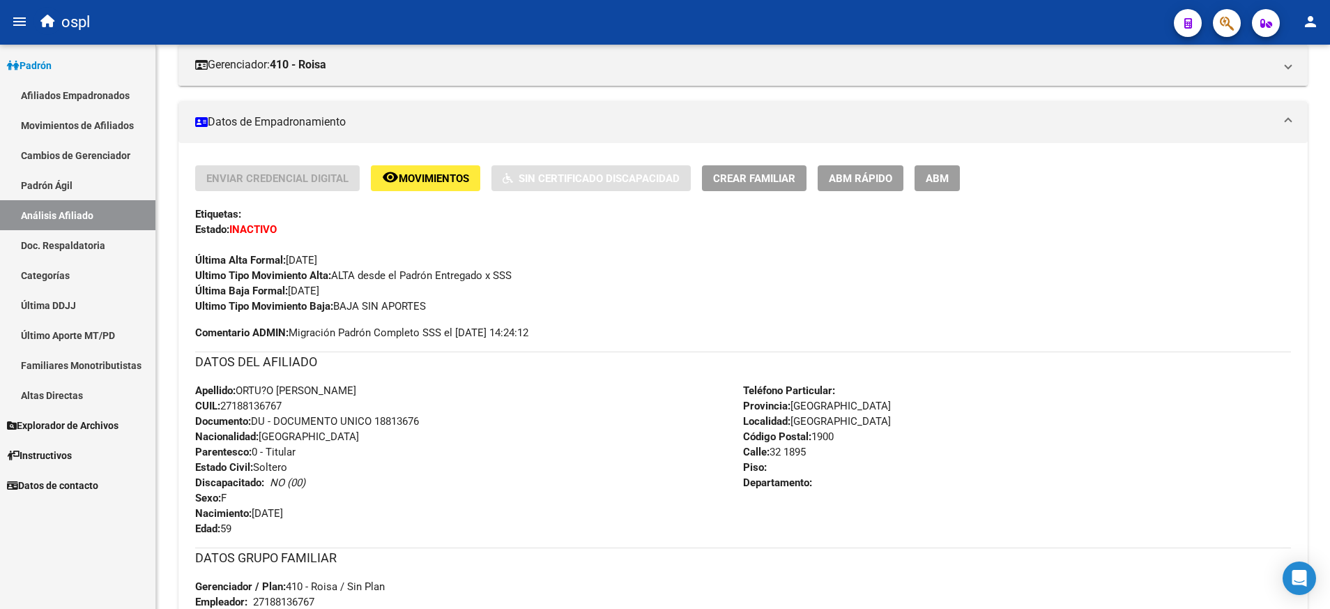
scroll to position [244, 0]
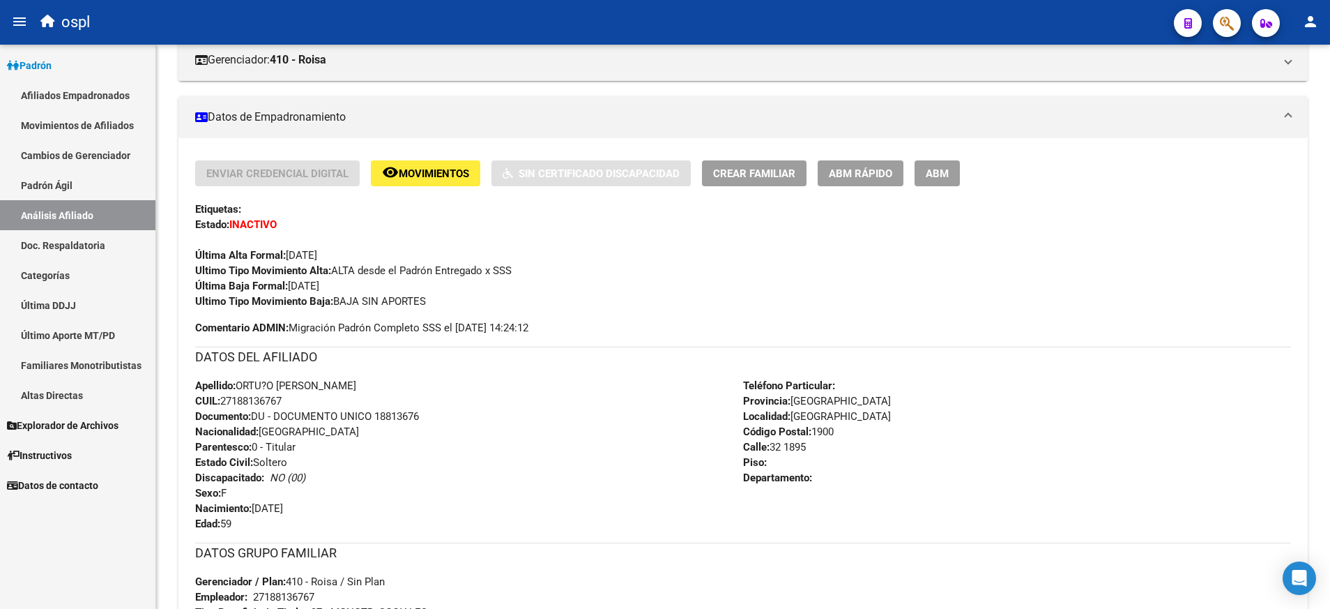
click at [86, 427] on span "Explorador de Archivos" at bounding box center [63, 425] width 112 height 15
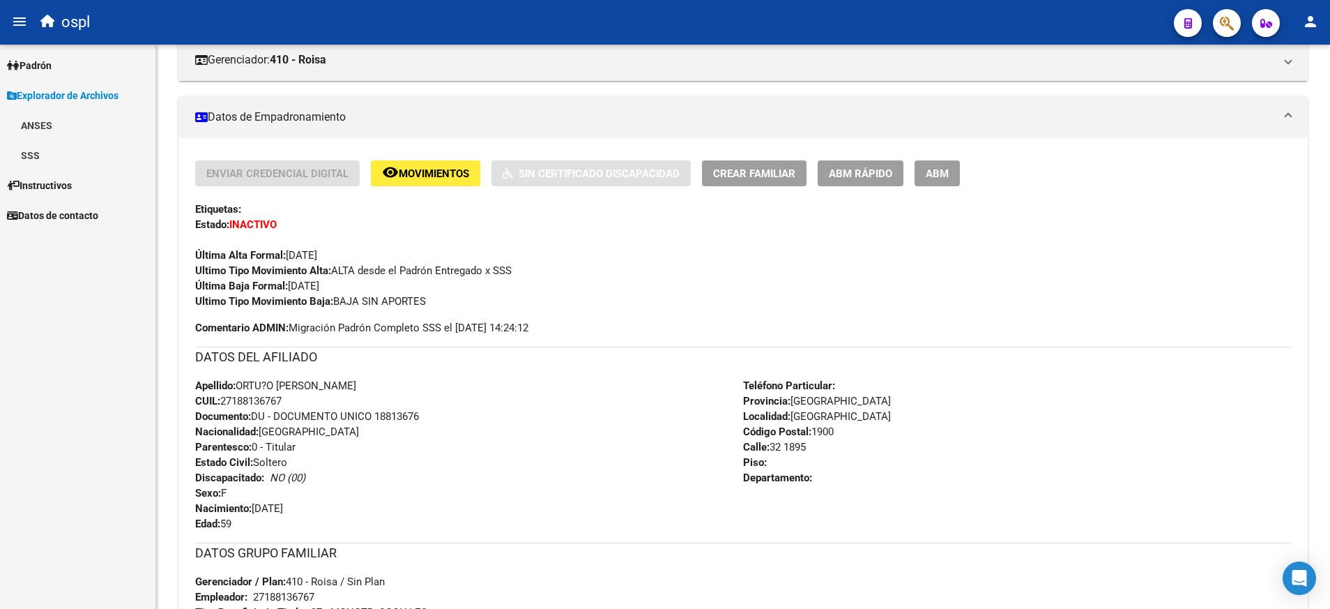
click at [33, 152] on link "SSS" at bounding box center [77, 155] width 155 height 30
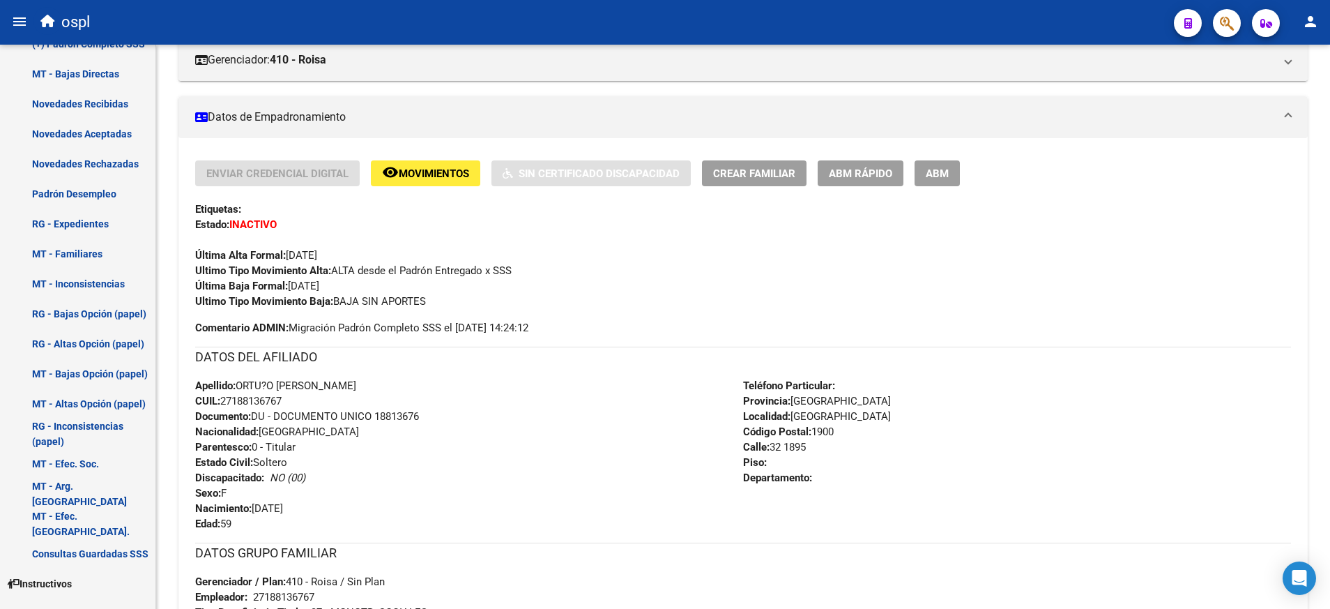
scroll to position [371, 0]
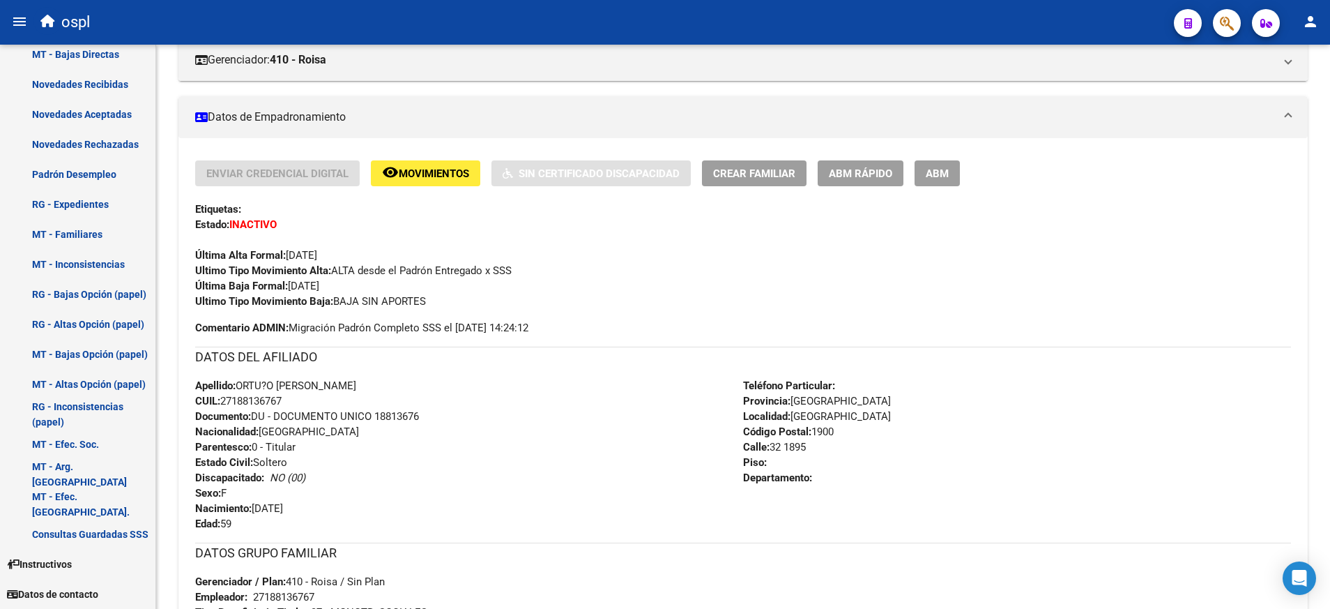
click at [90, 265] on link "MT - Inconsistencias" at bounding box center [77, 264] width 155 height 30
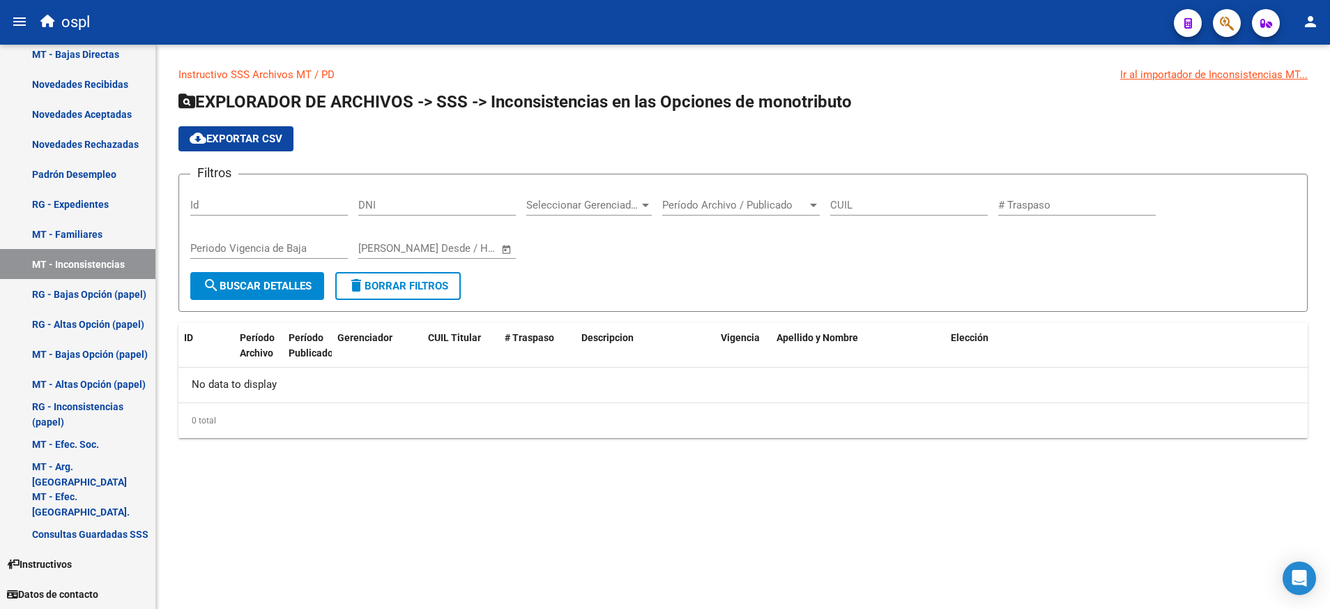
click at [895, 200] on input "CUIL" at bounding box center [909, 205] width 158 height 13
paste input "27-18813676-7"
type input "27-18813676-7"
click at [300, 284] on span "search Buscar Detalles" at bounding box center [257, 286] width 109 height 13
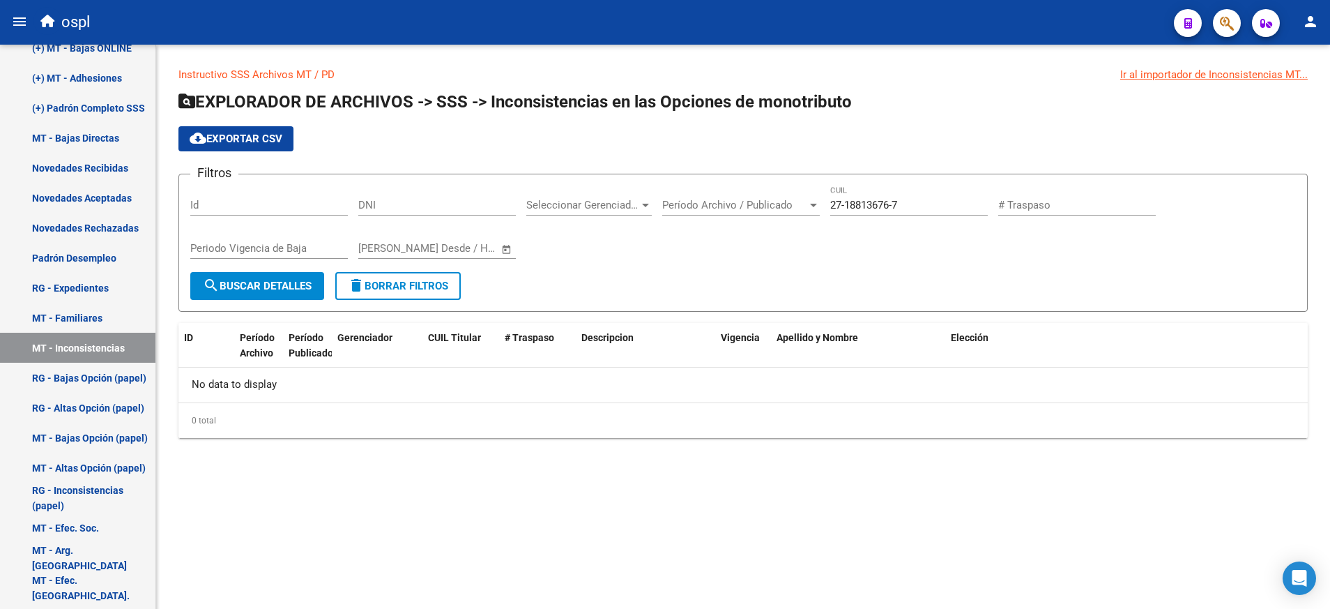
scroll to position [281, 0]
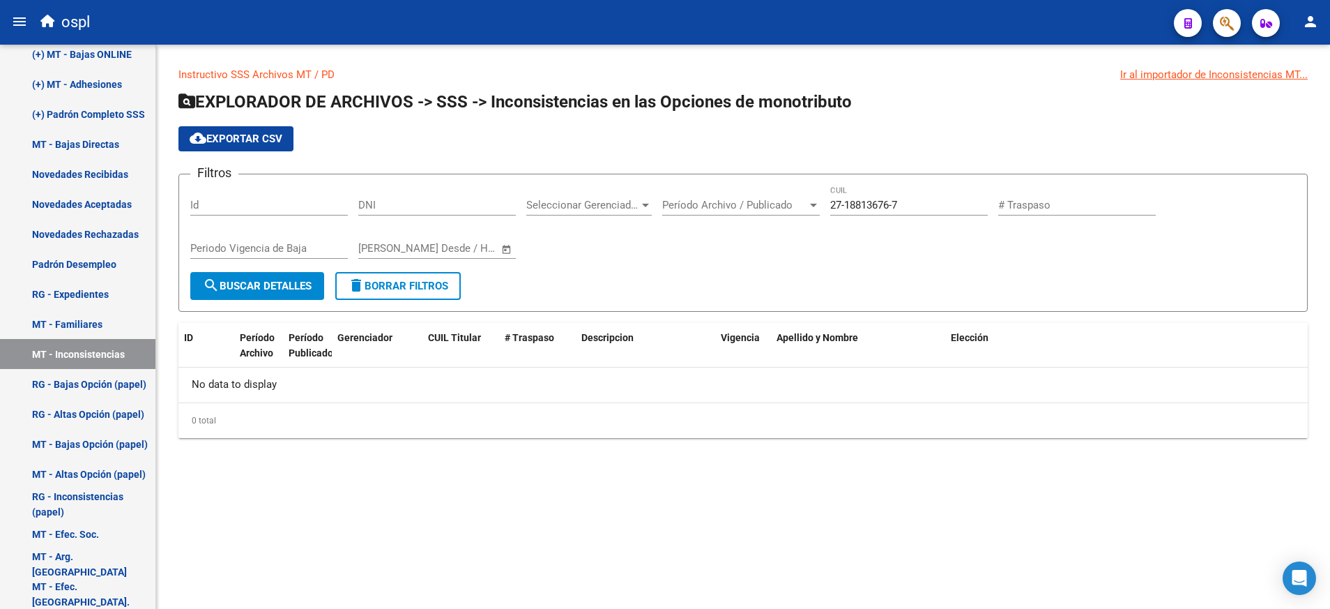
click at [162, 237] on mat-sidenav-container "Firma Express Padrón Afiliados Empadronados Movimientos de Afiliados Cambios de…" at bounding box center [665, 327] width 1330 height 564
click at [118, 234] on link "Novedades Rechazadas" at bounding box center [77, 234] width 155 height 30
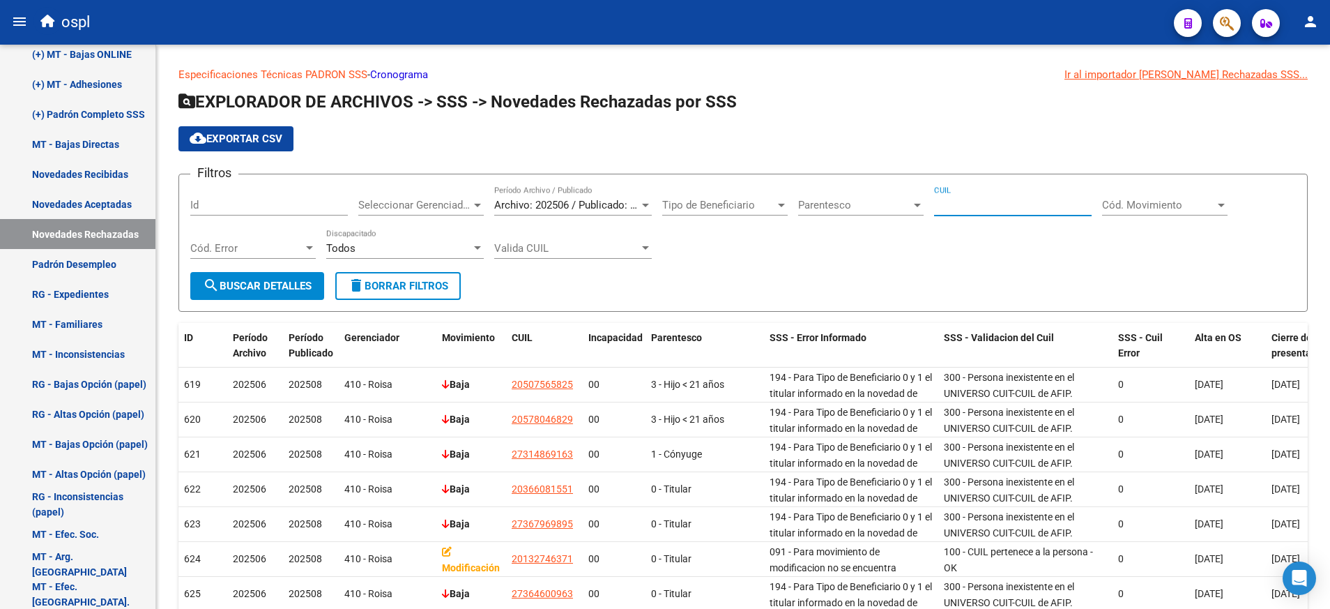
click at [952, 203] on input "CUIL" at bounding box center [1013, 205] width 158 height 13
paste input "27-18813676-7"
type input "27-18813676-7"
click at [307, 294] on button "search Buscar Detalles" at bounding box center [257, 286] width 134 height 28
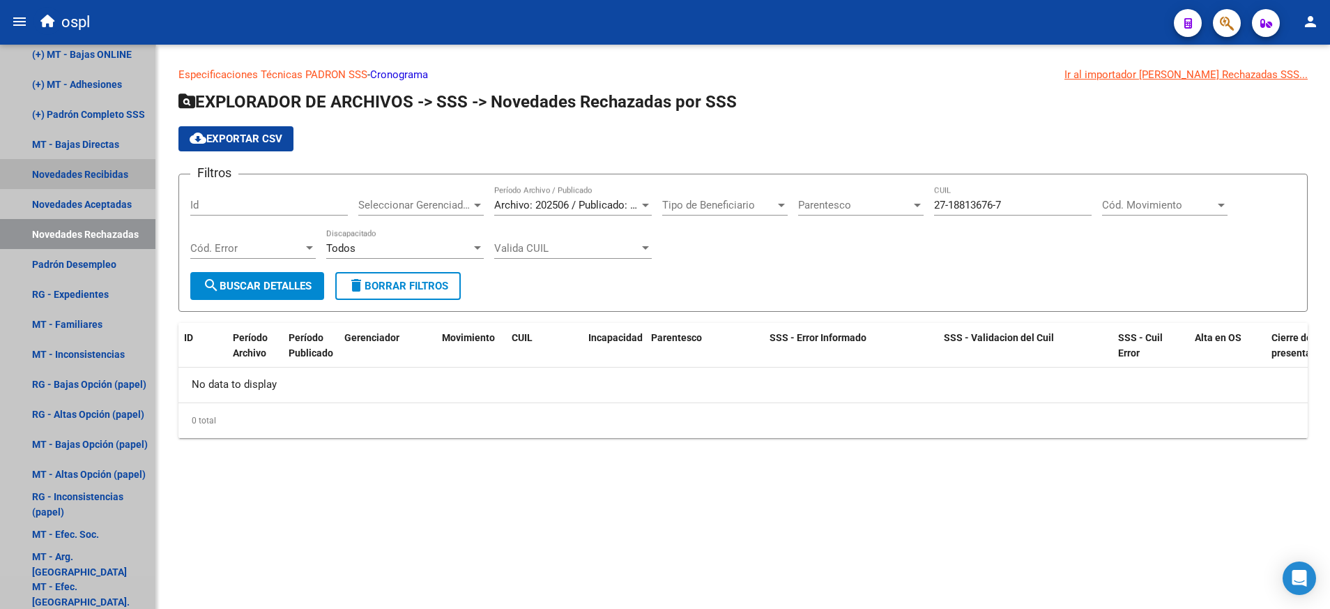
click at [123, 172] on link "Novedades Recibidas" at bounding box center [77, 174] width 155 height 30
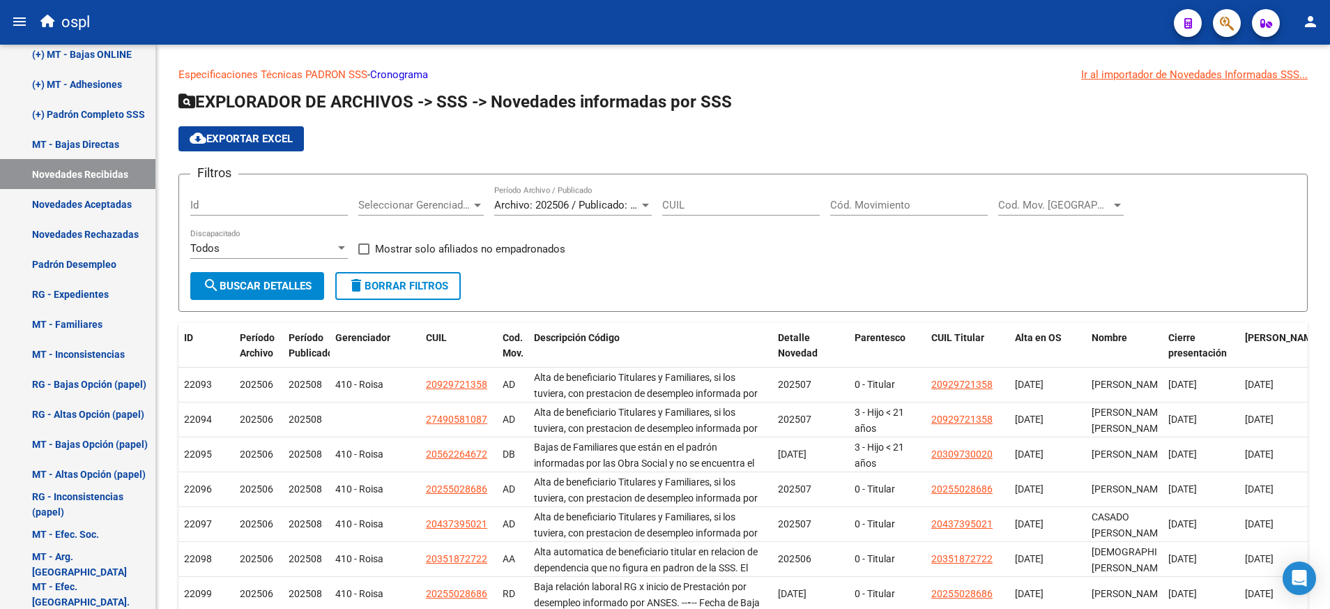
click at [641, 203] on div at bounding box center [645, 204] width 13 height 11
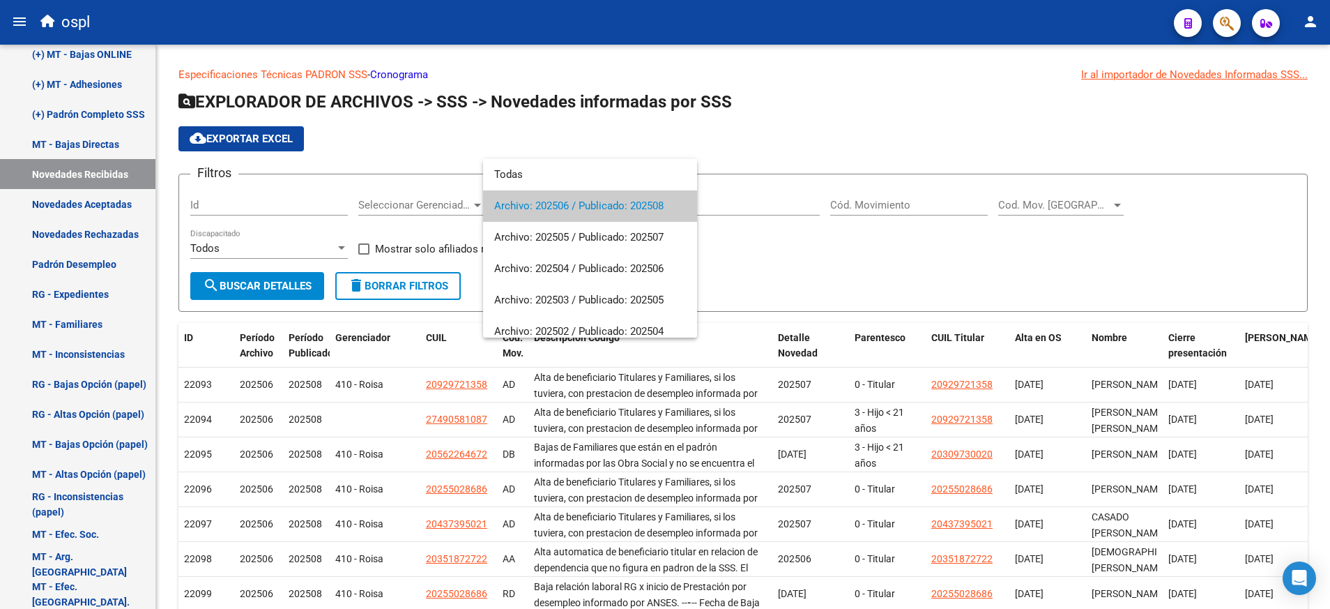
click at [802, 160] on div at bounding box center [665, 304] width 1330 height 609
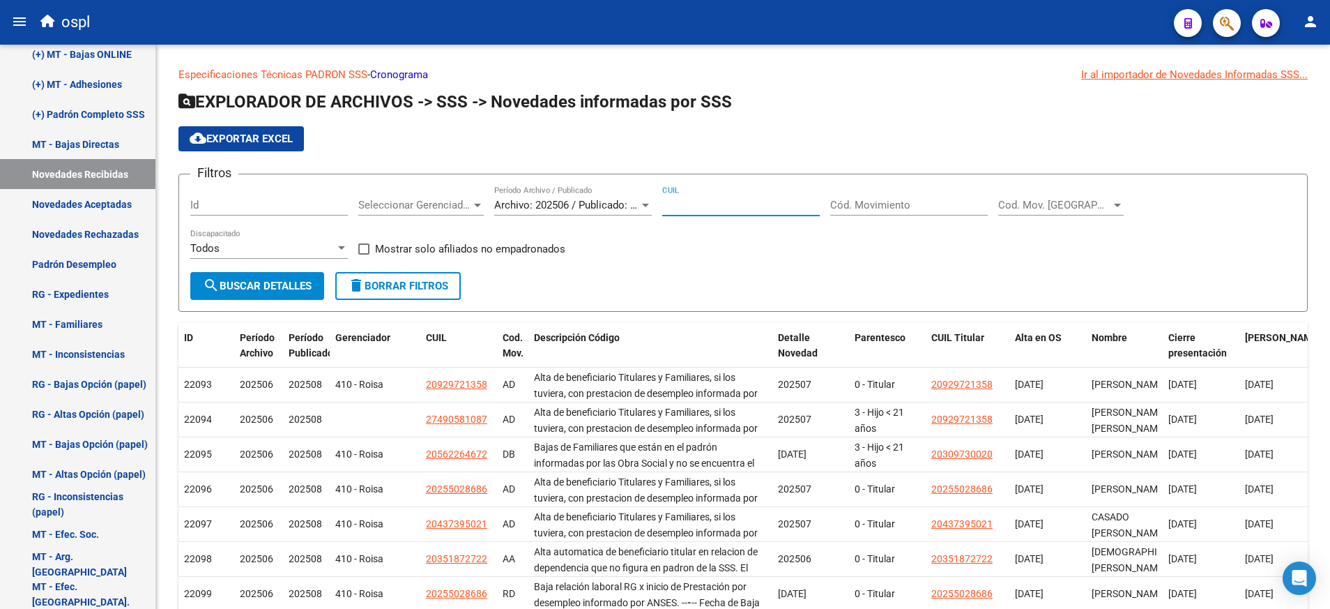
click at [742, 204] on input "CUIL" at bounding box center [741, 205] width 158 height 13
paste input "27-18813676-7"
type input "27-18813676-7"
click at [303, 287] on span "search Buscar Detalles" at bounding box center [257, 286] width 109 height 13
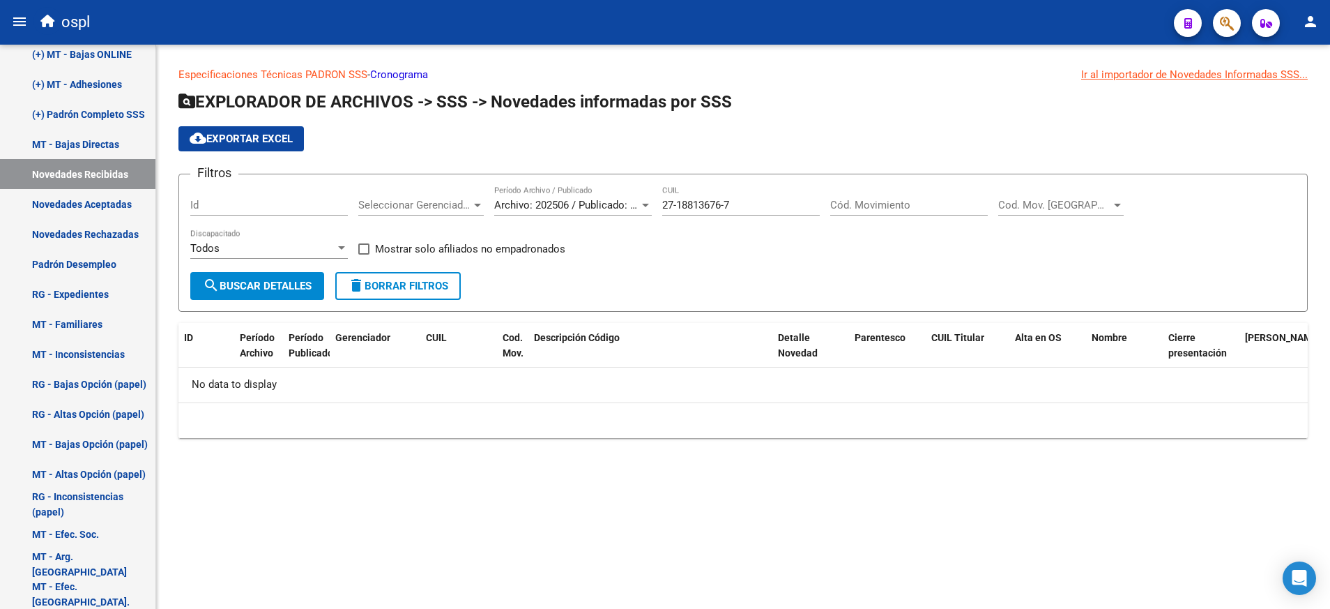
click at [636, 201] on span "Archivo: 202506 / Publicado: 202508" at bounding box center [578, 205] width 169 height 13
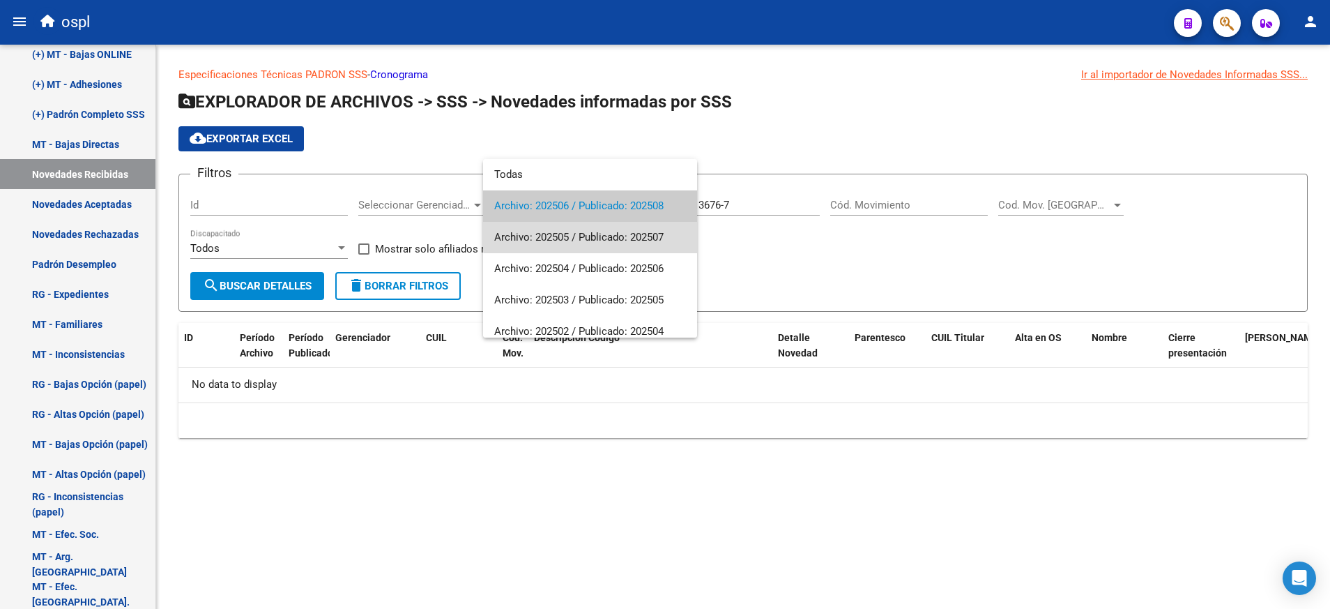
click at [621, 231] on span "Archivo: 202505 / Publicado: 202507" at bounding box center [590, 237] width 192 height 31
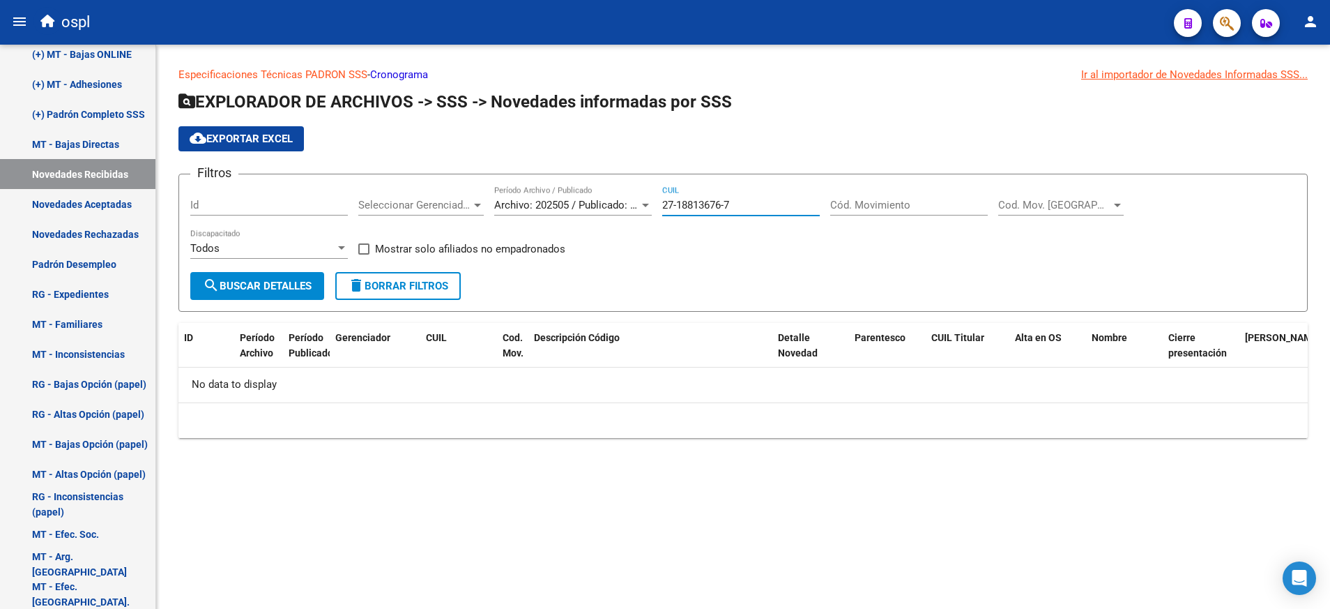
drag, startPoint x: 759, startPoint y: 204, endPoint x: 652, endPoint y: 206, distance: 106.7
click at [652, 206] on div "Filtros Id Seleccionar Gerenciador Seleccionar Gerenciador Archivo: 202505 / Pu…" at bounding box center [743, 228] width 1106 height 86
click at [296, 284] on span "search Buscar Detalles" at bounding box center [257, 286] width 109 height 13
click at [637, 202] on span "Archivo: 202505 / Publicado: 202507" at bounding box center [578, 205] width 169 height 13
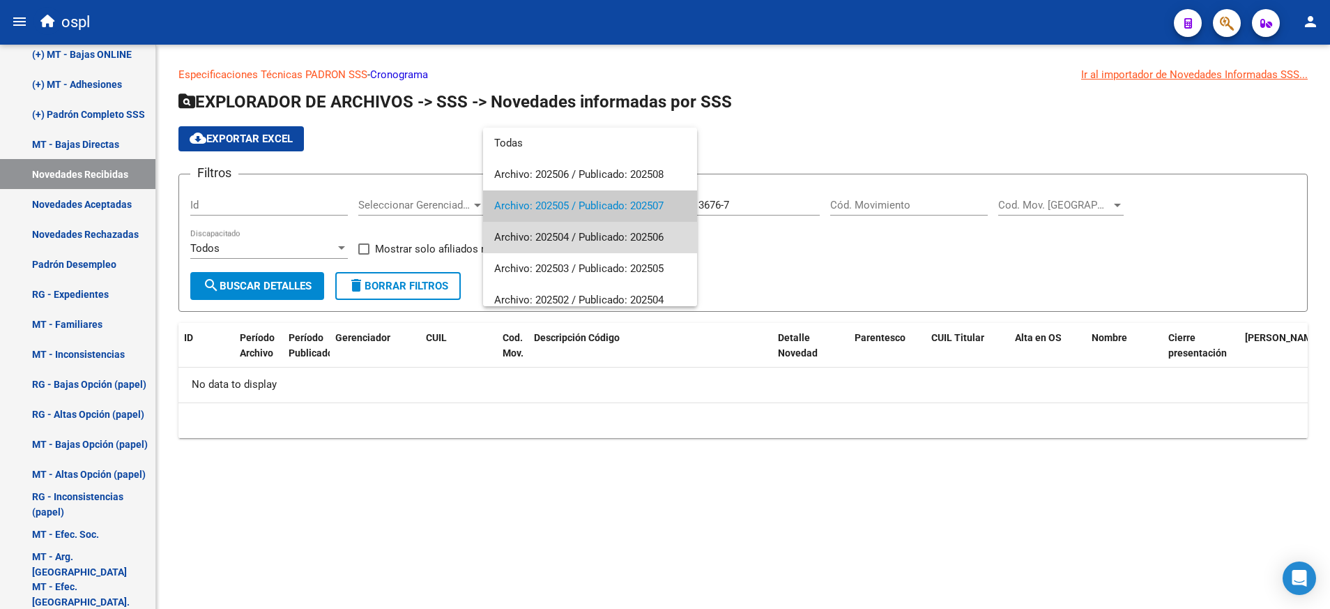
click at [630, 242] on span "Archivo: 202504 / Publicado: 202506" at bounding box center [590, 237] width 192 height 31
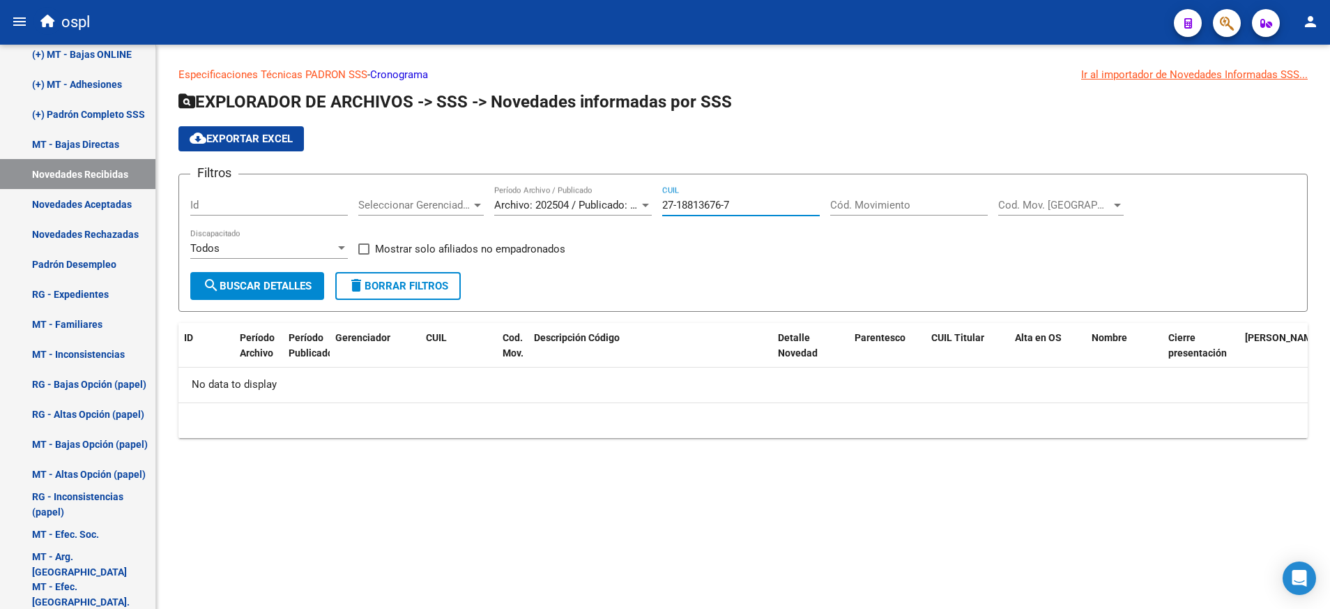
drag, startPoint x: 740, startPoint y: 205, endPoint x: 660, endPoint y: 200, distance: 80.3
click at [660, 200] on div "Filtros Id Seleccionar Gerenciador Seleccionar Gerenciador Archivo: 202504 / Pu…" at bounding box center [743, 228] width 1106 height 86
click at [301, 288] on span "search Buscar Detalles" at bounding box center [257, 286] width 109 height 13
click at [634, 204] on span "Archivo: 202504 / Publicado: 202506" at bounding box center [578, 205] width 169 height 13
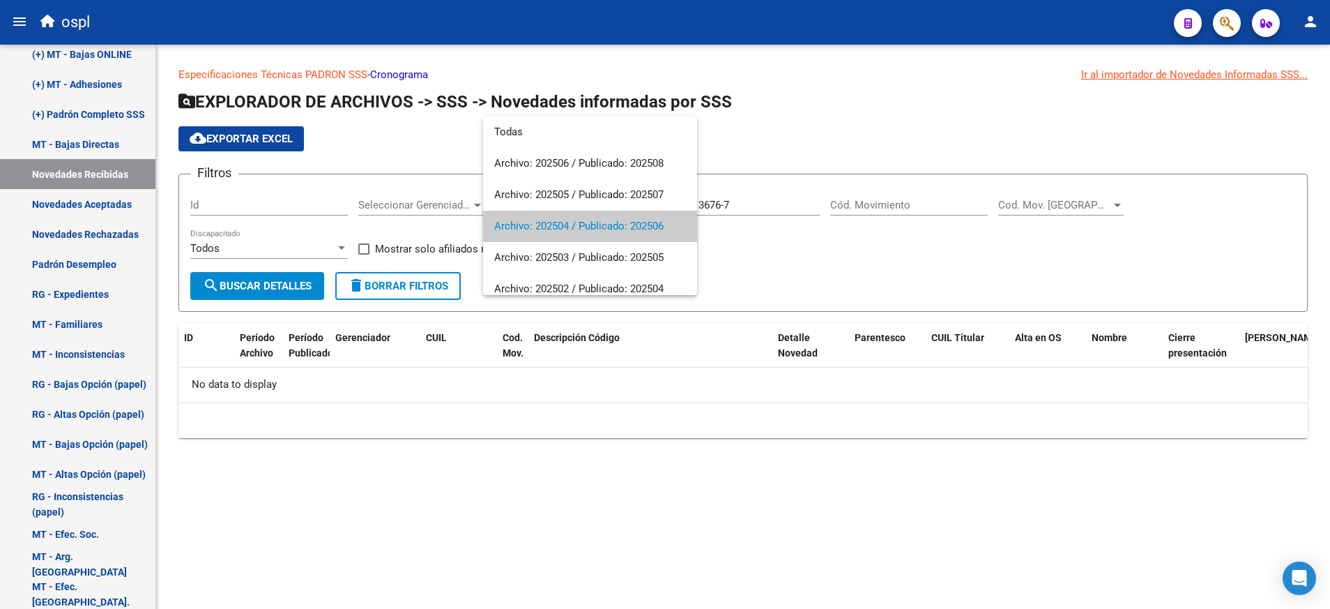
scroll to position [20, 0]
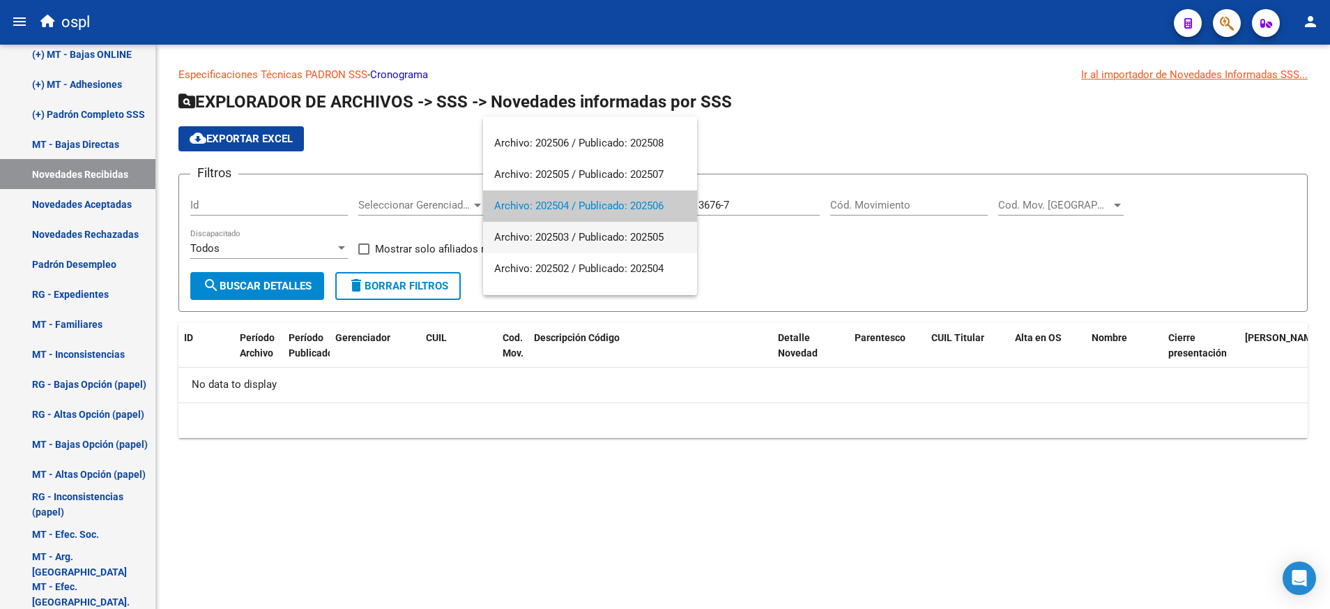
click at [623, 234] on span "Archivo: 202503 / Publicado: 202505" at bounding box center [590, 237] width 192 height 31
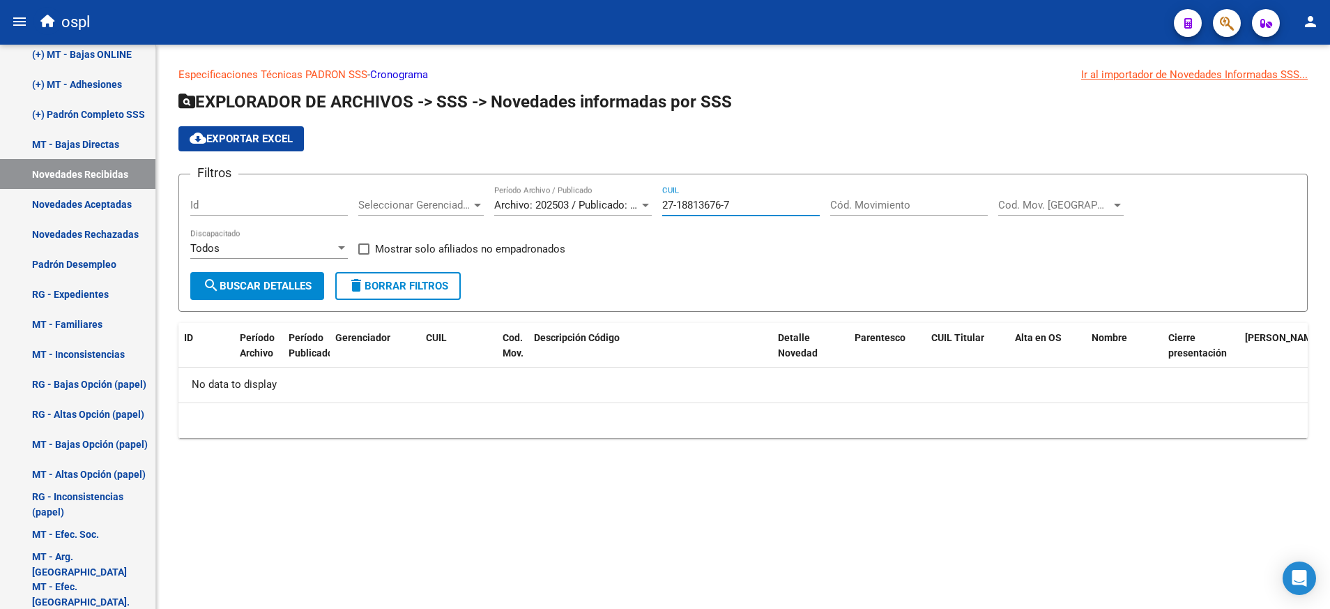
drag, startPoint x: 732, startPoint y: 205, endPoint x: 593, endPoint y: 201, distance: 138.8
click at [593, 201] on div "Filtros Id Seleccionar Gerenciador Seleccionar Gerenciador Archivo: 202503 / Pu…" at bounding box center [743, 228] width 1106 height 86
click at [298, 286] on span "search Buscar Detalles" at bounding box center [257, 286] width 109 height 13
click at [630, 195] on div "Archivo: 202503 / Publicado: 202505 Período Archivo / Publicado" at bounding box center [573, 200] width 158 height 30
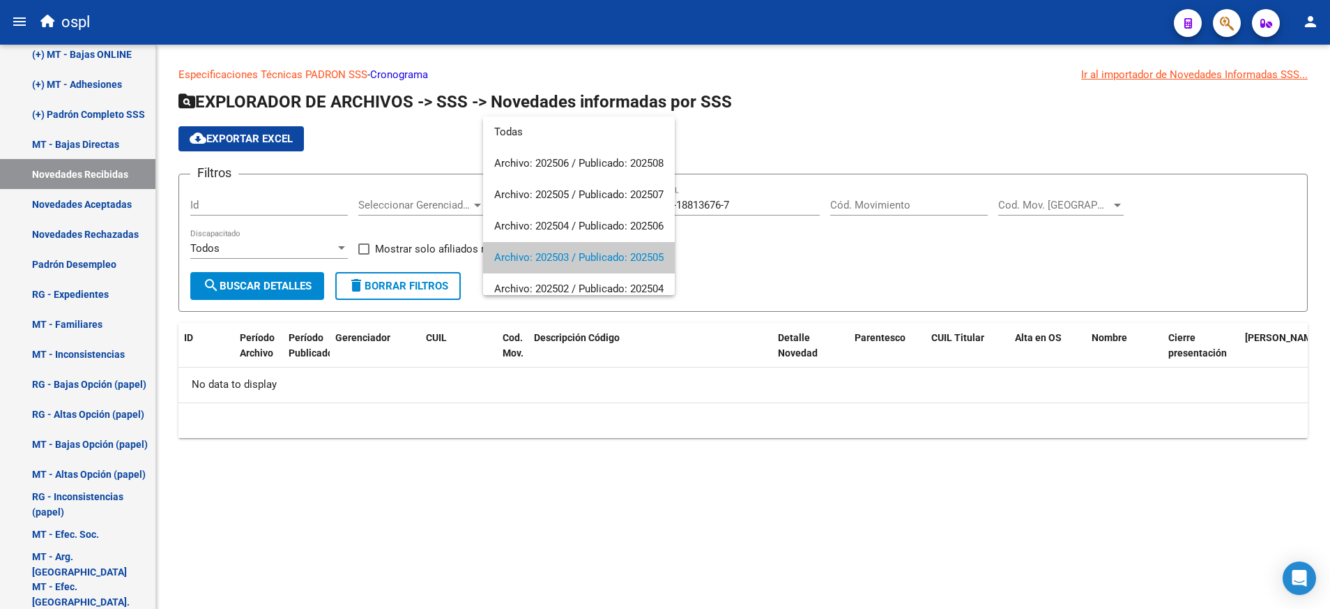
scroll to position [52, 0]
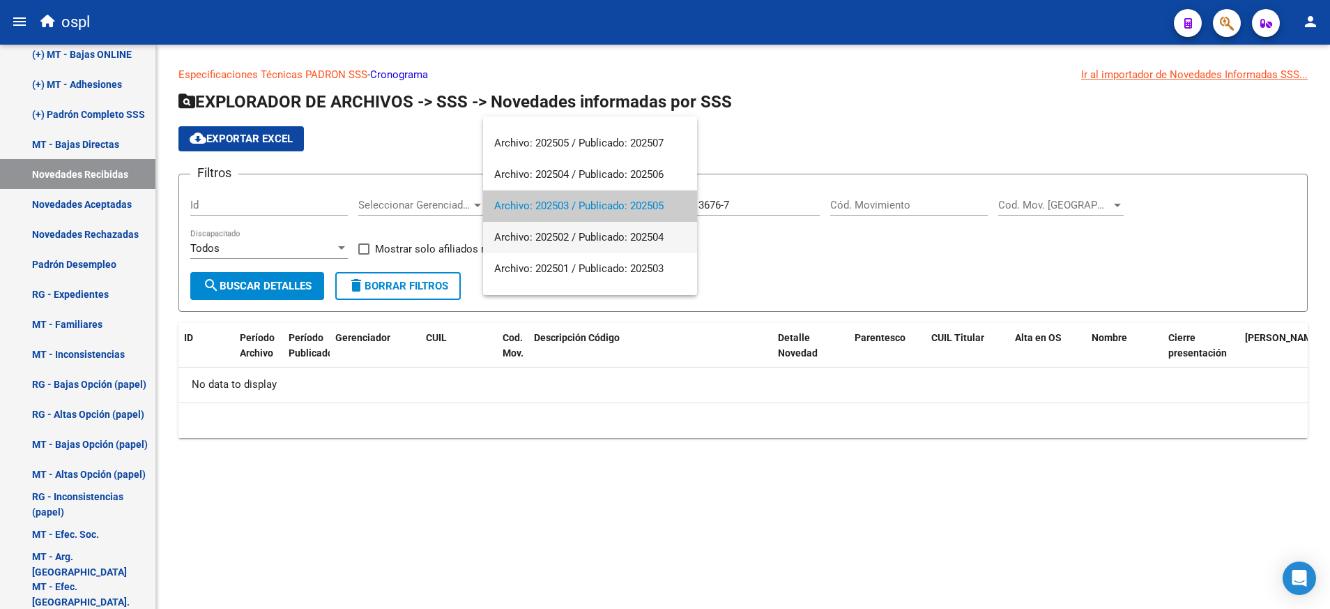
click at [611, 237] on span "Archivo: 202502 / Publicado: 202504" at bounding box center [590, 237] width 192 height 31
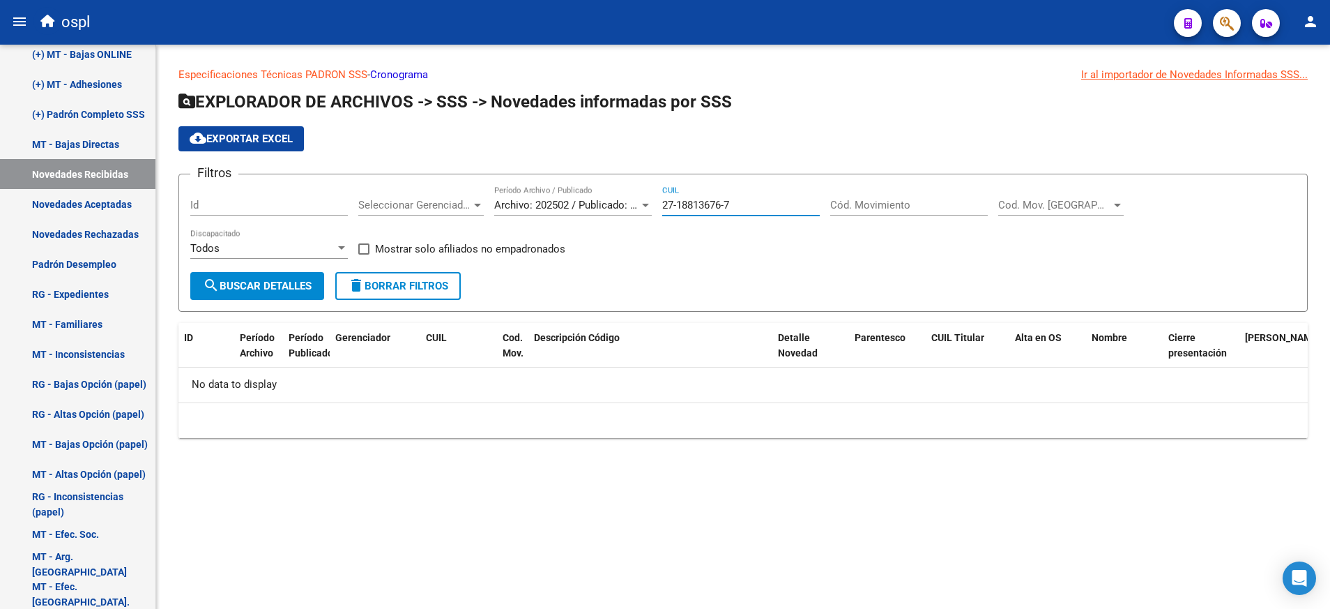
drag, startPoint x: 770, startPoint y: 205, endPoint x: 600, endPoint y: 198, distance: 170.2
click at [600, 199] on div "Filtros Id Seleccionar Gerenciador Seleccionar Gerenciador Archivo: 202502 / Pu…" at bounding box center [743, 228] width 1106 height 86
click at [312, 288] on span "search Buscar Detalles" at bounding box center [257, 286] width 109 height 13
